Goal: Information Seeking & Learning: Learn about a topic

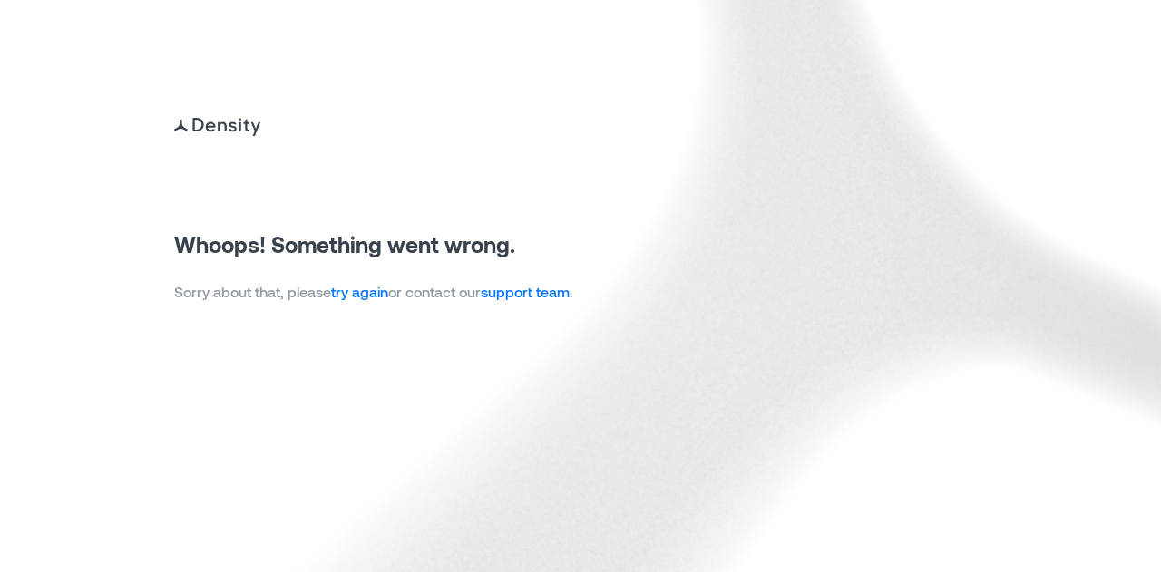
click at [352, 296] on link "try again" at bounding box center [359, 291] width 57 height 17
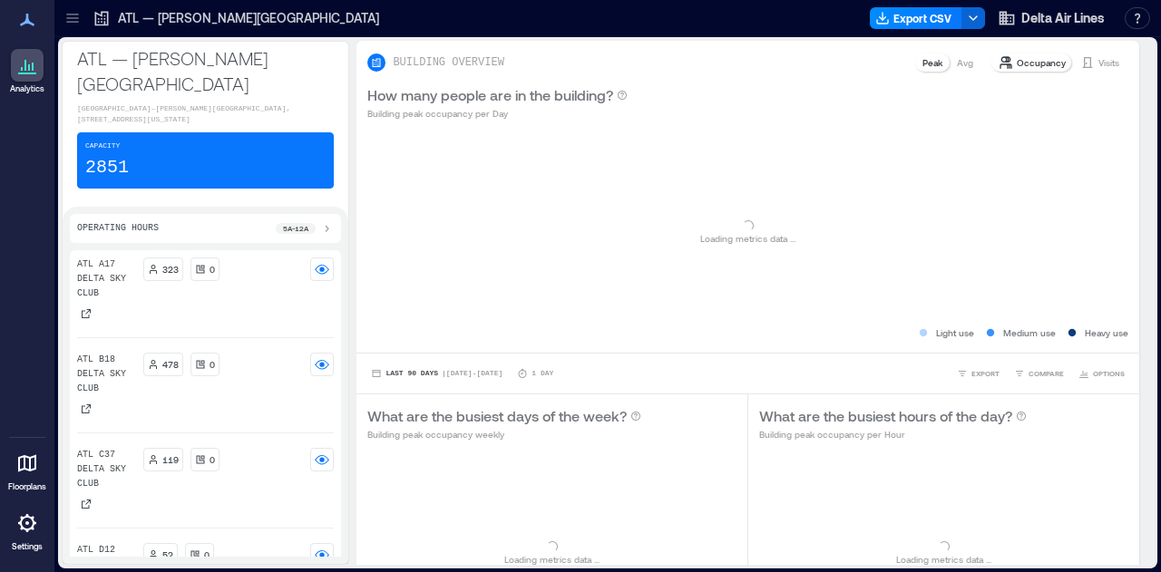
click at [290, 23] on p "ATL — [PERSON_NAME][GEOGRAPHIC_DATA]" at bounding box center [248, 18] width 261 height 18
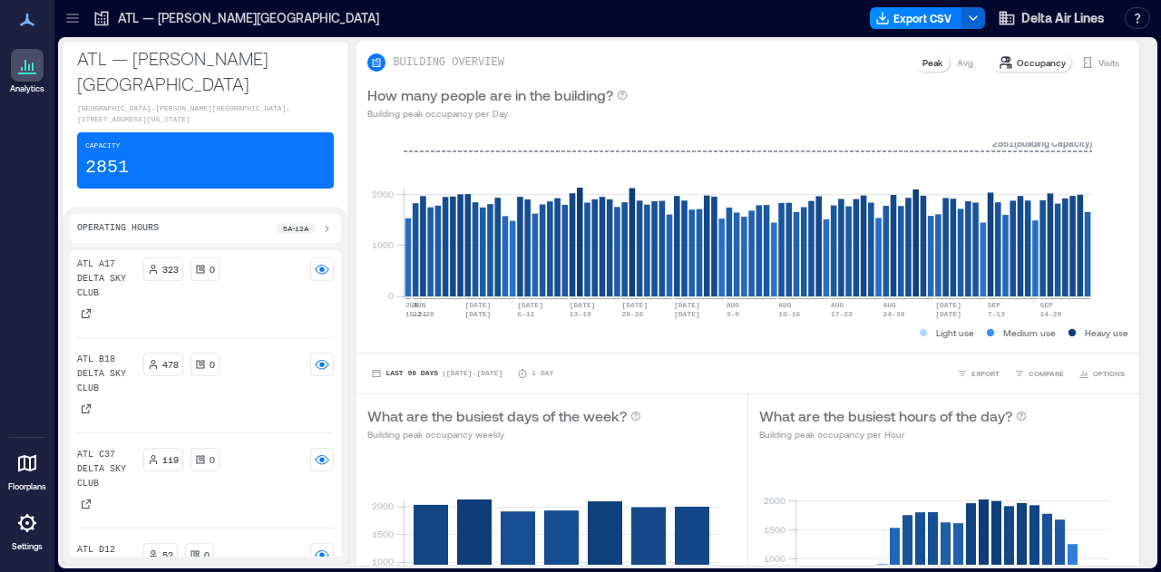
click at [134, 15] on p "ATL — [PERSON_NAME][GEOGRAPHIC_DATA]" at bounding box center [248, 18] width 261 height 18
click at [76, 15] on icon at bounding box center [72, 18] width 18 height 18
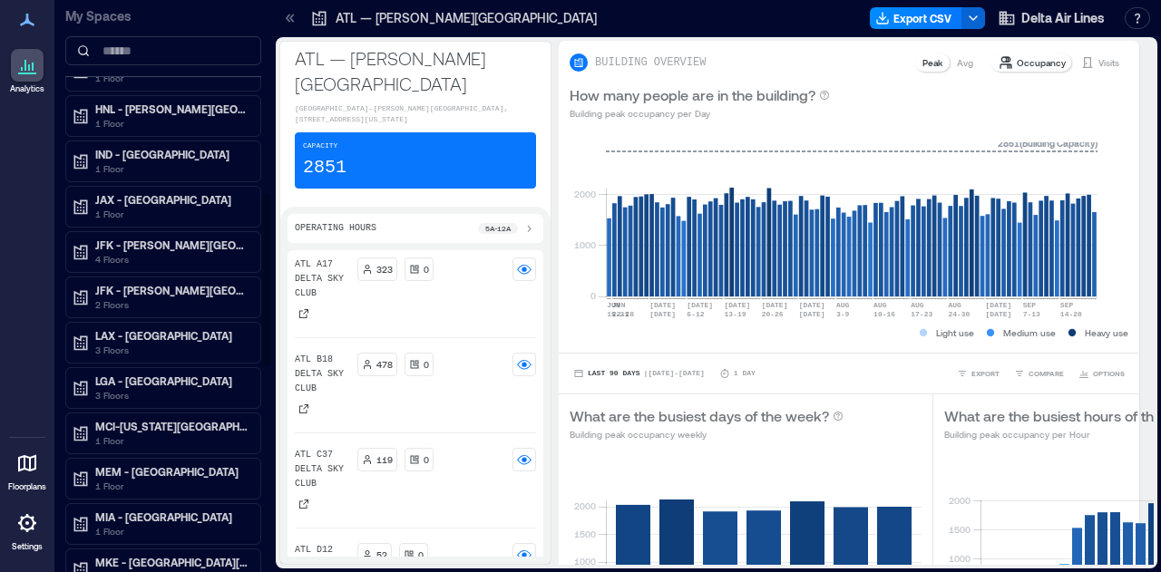
scroll to position [655, 0]
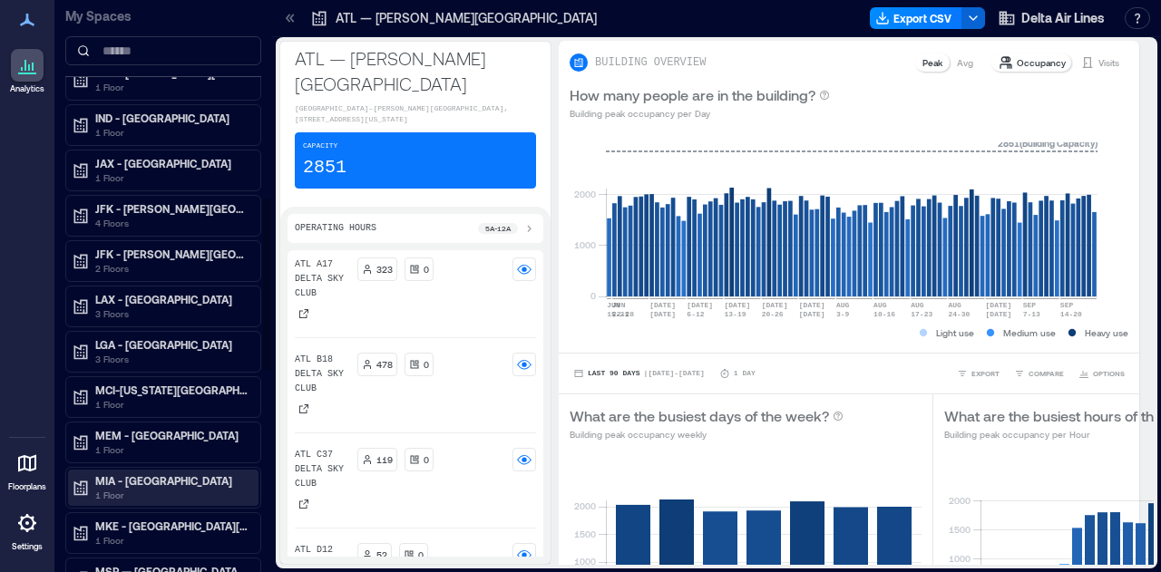
click at [118, 473] on p "MIA - [GEOGRAPHIC_DATA]" at bounding box center [171, 480] width 152 height 15
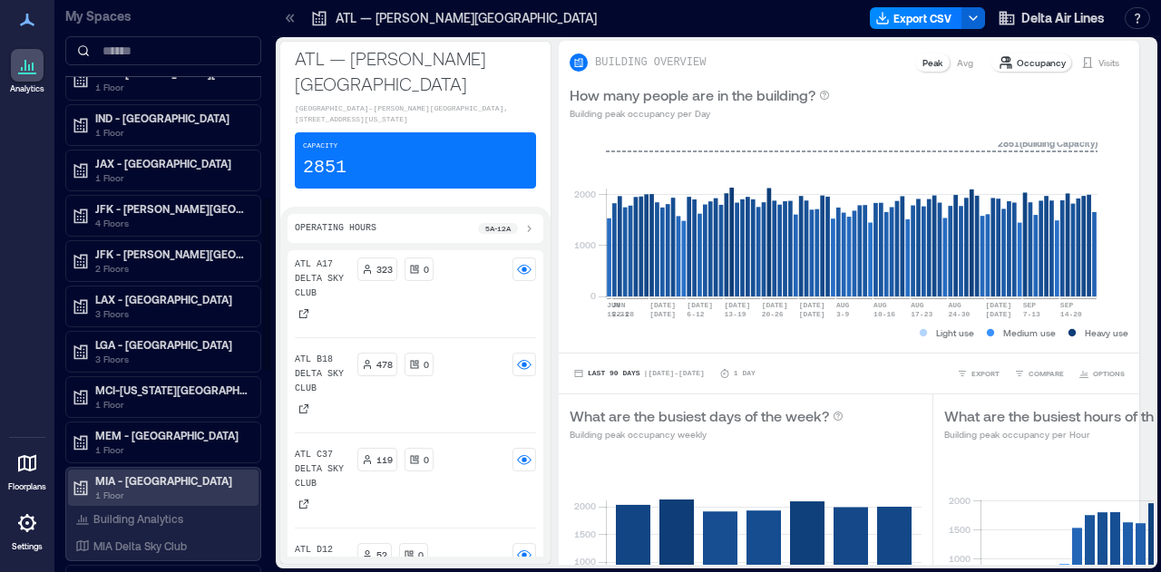
click at [159, 473] on p "MIA - [GEOGRAPHIC_DATA]" at bounding box center [171, 480] width 152 height 15
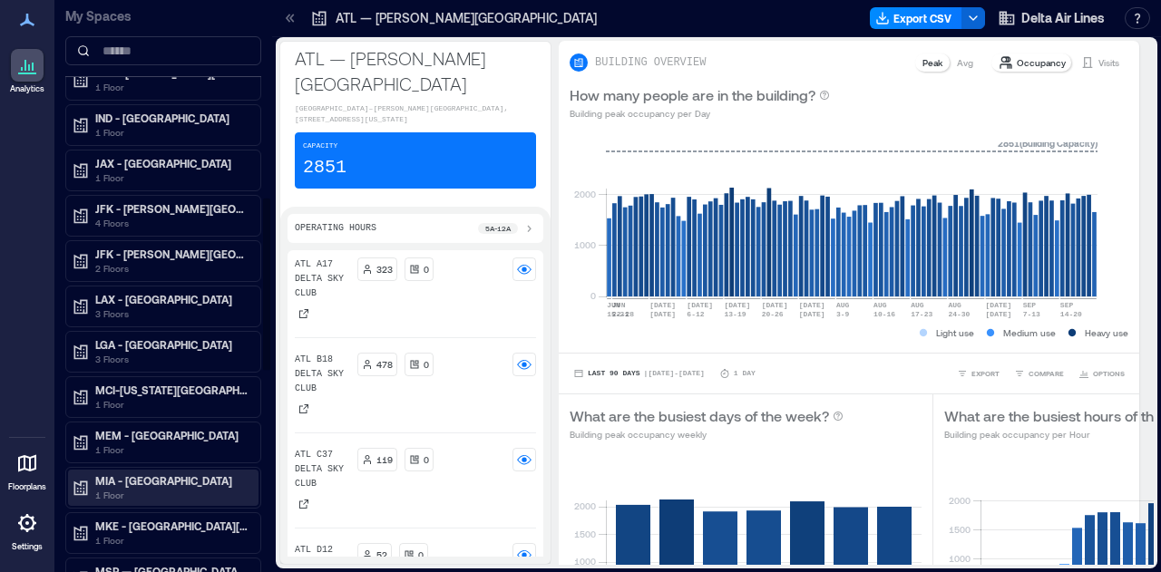
click at [159, 473] on p "MIA - [GEOGRAPHIC_DATA]" at bounding box center [171, 480] width 152 height 15
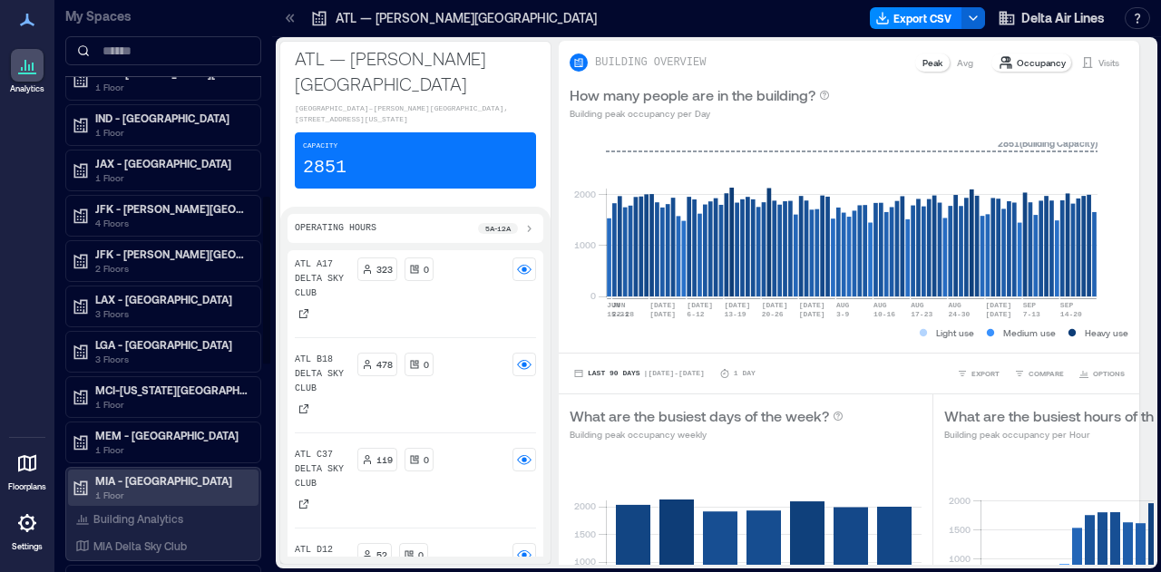
scroll to position [712, 0]
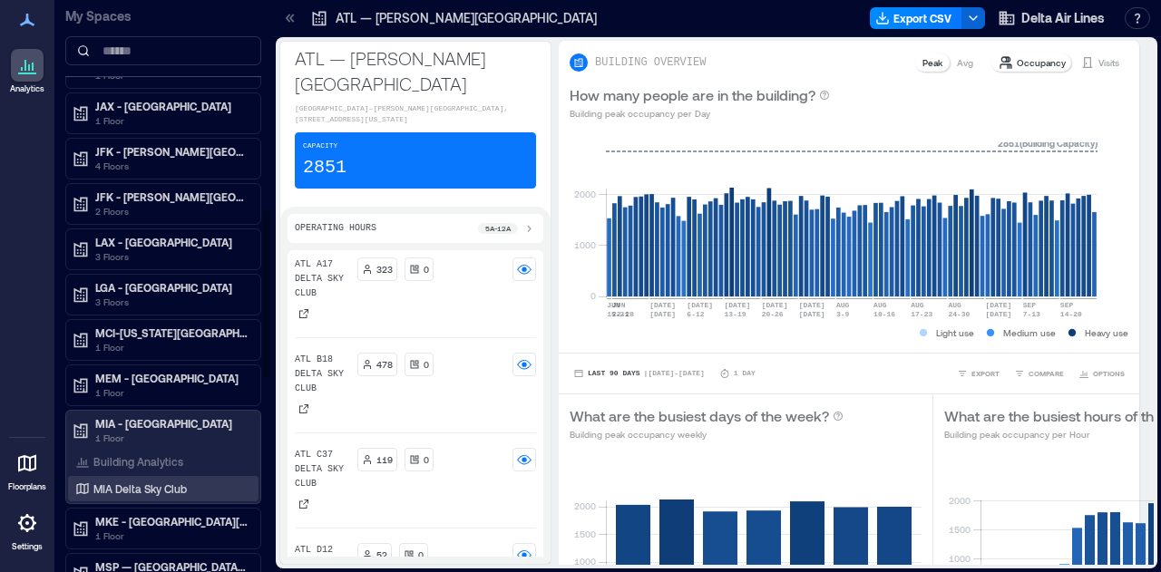
click at [136, 482] on p "MIA Delta Sky Club" at bounding box center [139, 489] width 93 height 15
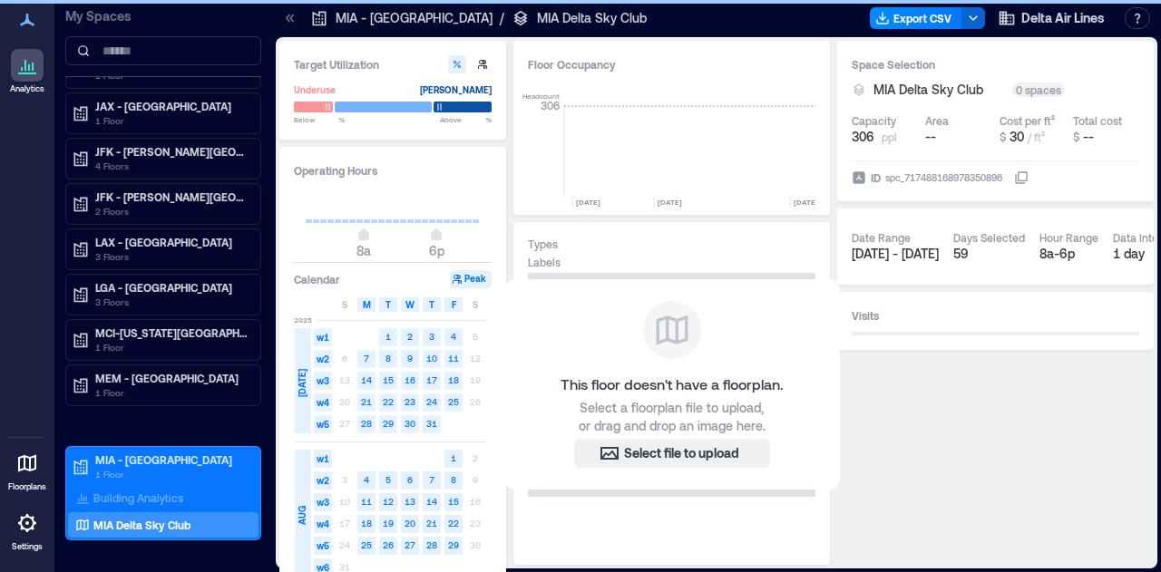
scroll to position [0, 9531]
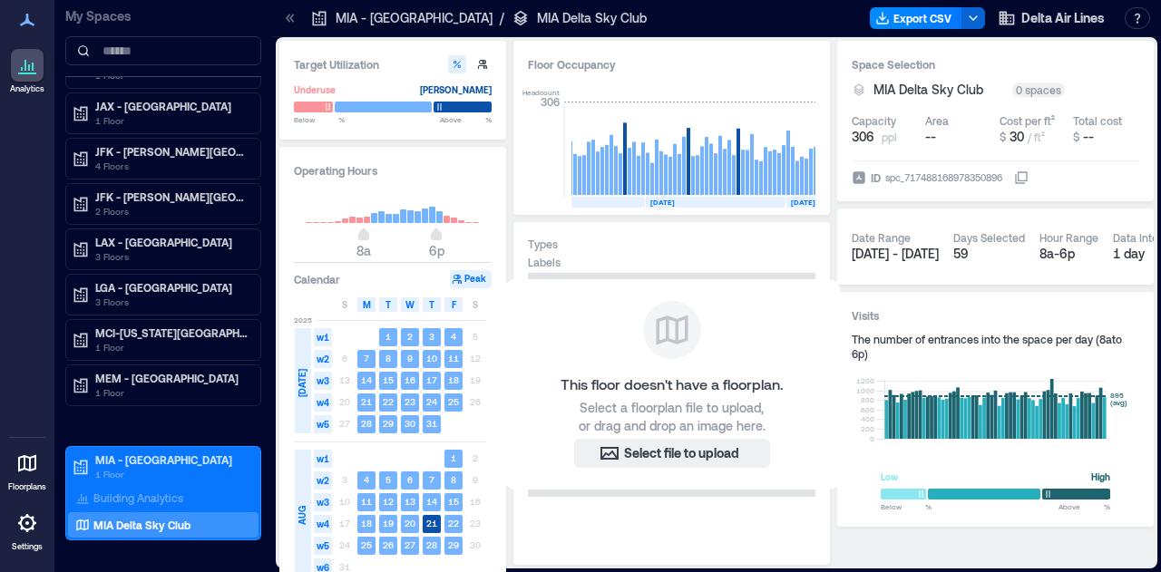
click at [756, 239] on div "Types" at bounding box center [672, 244] width 288 height 15
click at [434, 361] on text "10" at bounding box center [431, 358] width 11 height 11
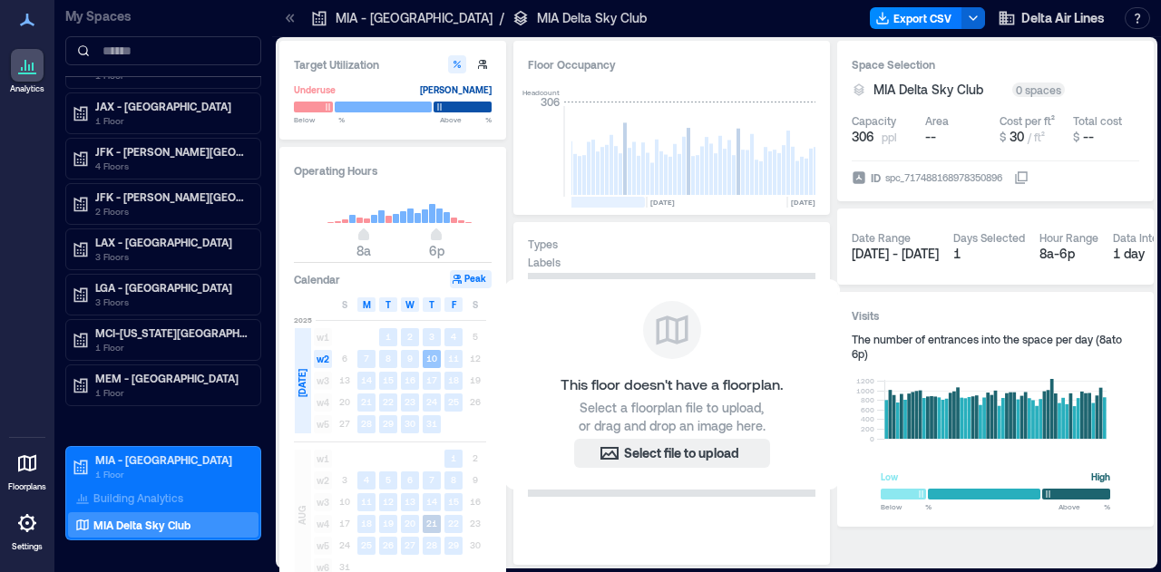
scroll to position [0, 9413]
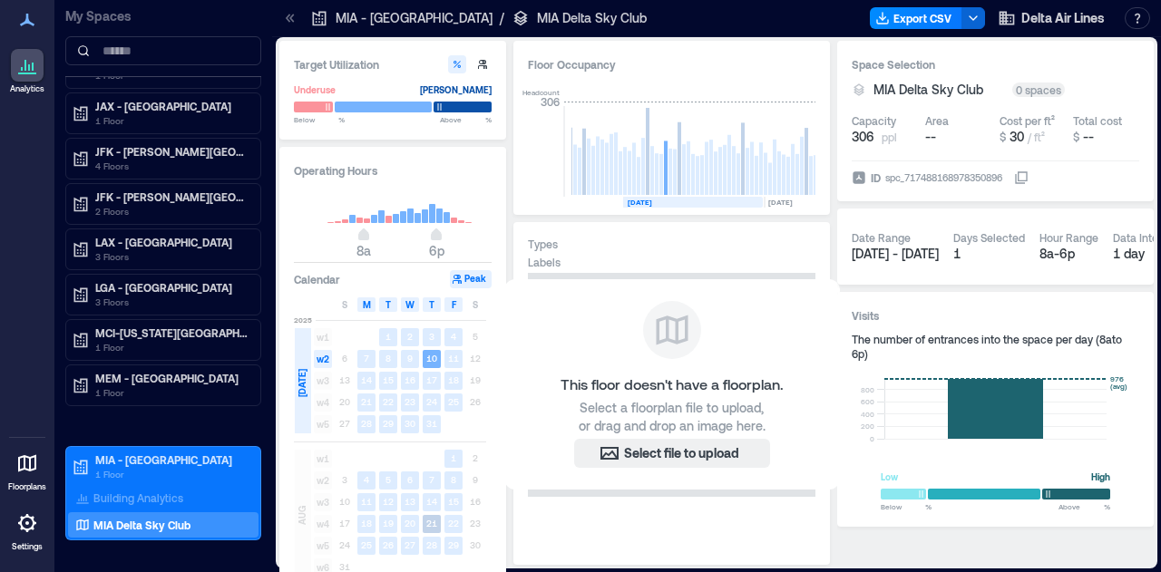
click at [469, 282] on button "Peak" at bounding box center [471, 279] width 42 height 18
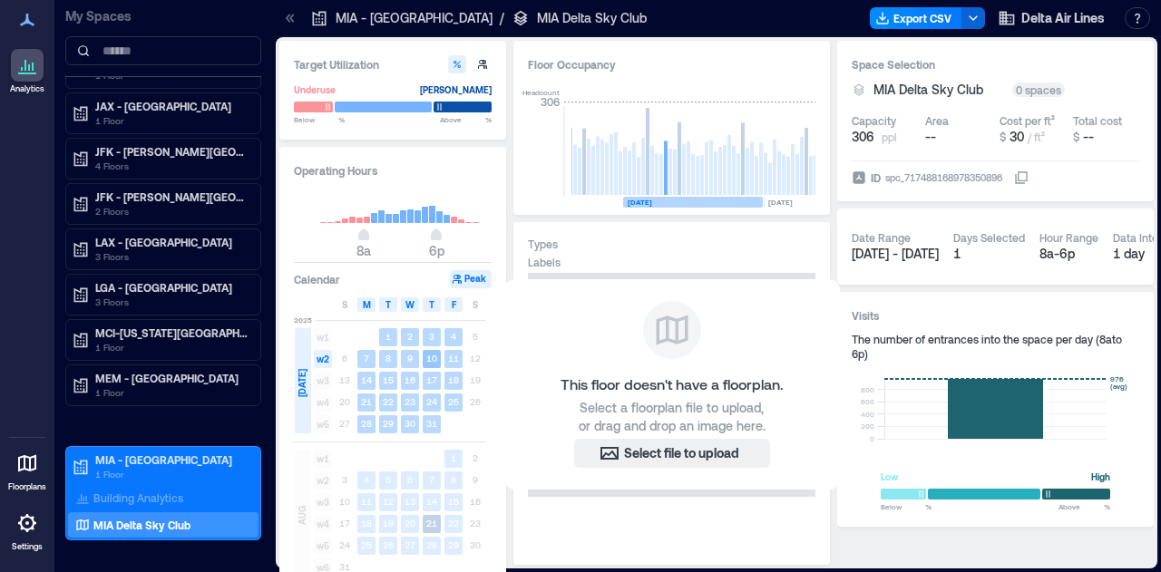
click at [302, 385] on span "[DATE]" at bounding box center [302, 383] width 15 height 28
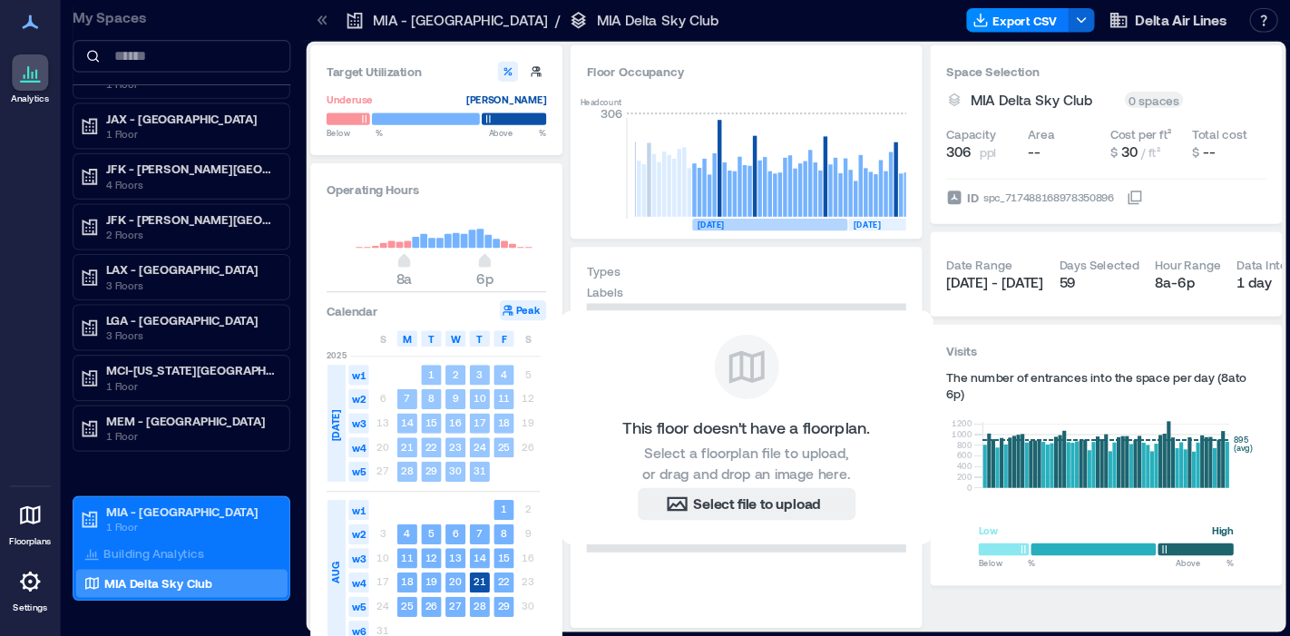
scroll to position [0, 9531]
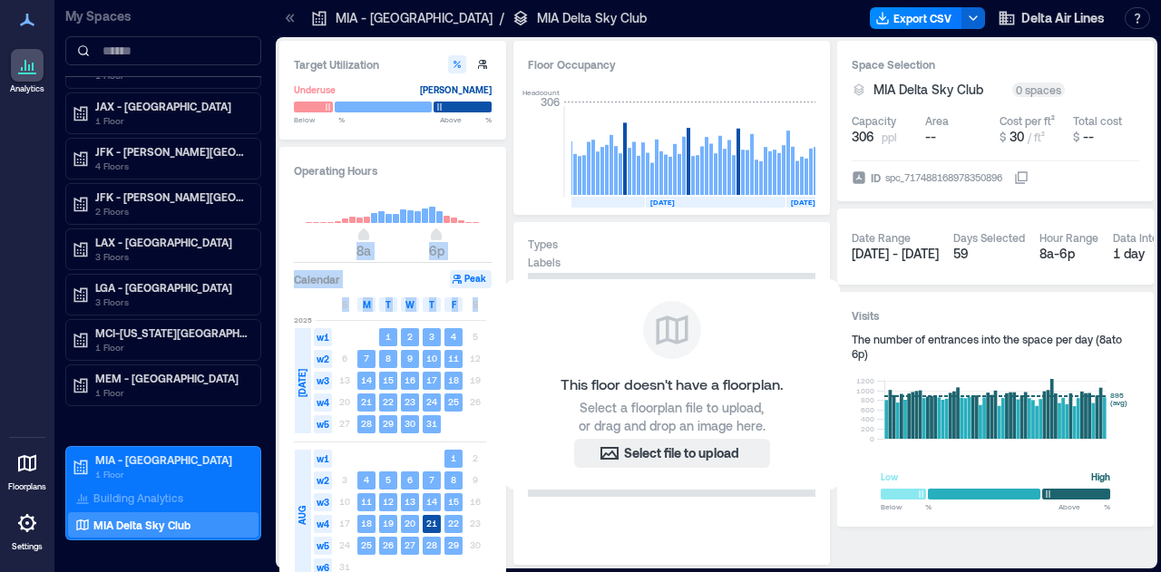
drag, startPoint x: 507, startPoint y: 219, endPoint x: 503, endPoint y: 370, distance: 151.5
click at [503, 370] on div "Target Utilization Underuse [PERSON_NAME] Below ** % Above ** % Operating Hours…" at bounding box center [716, 303] width 874 height 524
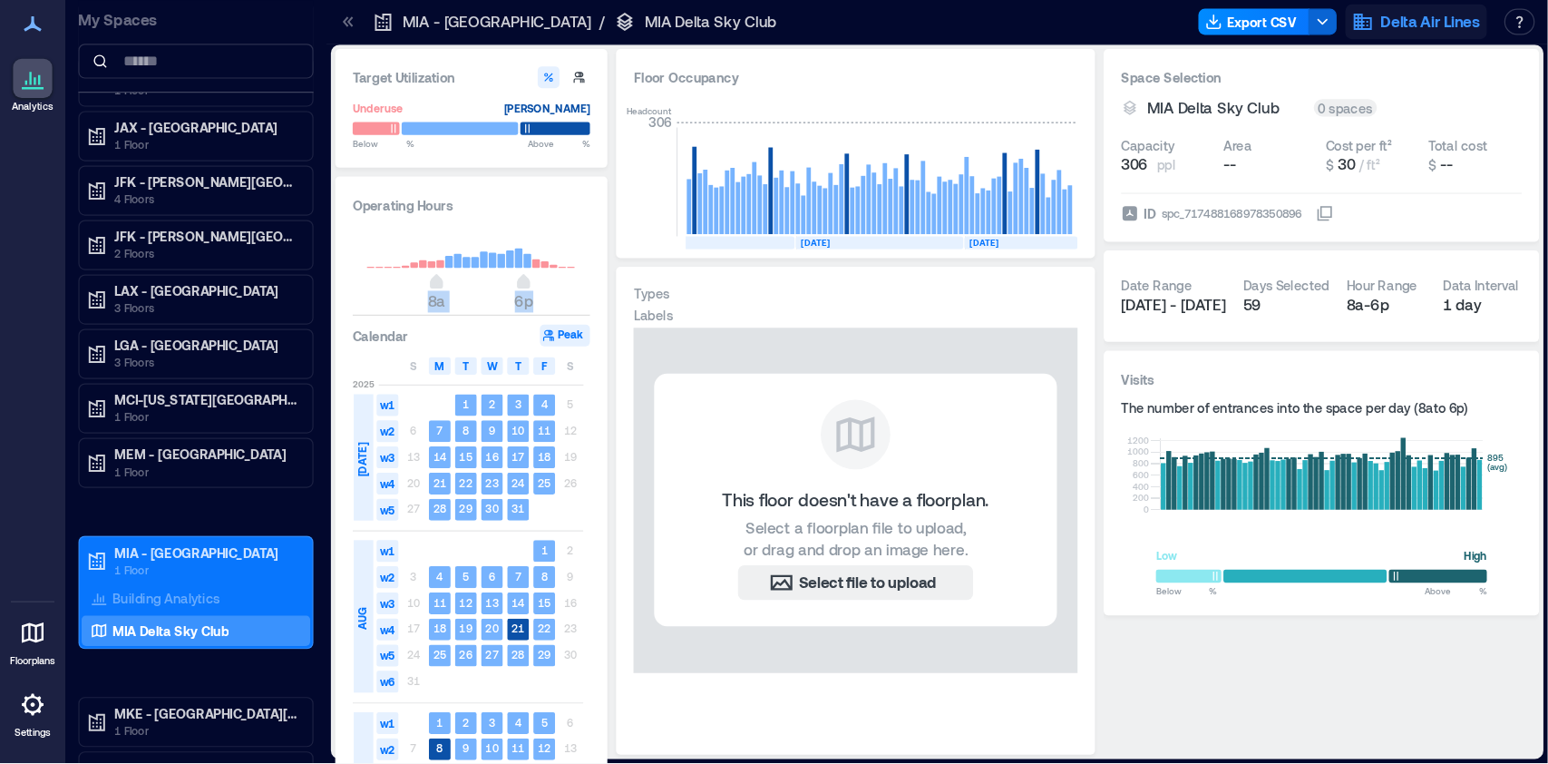
scroll to position [0, 9353]
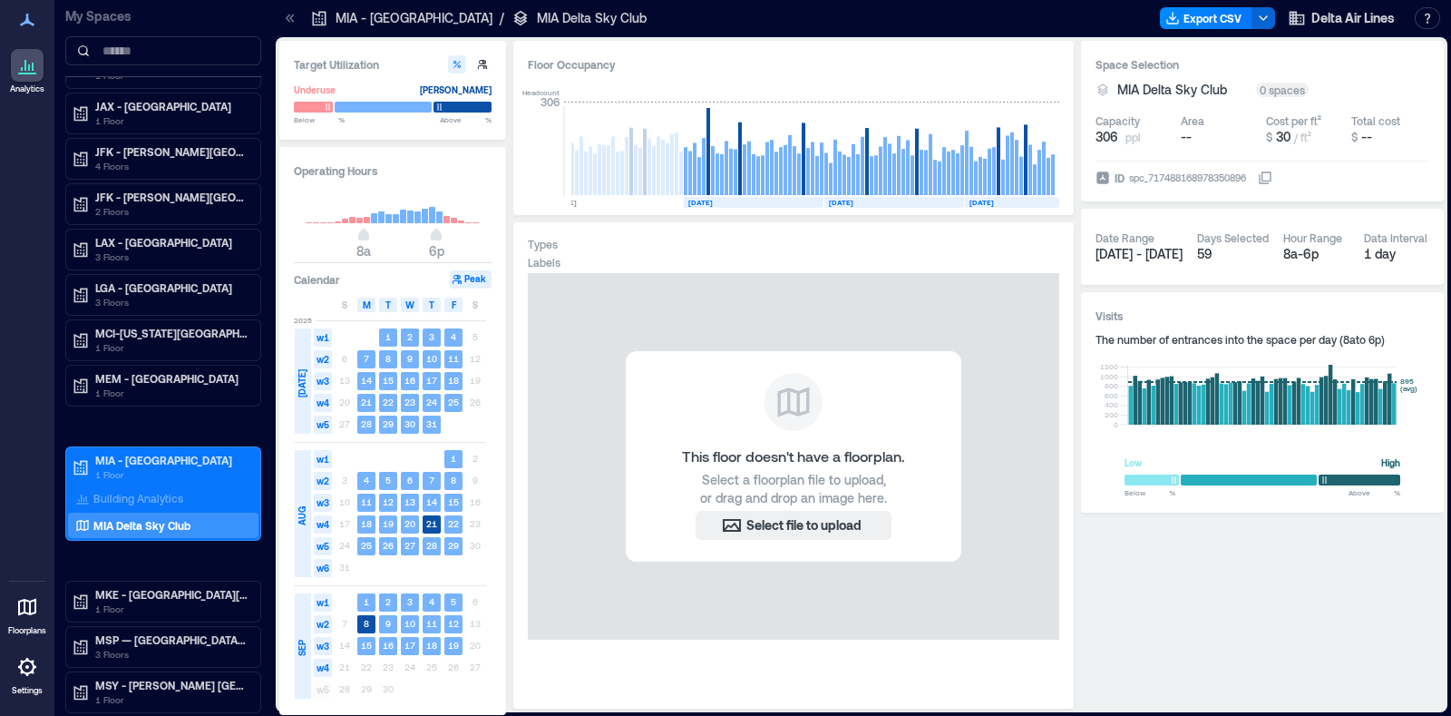
drag, startPoint x: 1010, startPoint y: 7, endPoint x: 1032, endPoint y: 242, distance: 236.0
click at [1032, 242] on div "Types" at bounding box center [794, 244] width 532 height 15
click at [325, 571] on span "w1" at bounding box center [323, 602] width 18 height 18
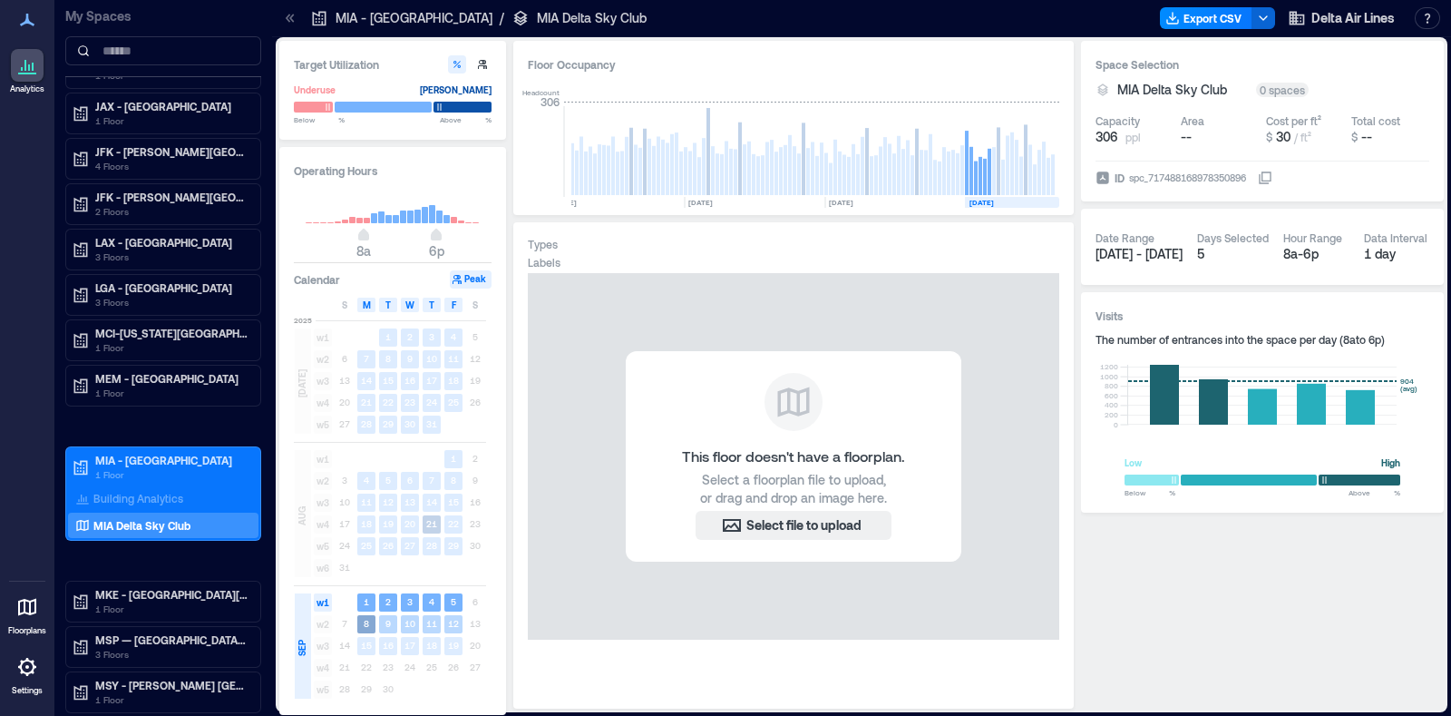
click at [322, 571] on span "w2" at bounding box center [323, 624] width 18 height 18
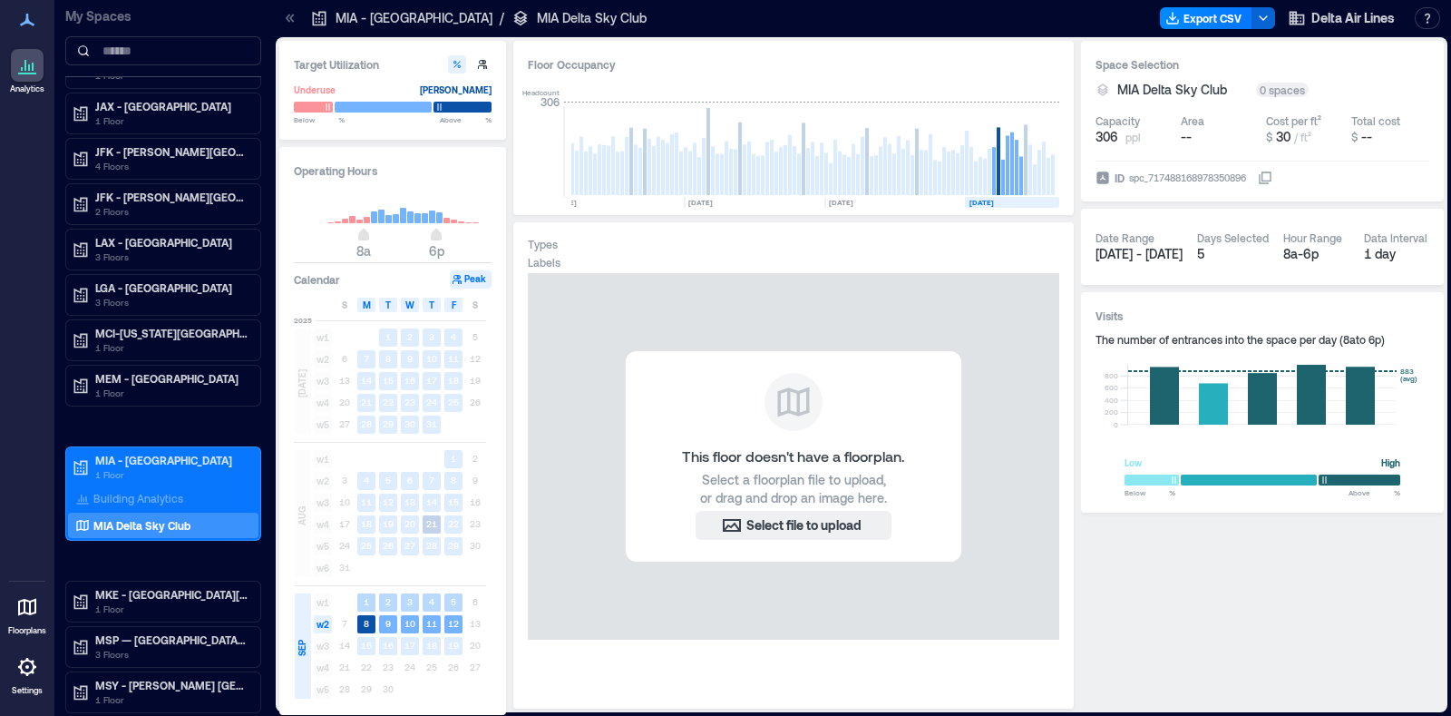
click at [322, 571] on span "w1" at bounding box center [323, 602] width 18 height 18
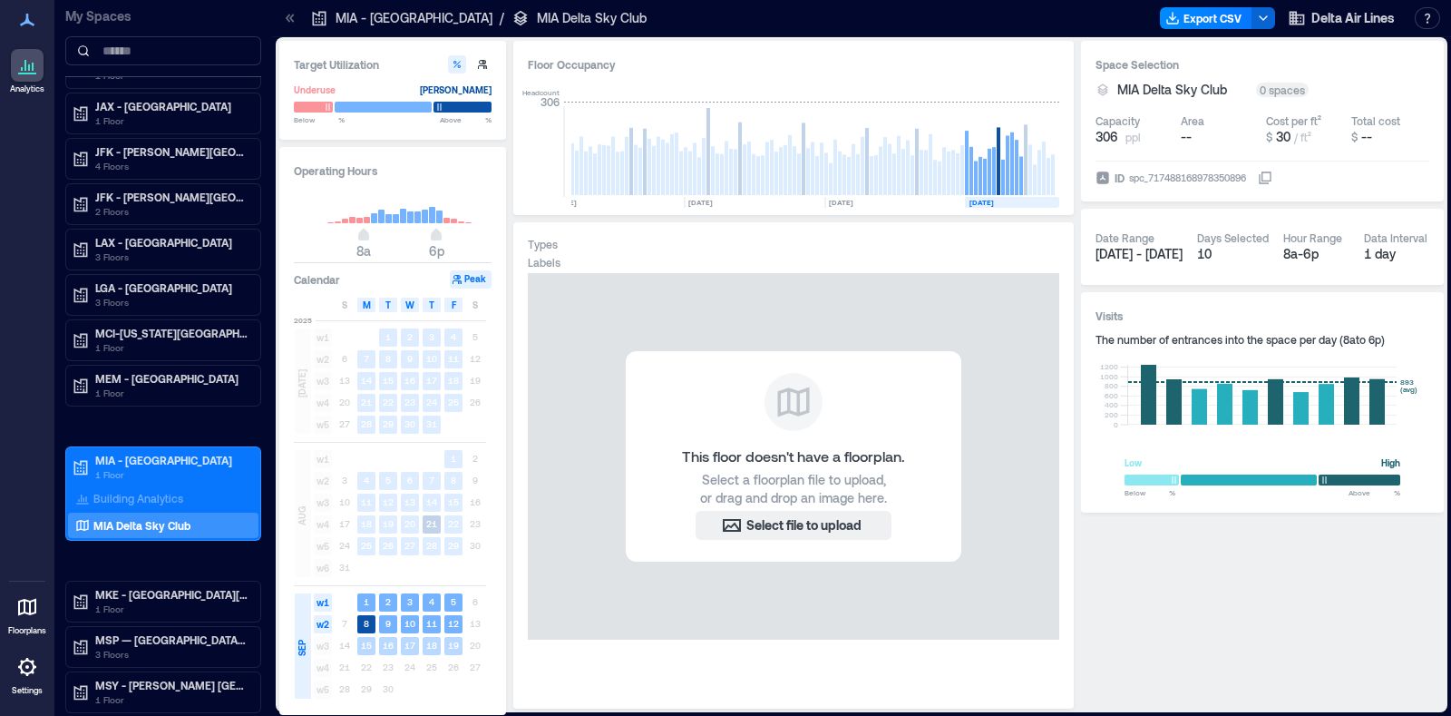
click at [325, 571] on span "w3" at bounding box center [323, 646] width 18 height 18
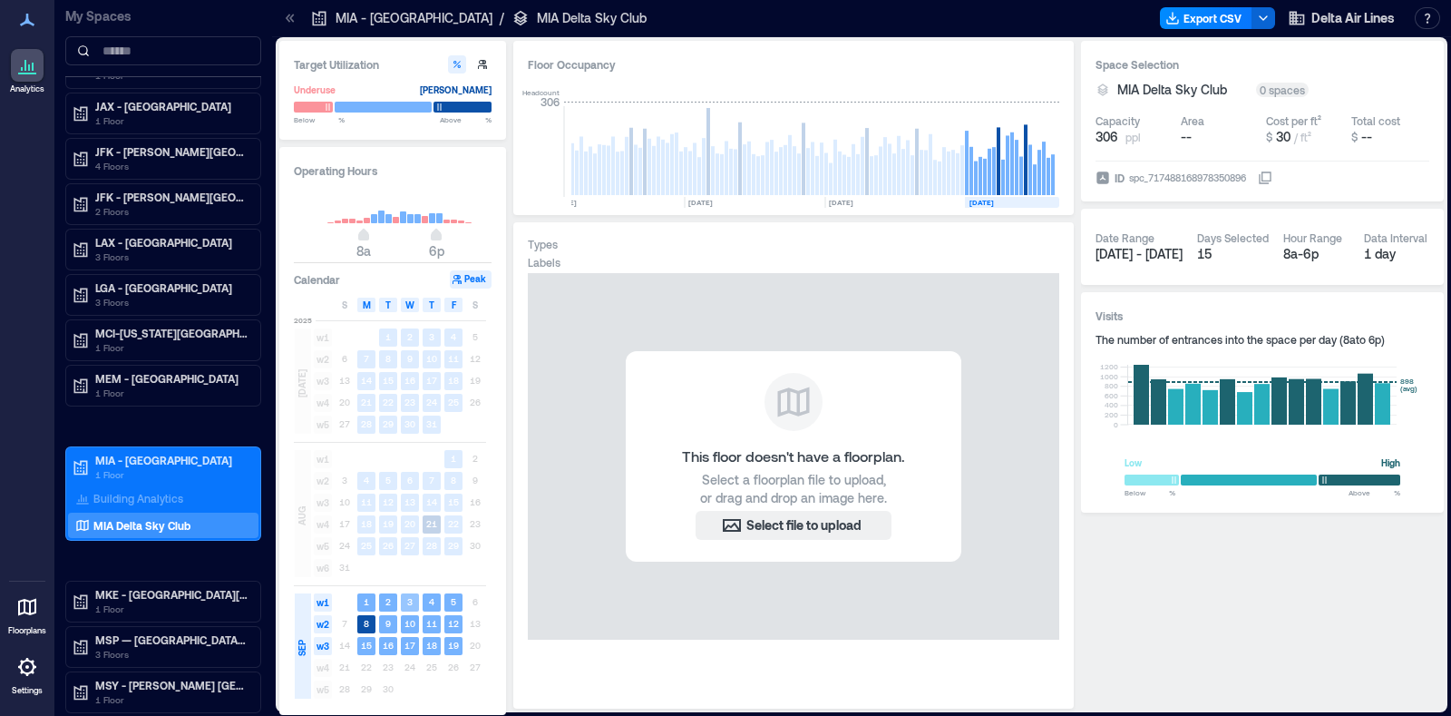
click at [405, 571] on rect at bounding box center [410, 602] width 18 height 18
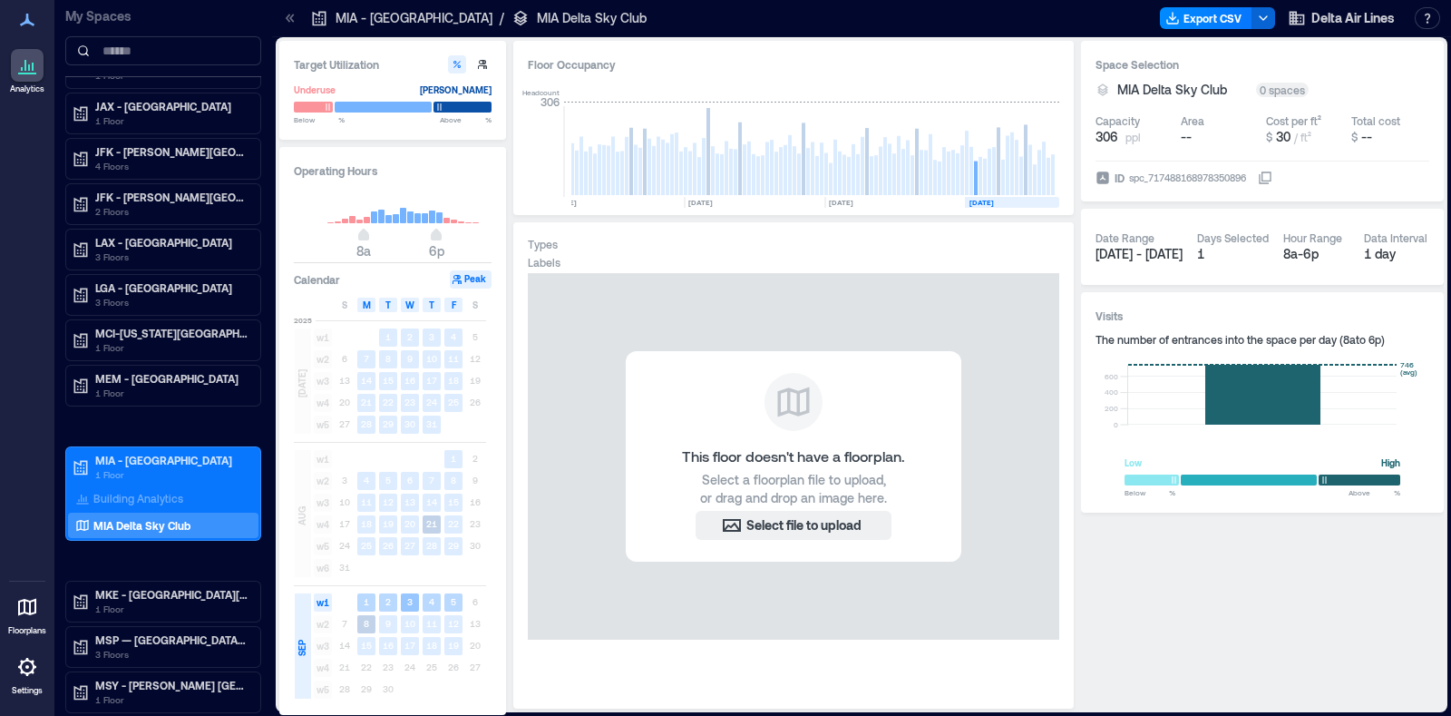
click at [325, 571] on span "w1" at bounding box center [323, 602] width 18 height 18
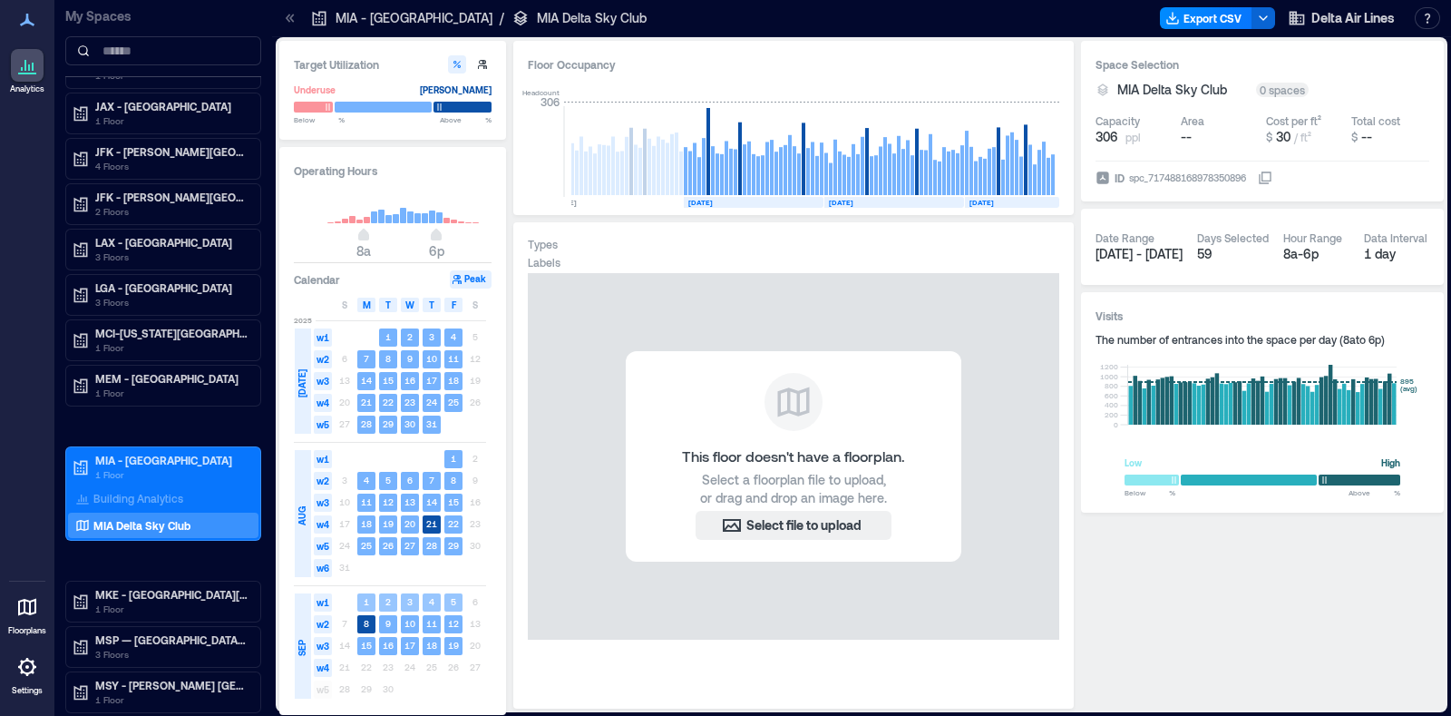
click at [325, 571] on span "w1" at bounding box center [323, 602] width 18 height 18
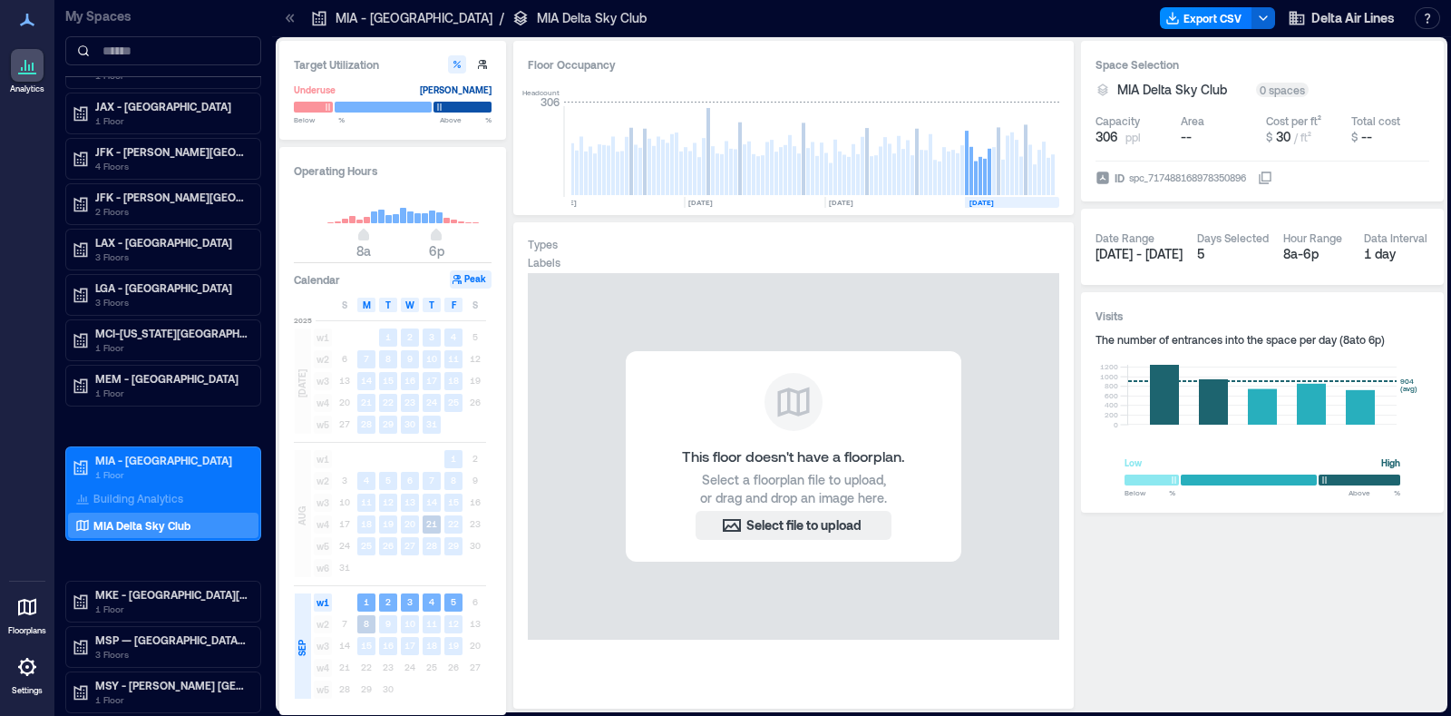
click at [412, 218] on rect at bounding box center [410, 217] width 6 height 12
click at [1160, 21] on span "Delta Air Lines" at bounding box center [1353, 18] width 83 height 18
click at [1160, 15] on icon "button" at bounding box center [1263, 18] width 15 height 15
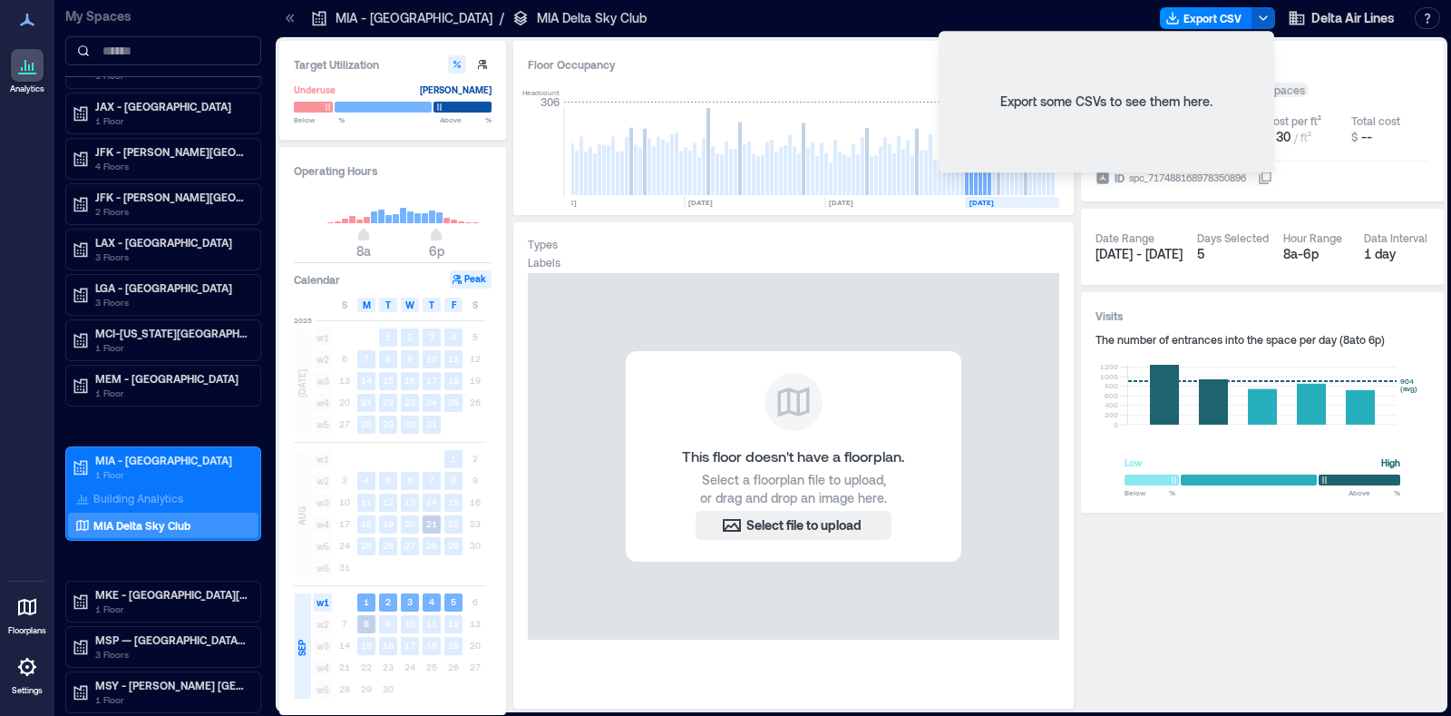
click at [1160, 16] on polyline "button" at bounding box center [1263, 18] width 7 height 4
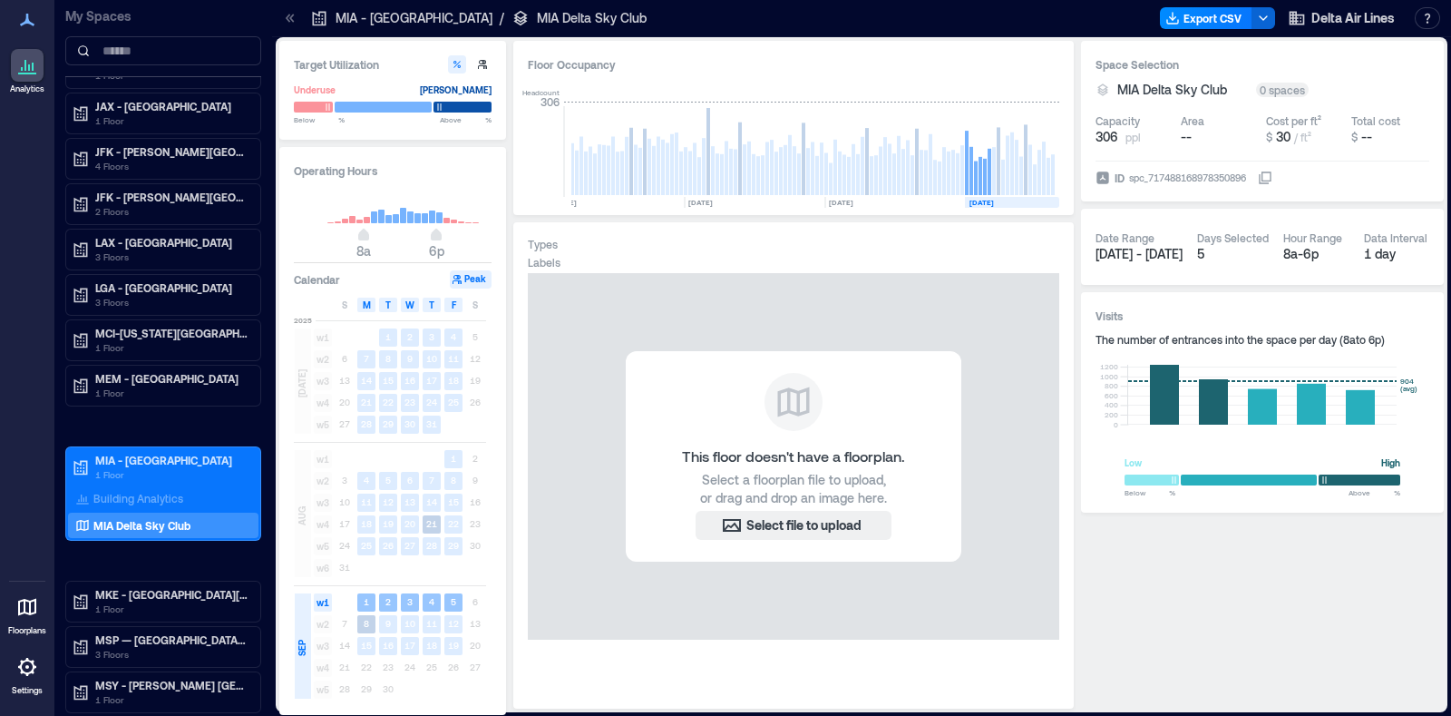
click at [320, 571] on span "w1" at bounding box center [323, 602] width 18 height 18
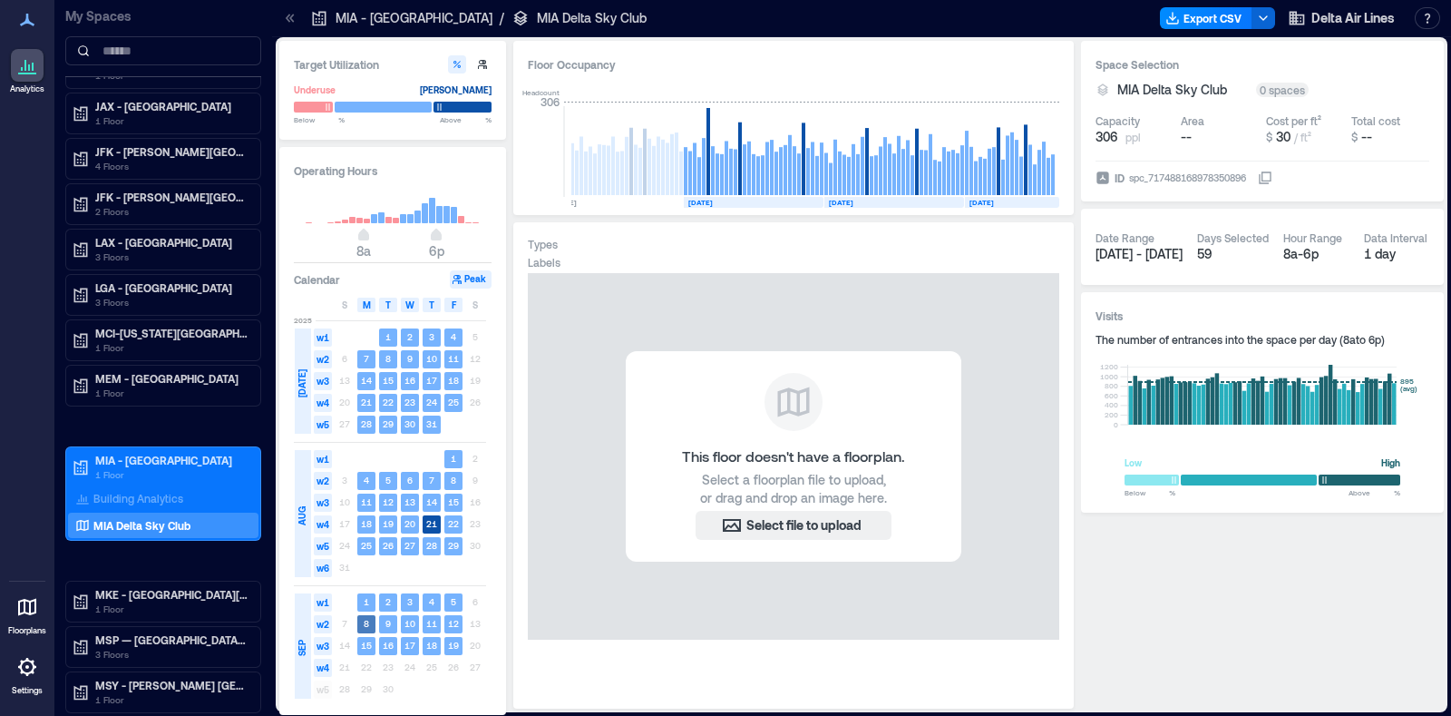
click at [367, 571] on text "8" at bounding box center [366, 623] width 5 height 11
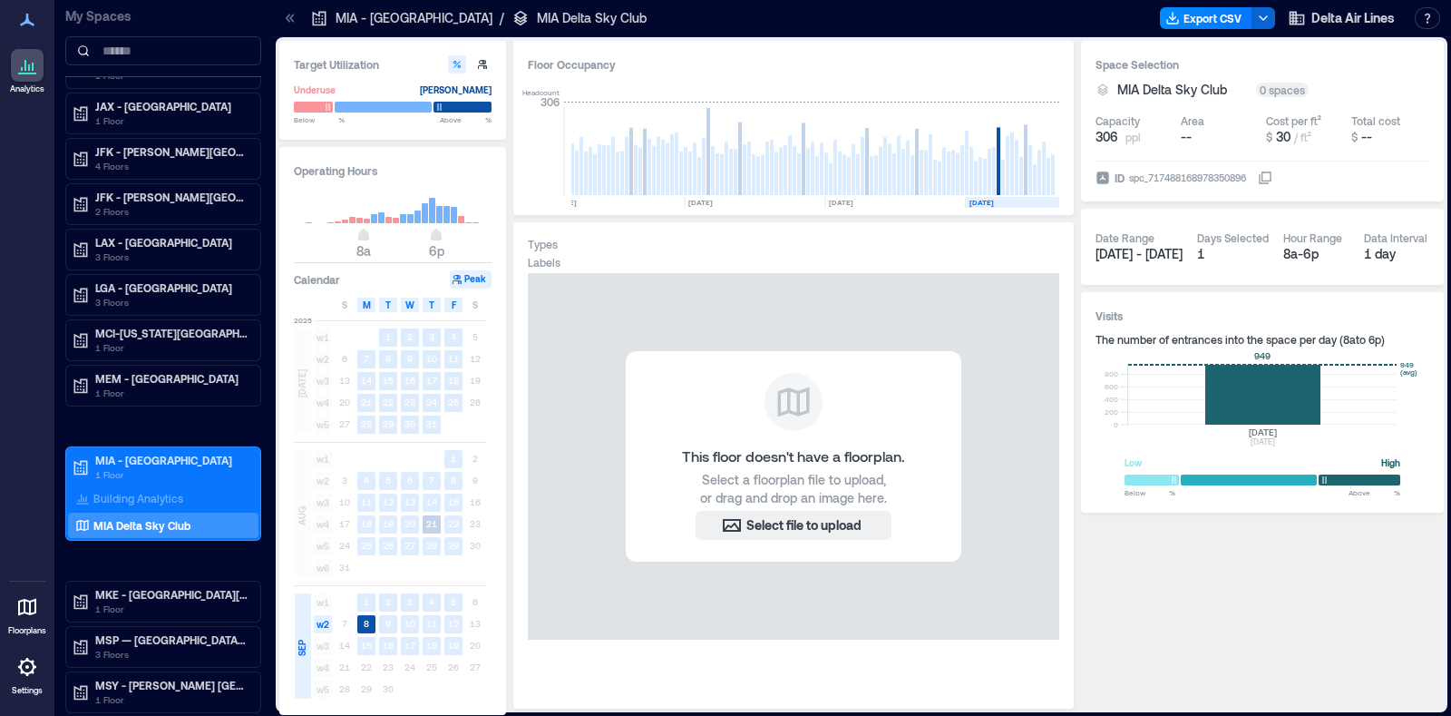
click at [1160, 392] on rect at bounding box center [1262, 395] width 268 height 60
click at [1160, 389] on rect at bounding box center [1262, 395] width 268 height 60
click at [1160, 379] on rect at bounding box center [1262, 395] width 268 height 60
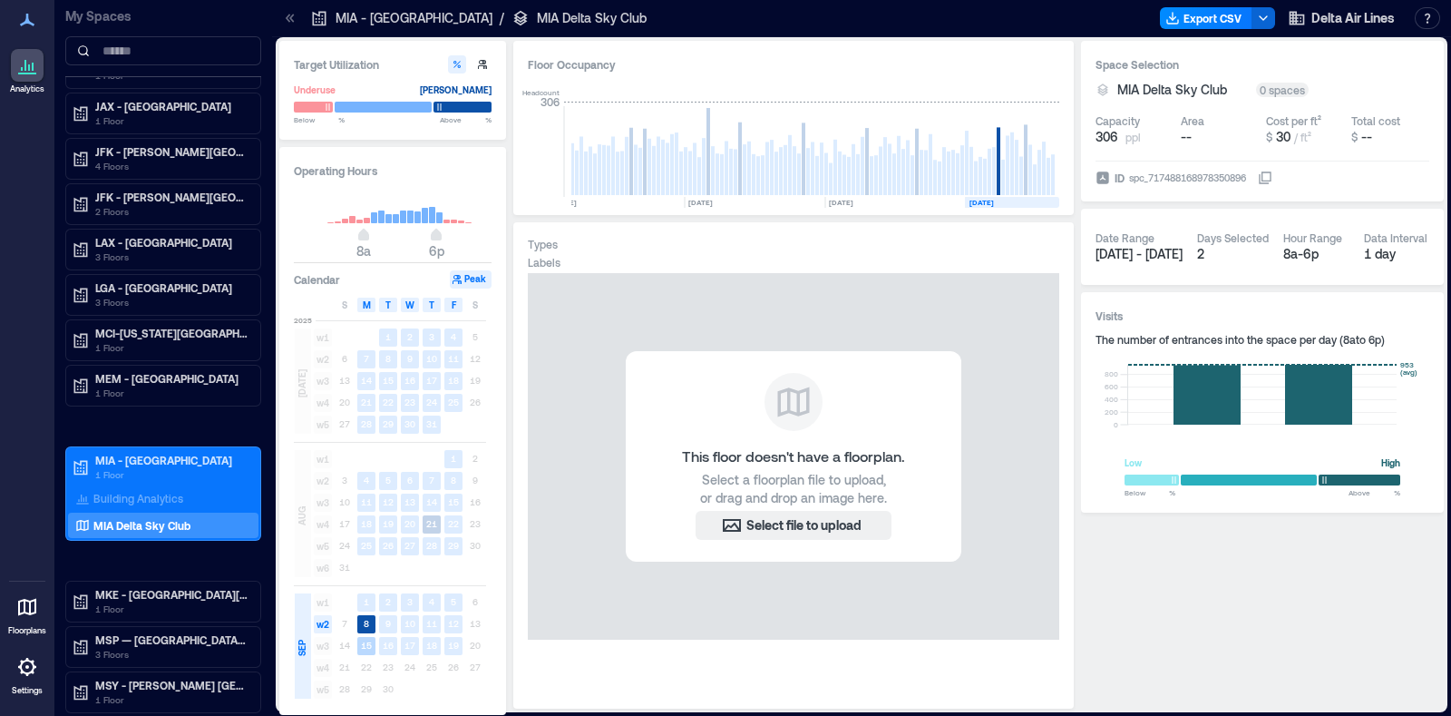
click at [367, 571] on text "15" at bounding box center [366, 644] width 11 height 11
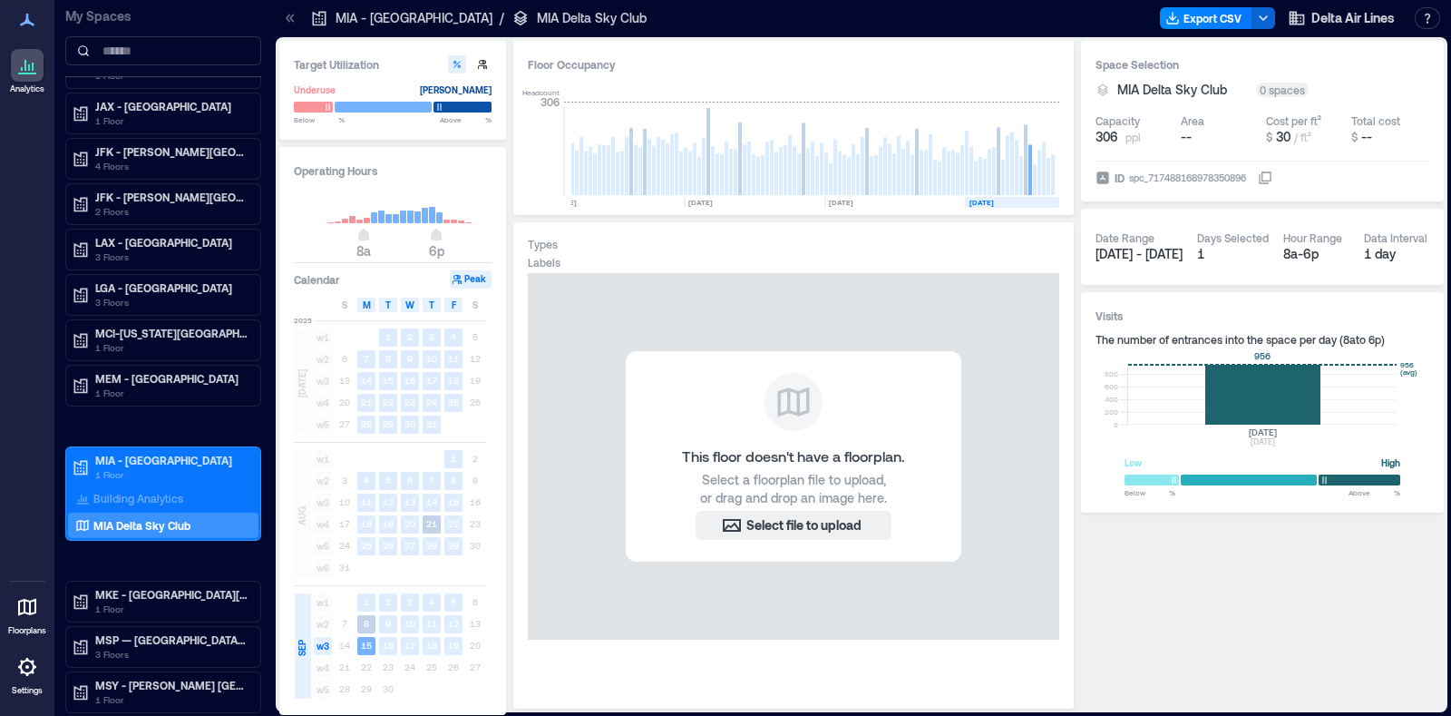
click at [1160, 395] on rect at bounding box center [1262, 395] width 268 height 60
click at [1160, 380] on rect at bounding box center [1262, 395] width 268 height 60
click at [408, 216] on rect at bounding box center [410, 216] width 6 height 13
click at [317, 571] on span "w1" at bounding box center [323, 602] width 18 height 18
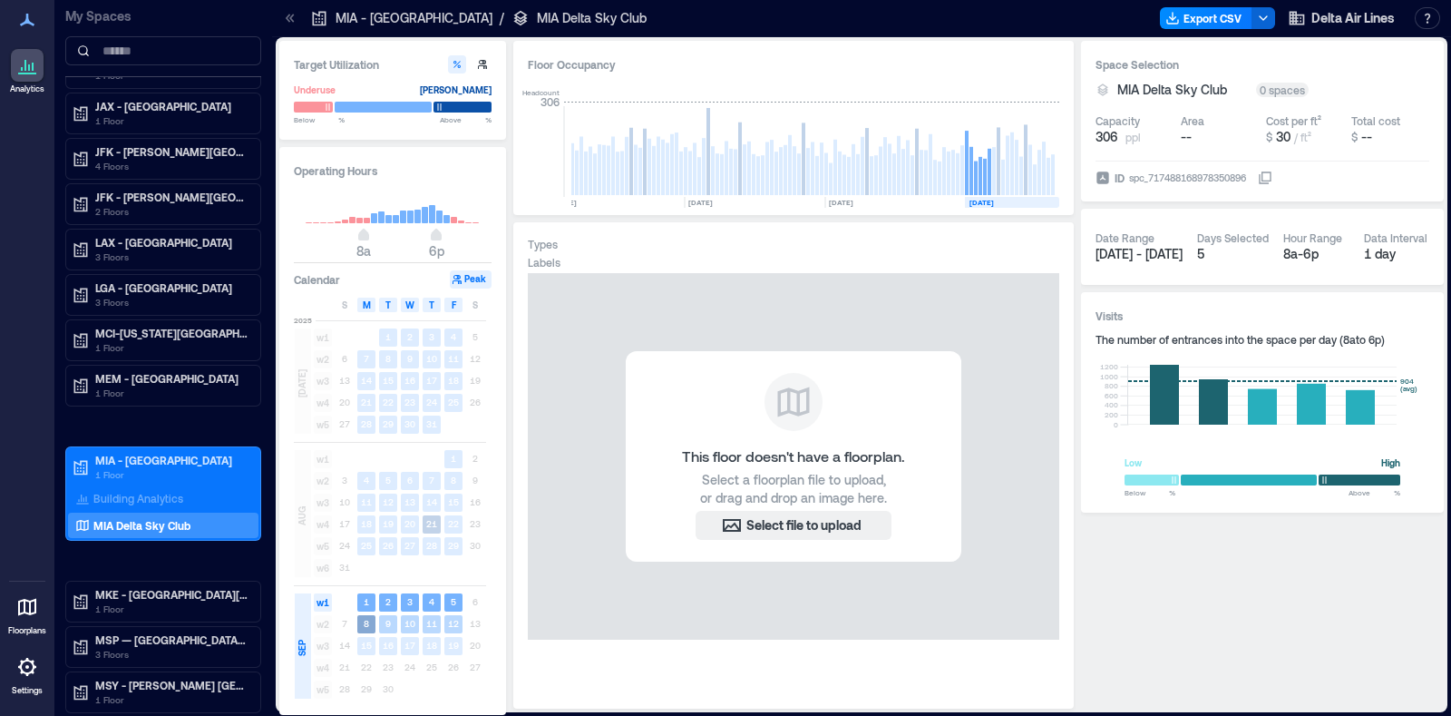
click at [327, 571] on span "w2" at bounding box center [323, 624] width 18 height 18
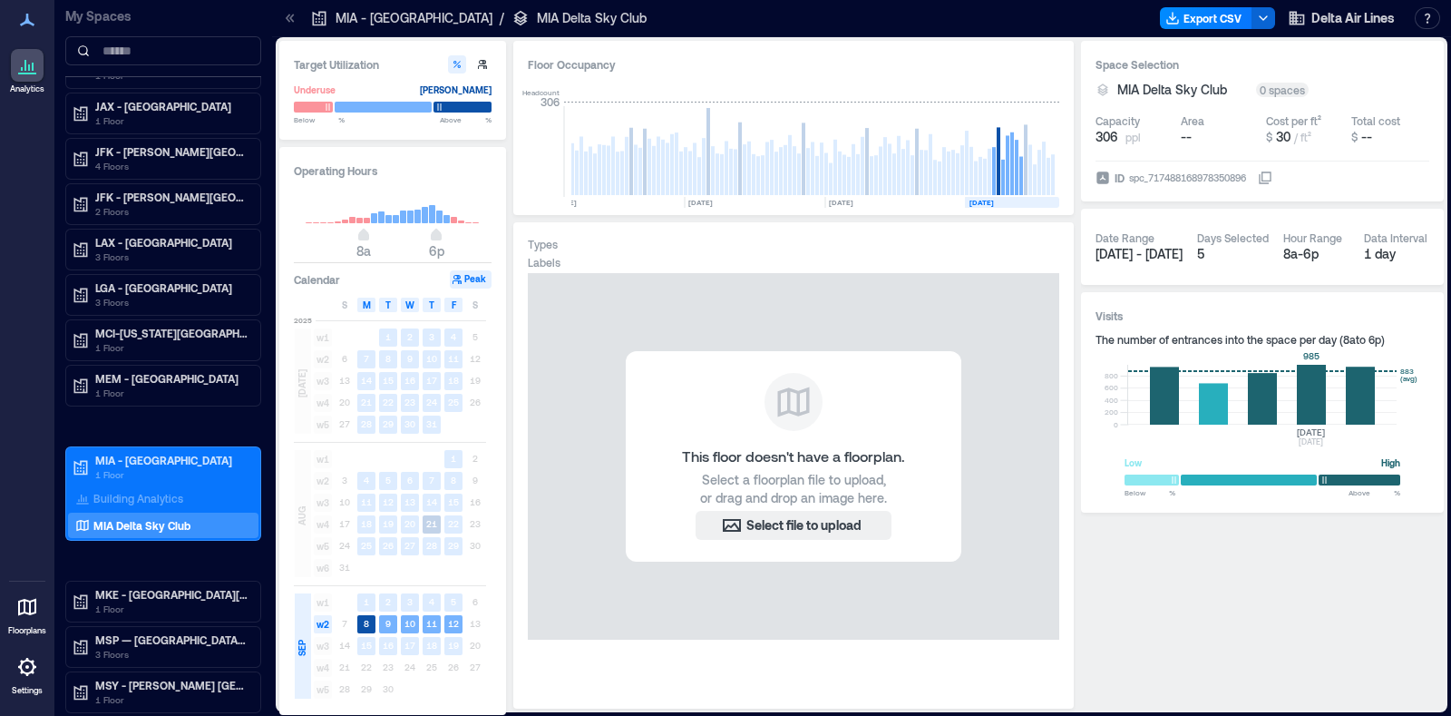
click at [1160, 396] on rect at bounding box center [1262, 395] width 268 height 60
click at [1160, 371] on rect at bounding box center [1262, 395] width 268 height 60
click at [1160, 388] on rect at bounding box center [1262, 395] width 268 height 60
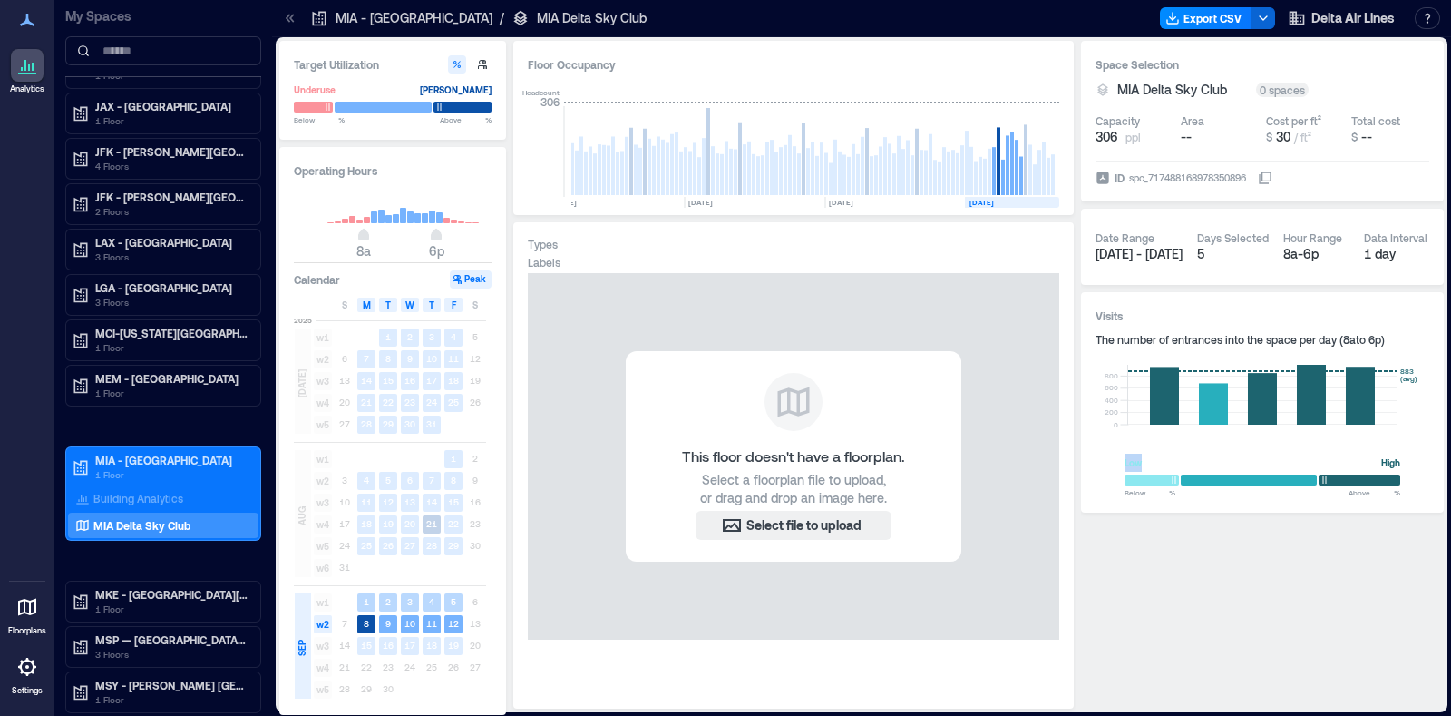
click at [327, 571] on span "w1" at bounding box center [323, 602] width 18 height 18
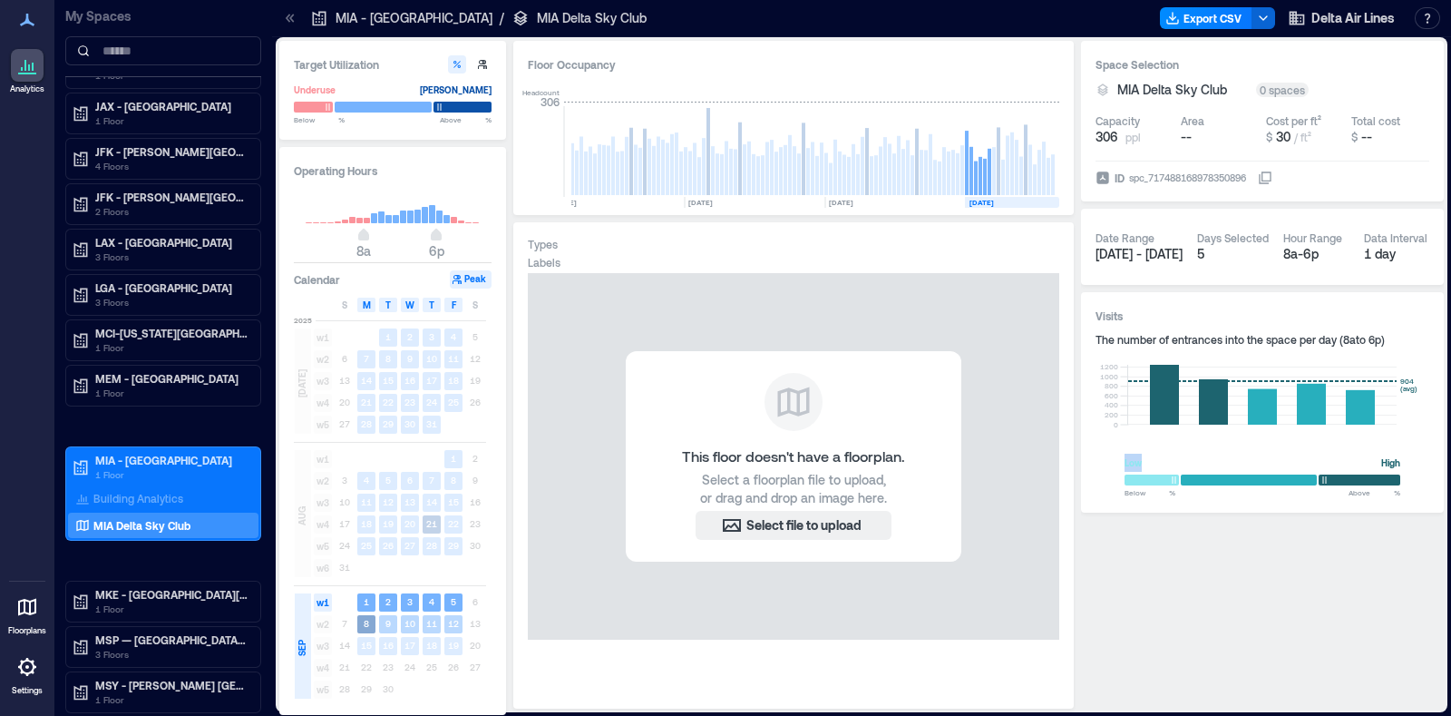
click at [327, 571] on span "w2" at bounding box center [323, 624] width 18 height 18
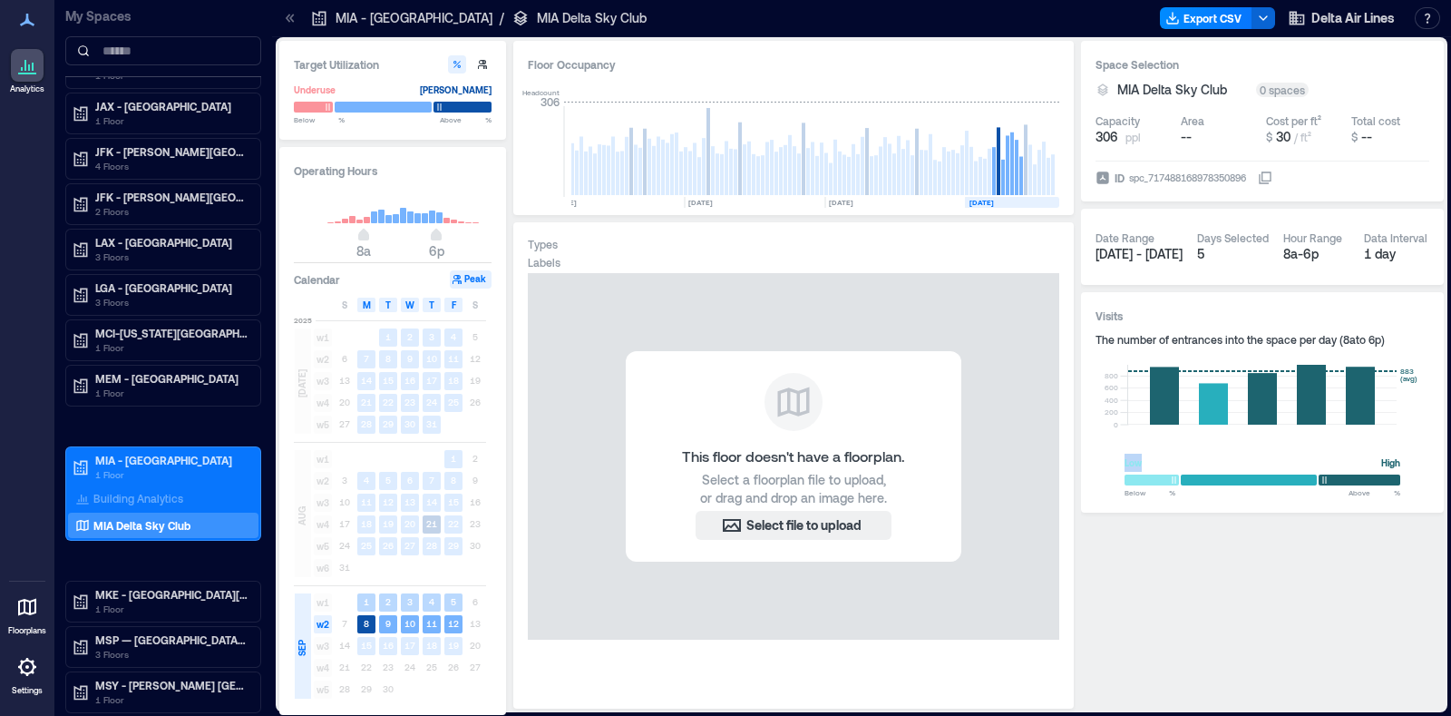
click at [315, 571] on span "w1" at bounding box center [323, 602] width 18 height 18
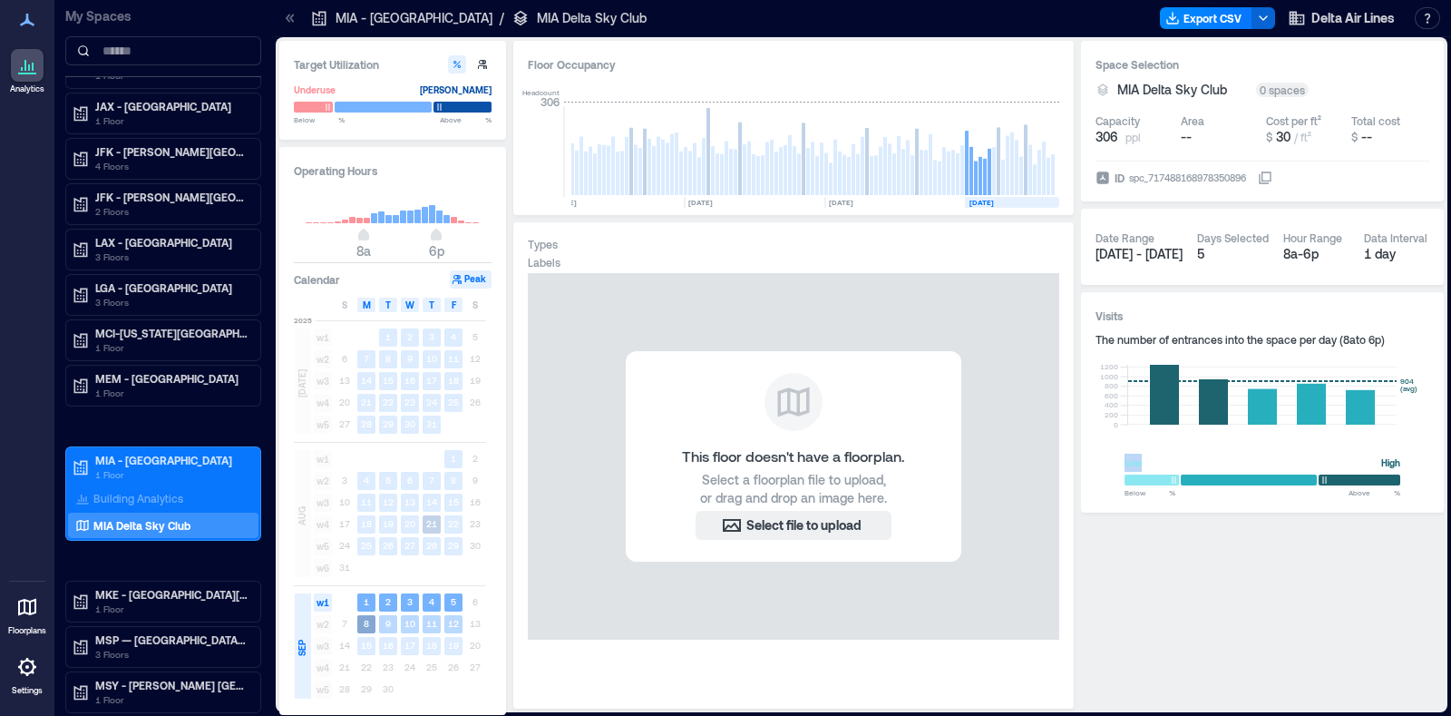
click at [327, 571] on span "w2" at bounding box center [323, 624] width 18 height 18
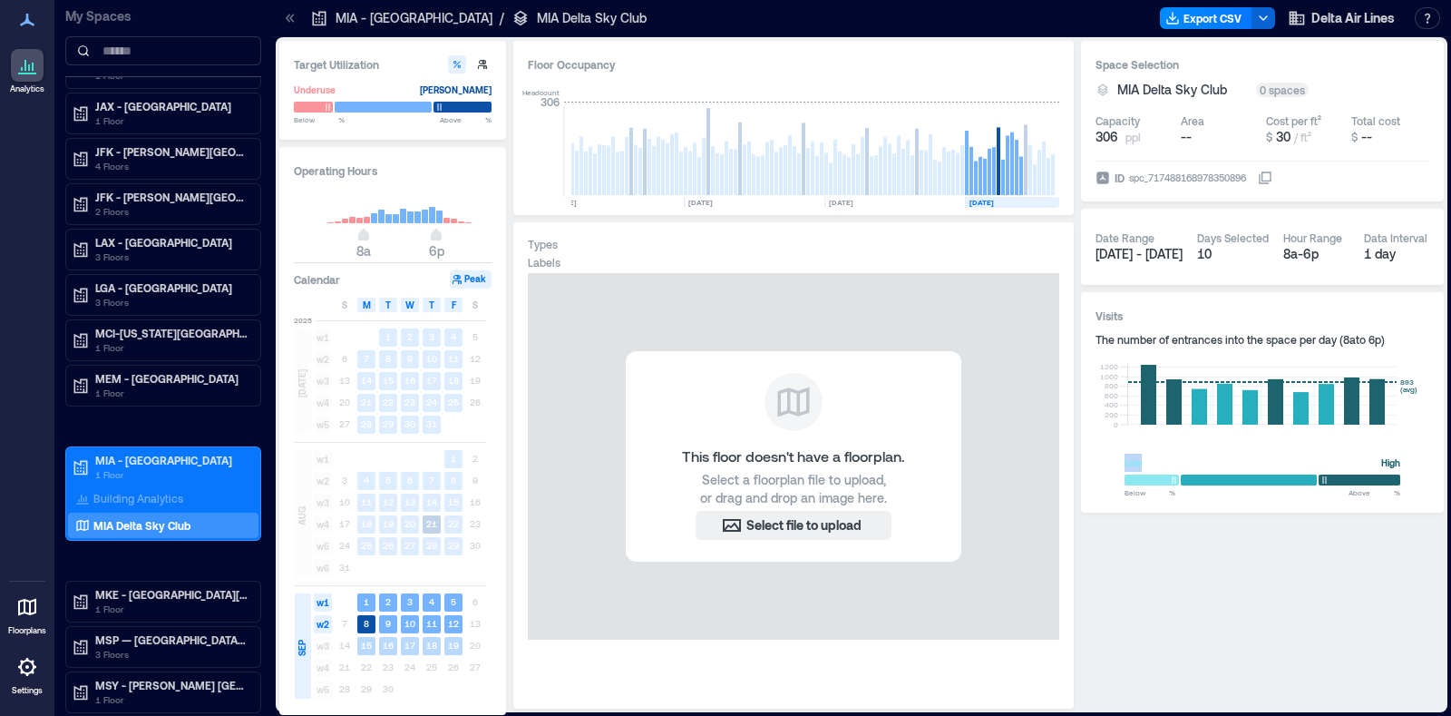
click at [324, 571] on span "w3" at bounding box center [323, 646] width 18 height 18
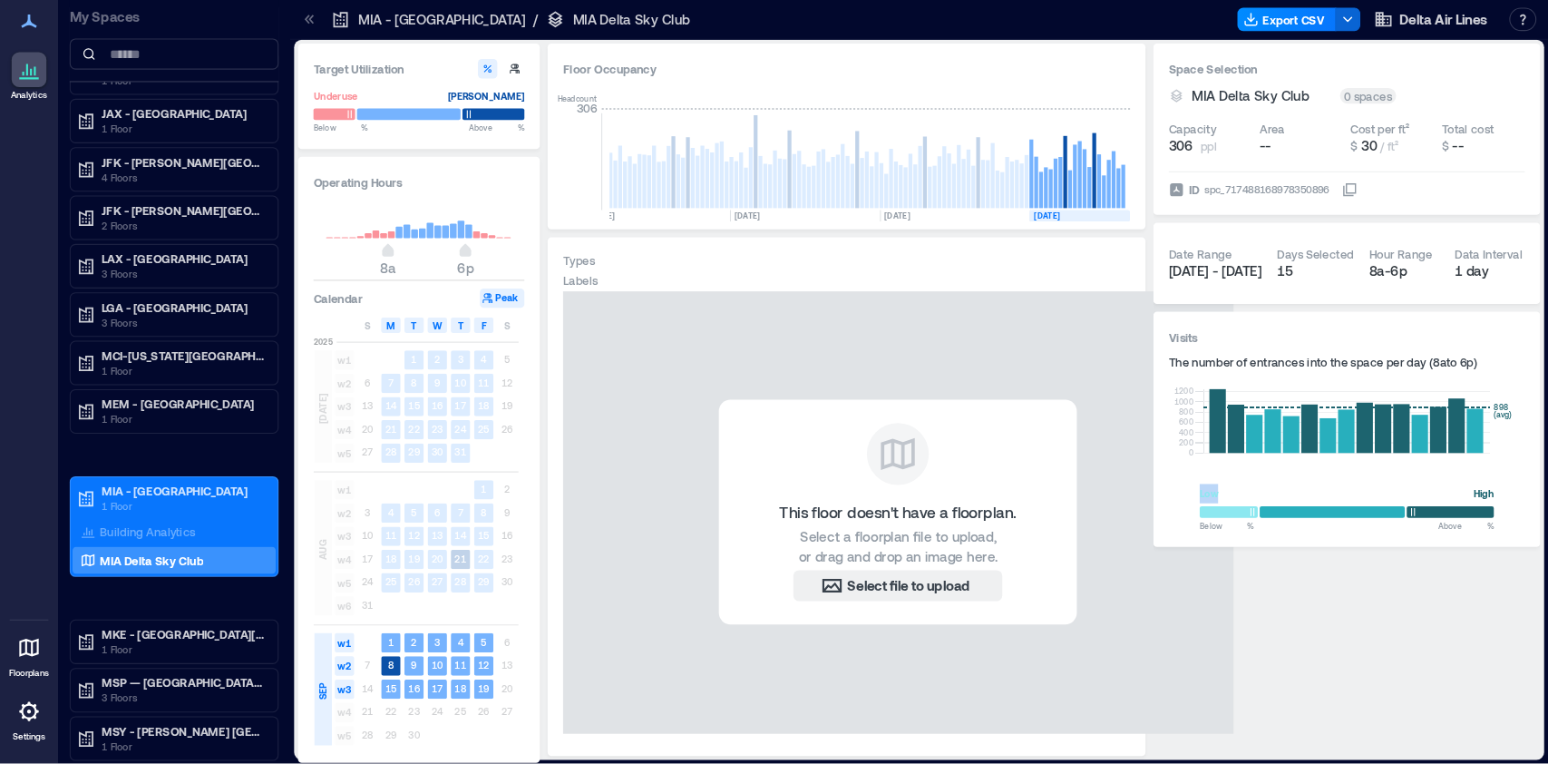
scroll to position [0, 9256]
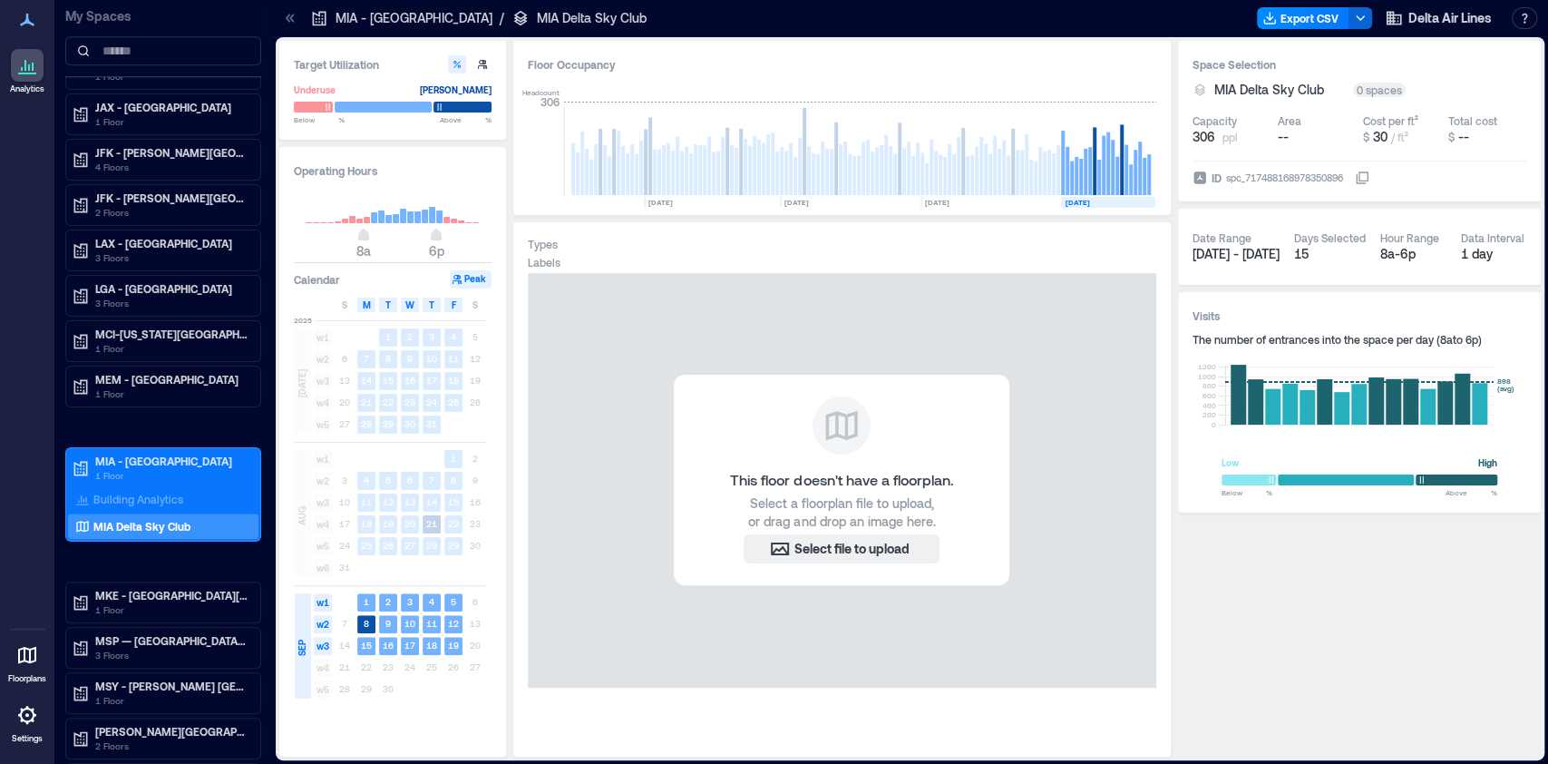
drag, startPoint x: 1379, startPoint y: 2, endPoint x: 1088, endPoint y: 60, distance: 296.0
click at [1088, 60] on div "Floor Occupancy" at bounding box center [842, 64] width 629 height 18
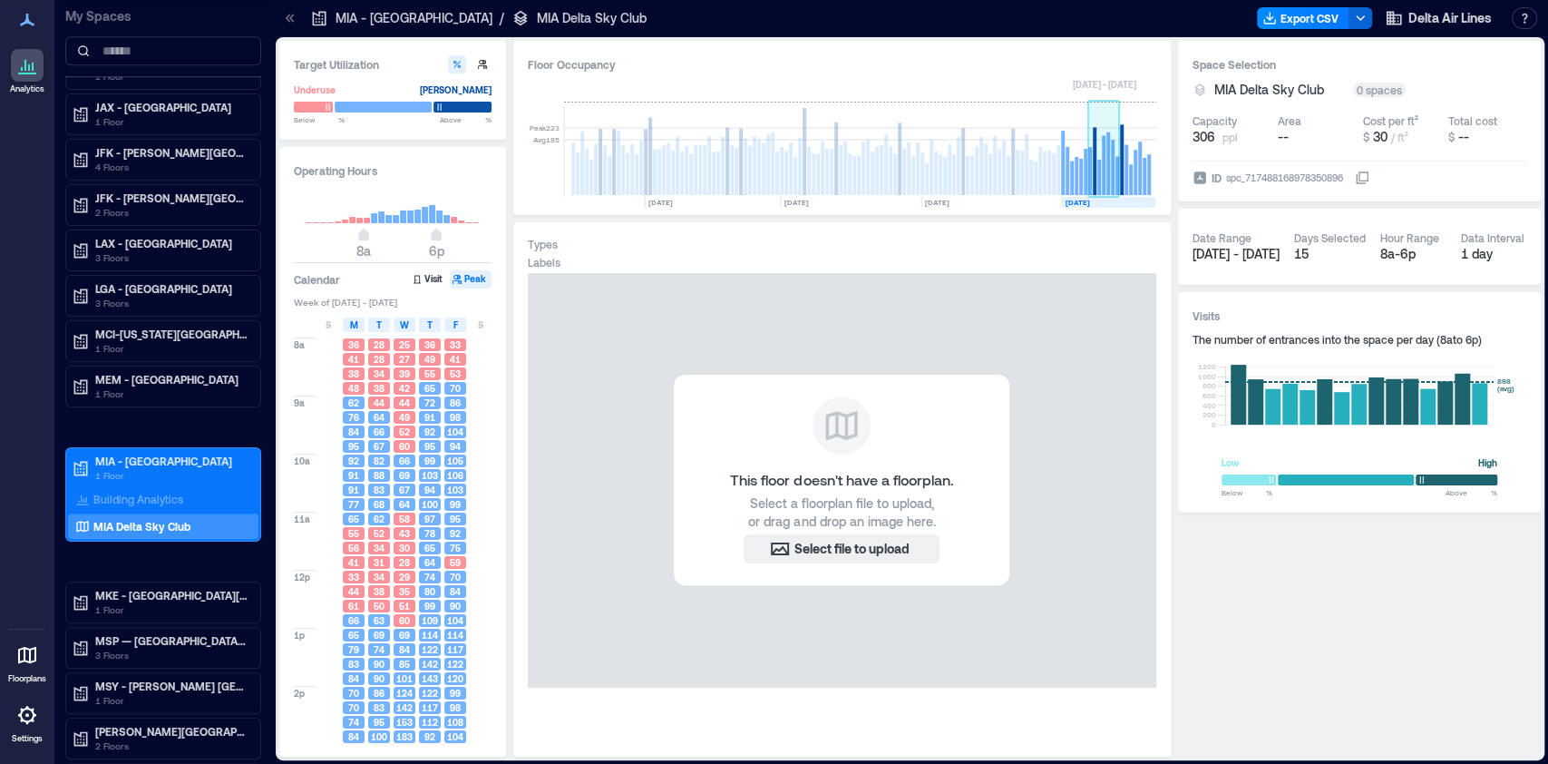
click at [1110, 169] on rect at bounding box center [1104, 151] width 32 height 91
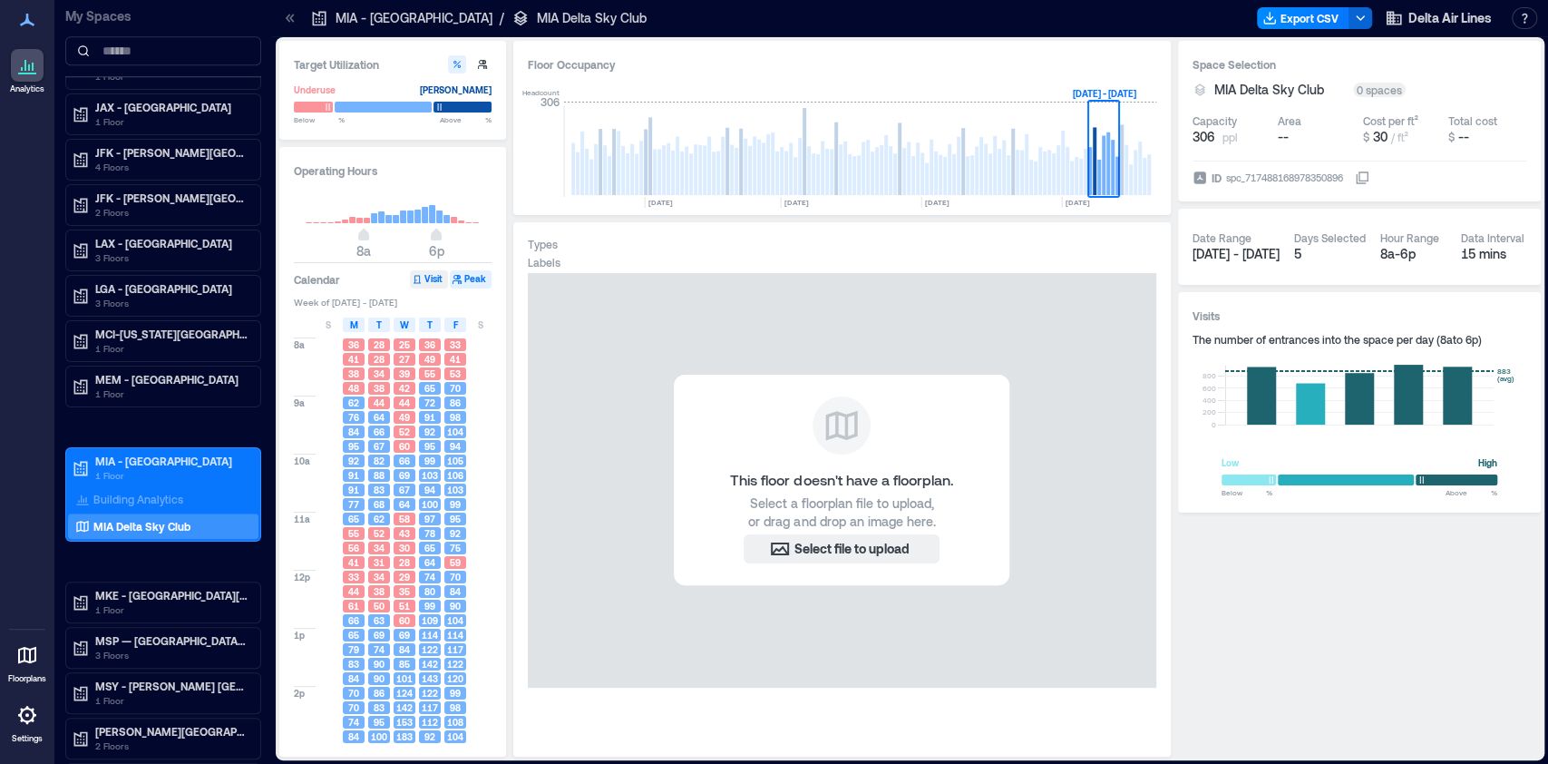
click at [437, 278] on button "Visit" at bounding box center [429, 279] width 38 height 18
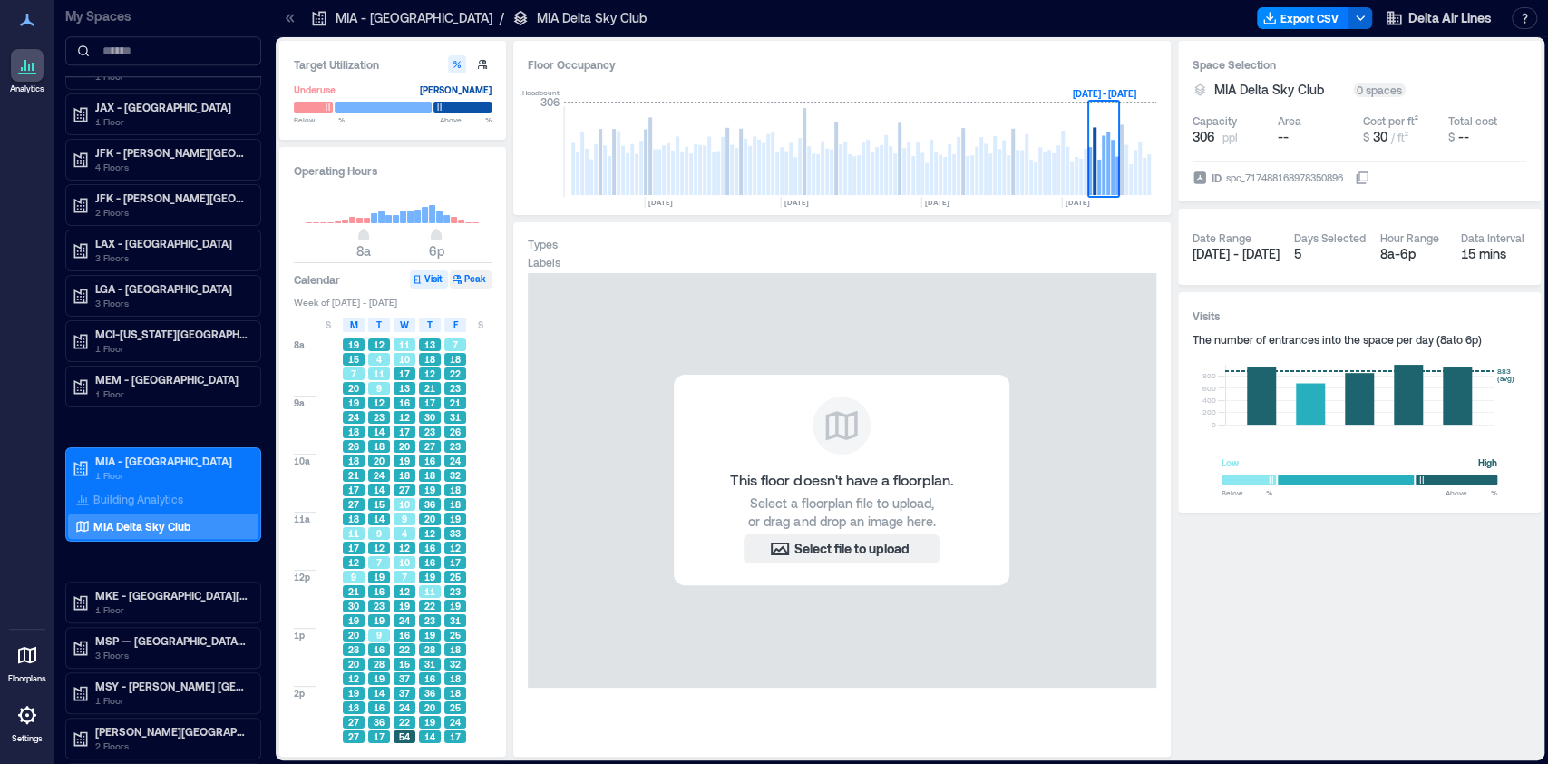
click at [481, 277] on button "Peak" at bounding box center [471, 279] width 42 height 18
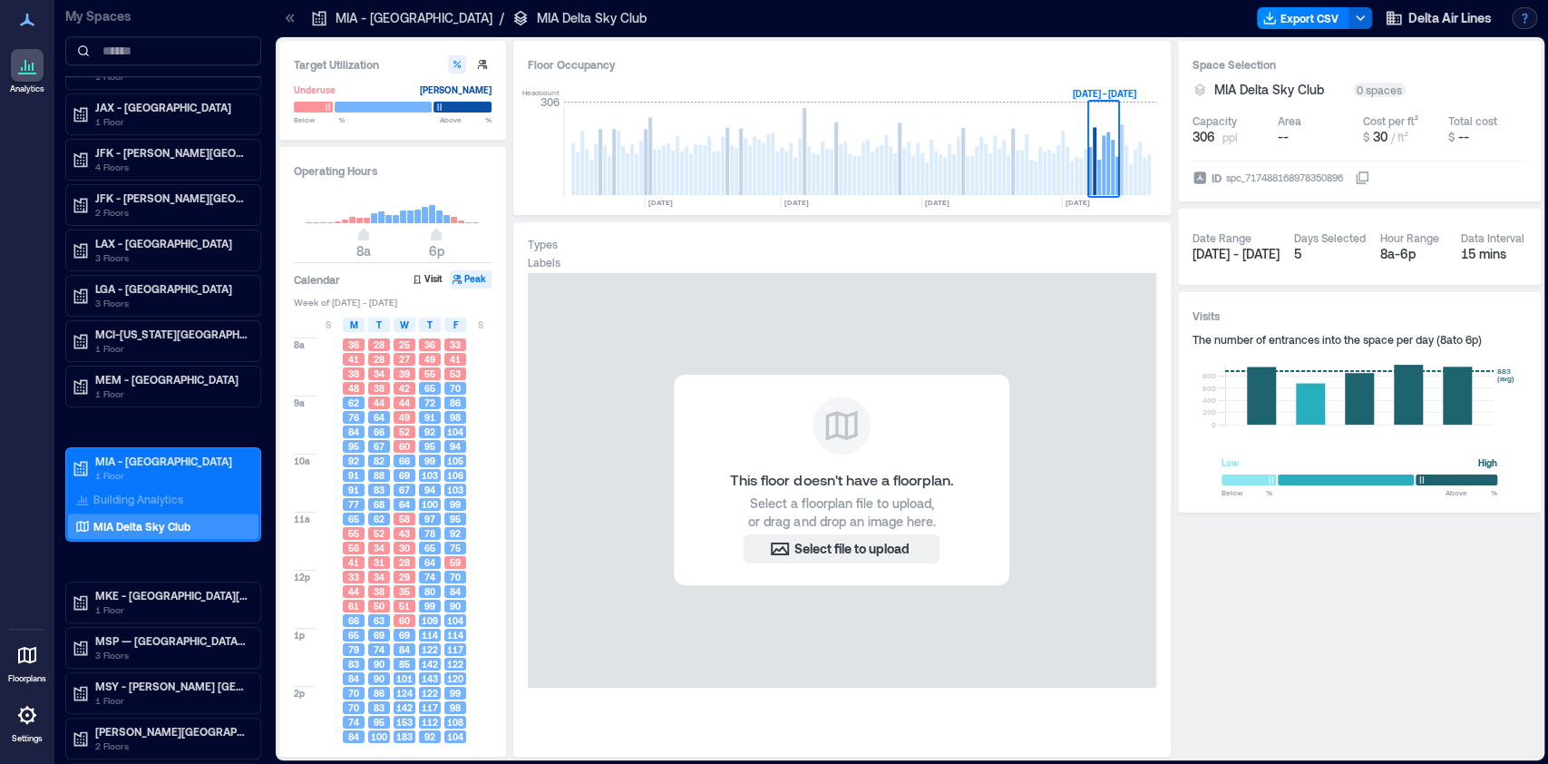
click at [1160, 15] on button "button" at bounding box center [1524, 18] width 25 height 22
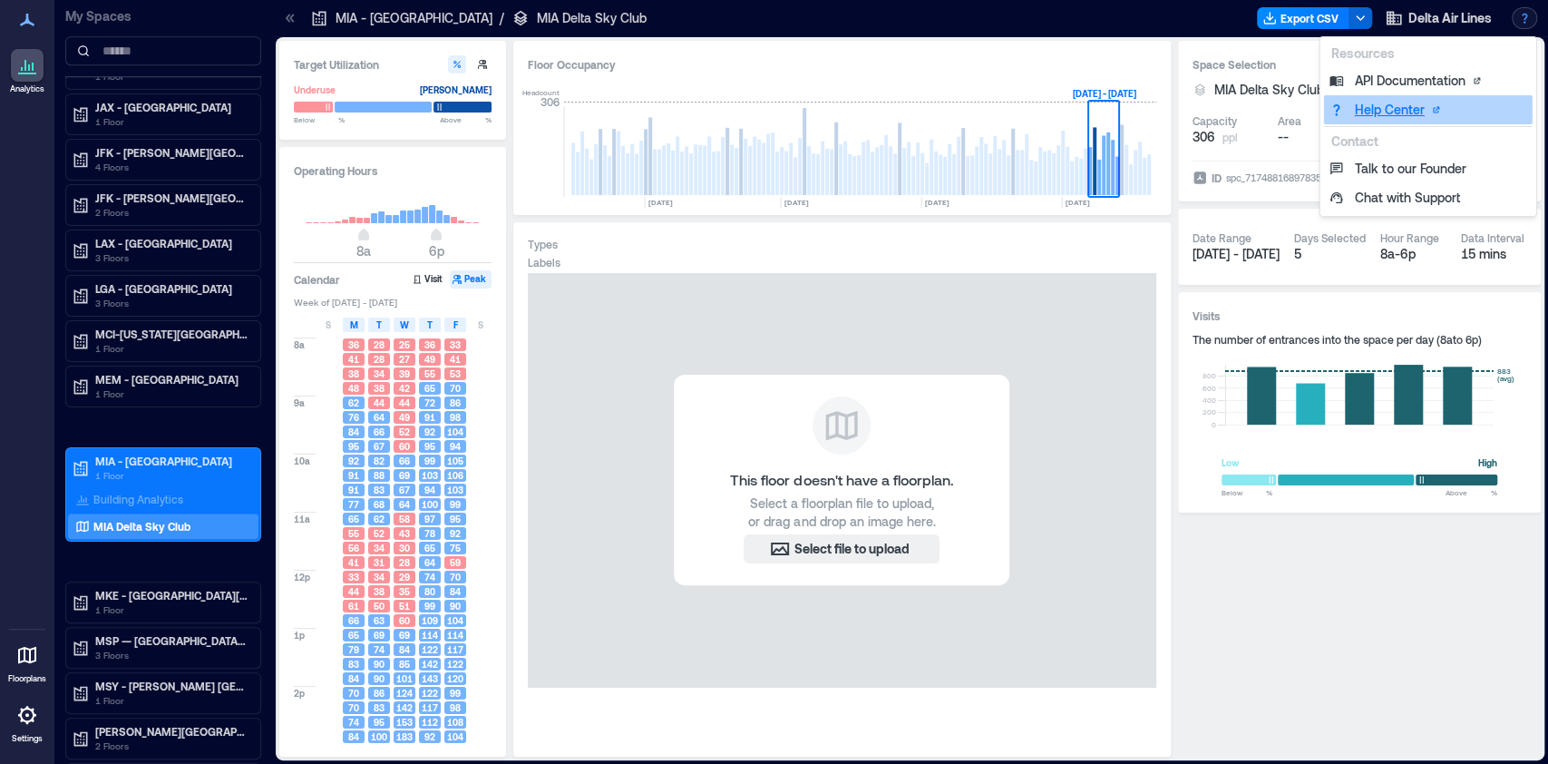
click at [1160, 108] on link "Help Center" at bounding box center [1428, 109] width 209 height 29
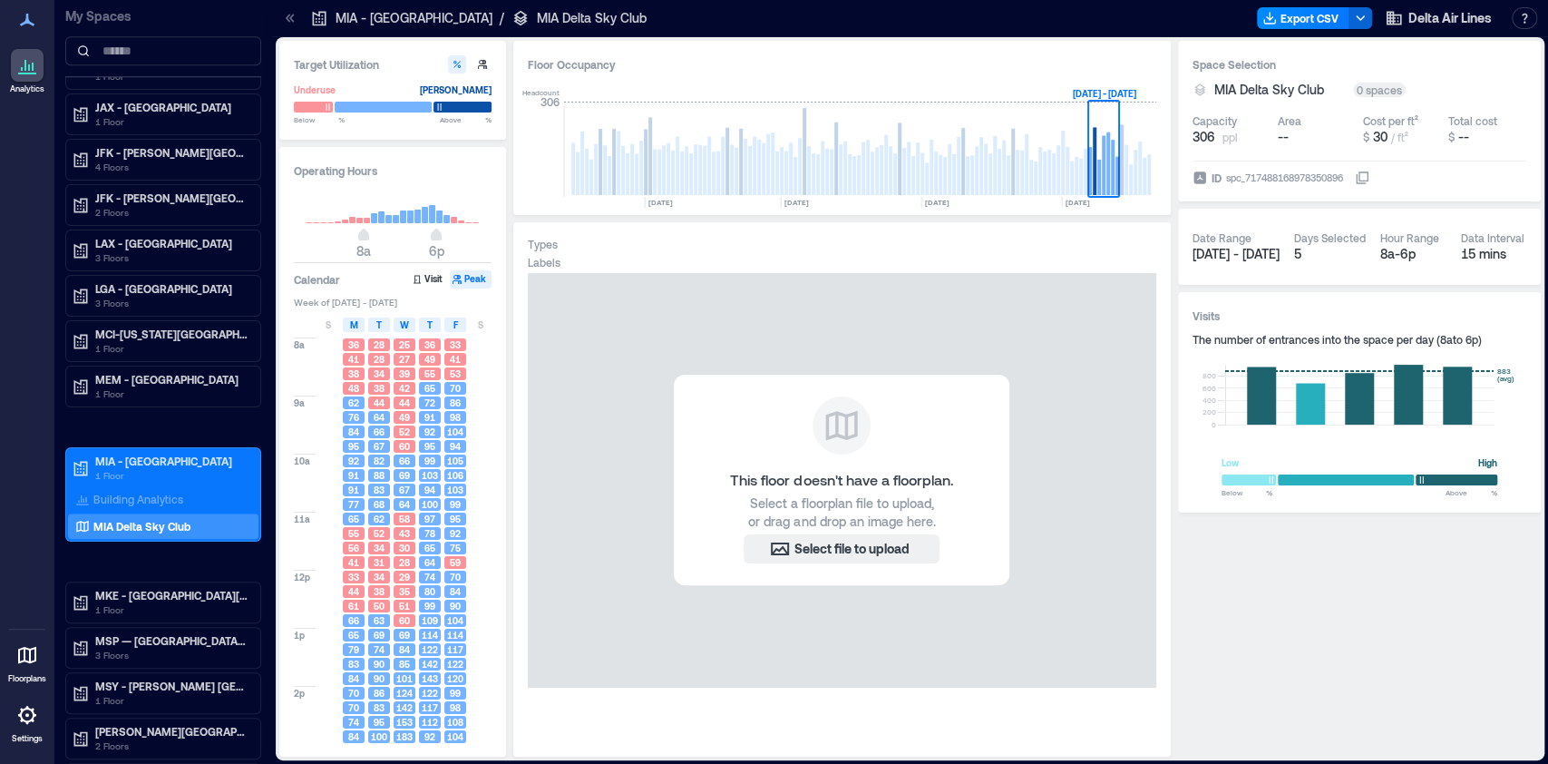
scroll to position [176, 0]
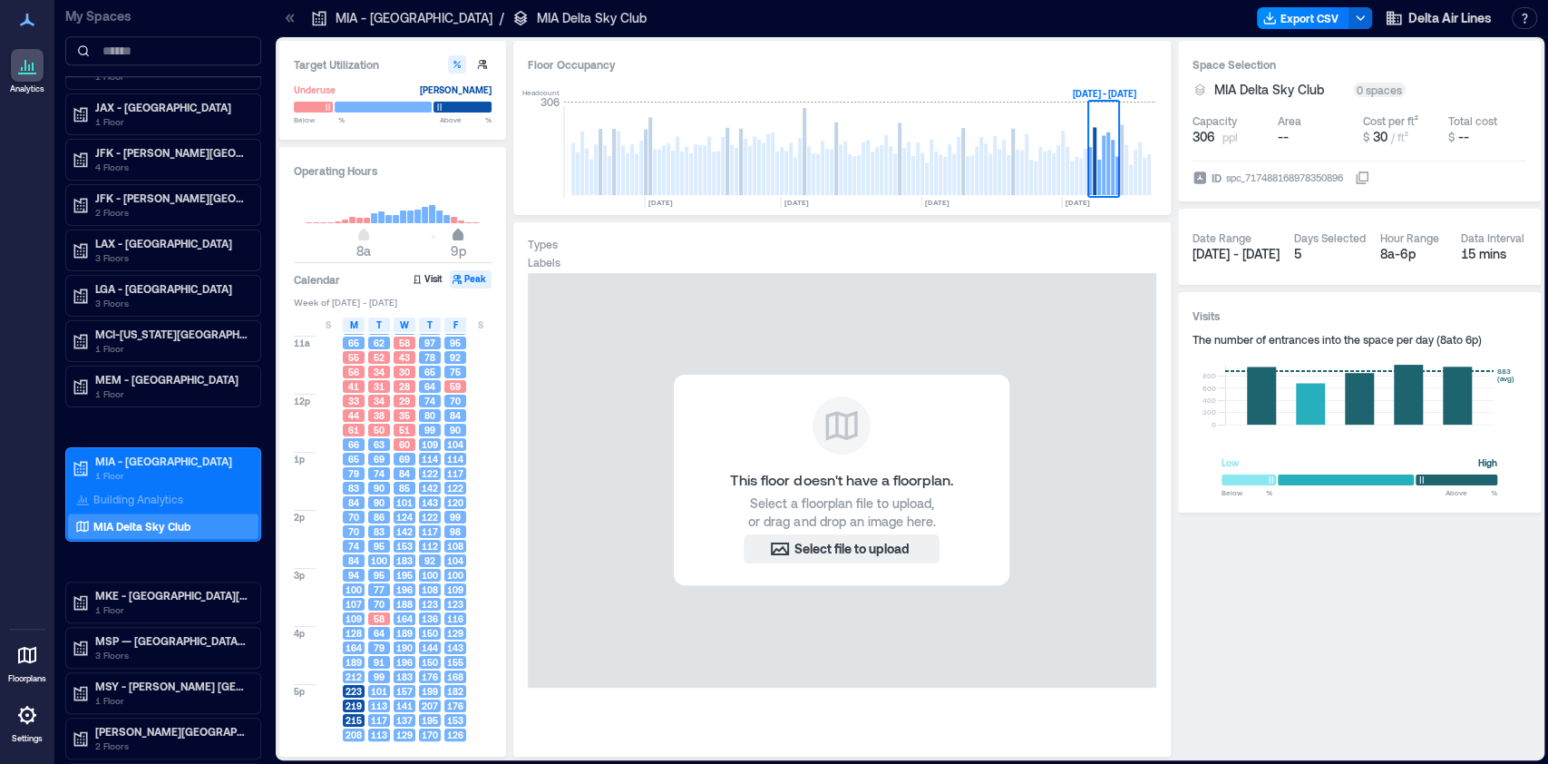
type input "**"
drag, startPoint x: 436, startPoint y: 236, endPoint x: 473, endPoint y: 232, distance: 36.5
click at [473, 233] on span "11p" at bounding box center [472, 236] width 11 height 7
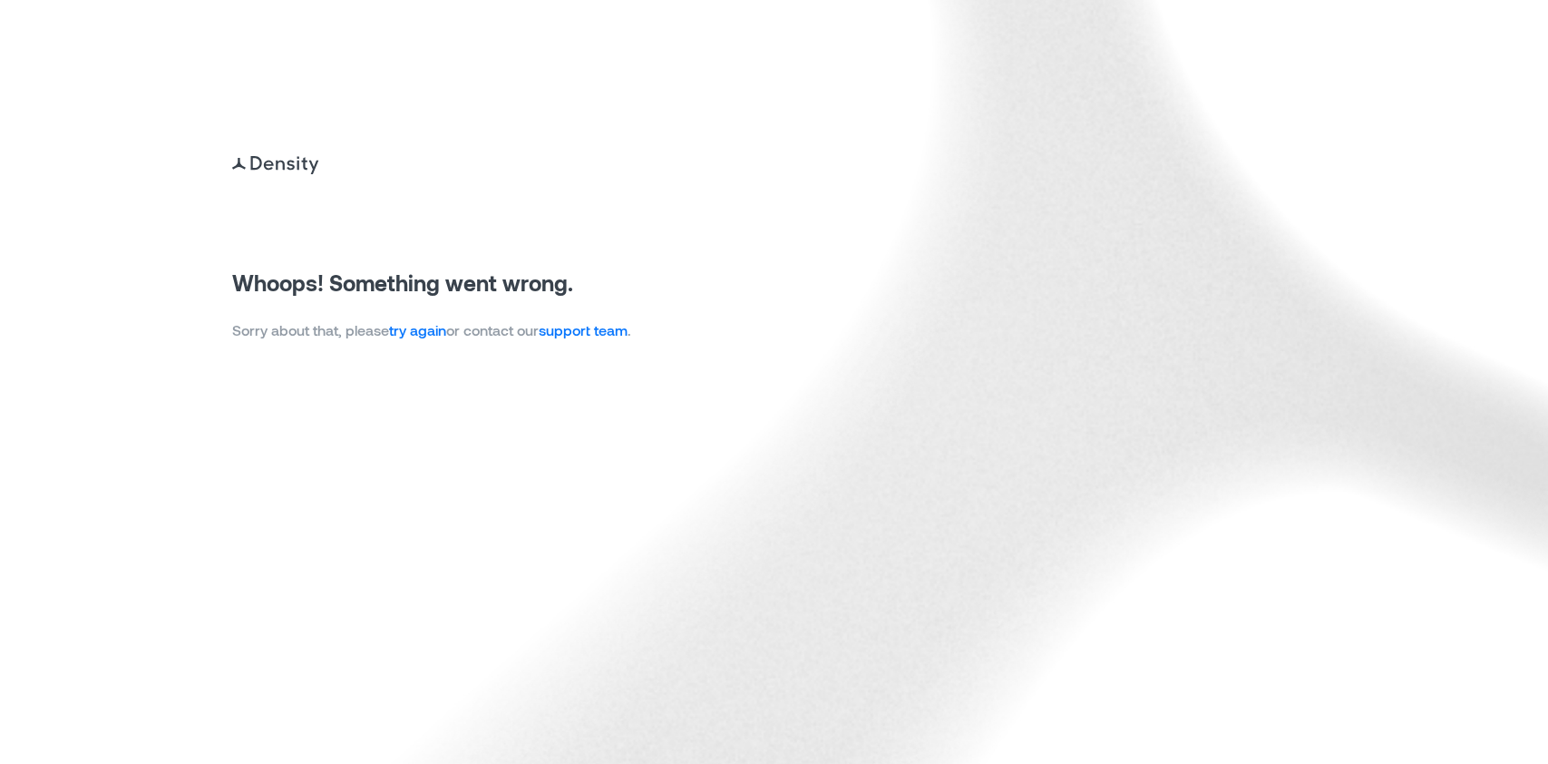
click at [1017, 200] on img at bounding box center [774, 382] width 1548 height 764
click at [423, 336] on link "try again" at bounding box center [417, 329] width 57 height 17
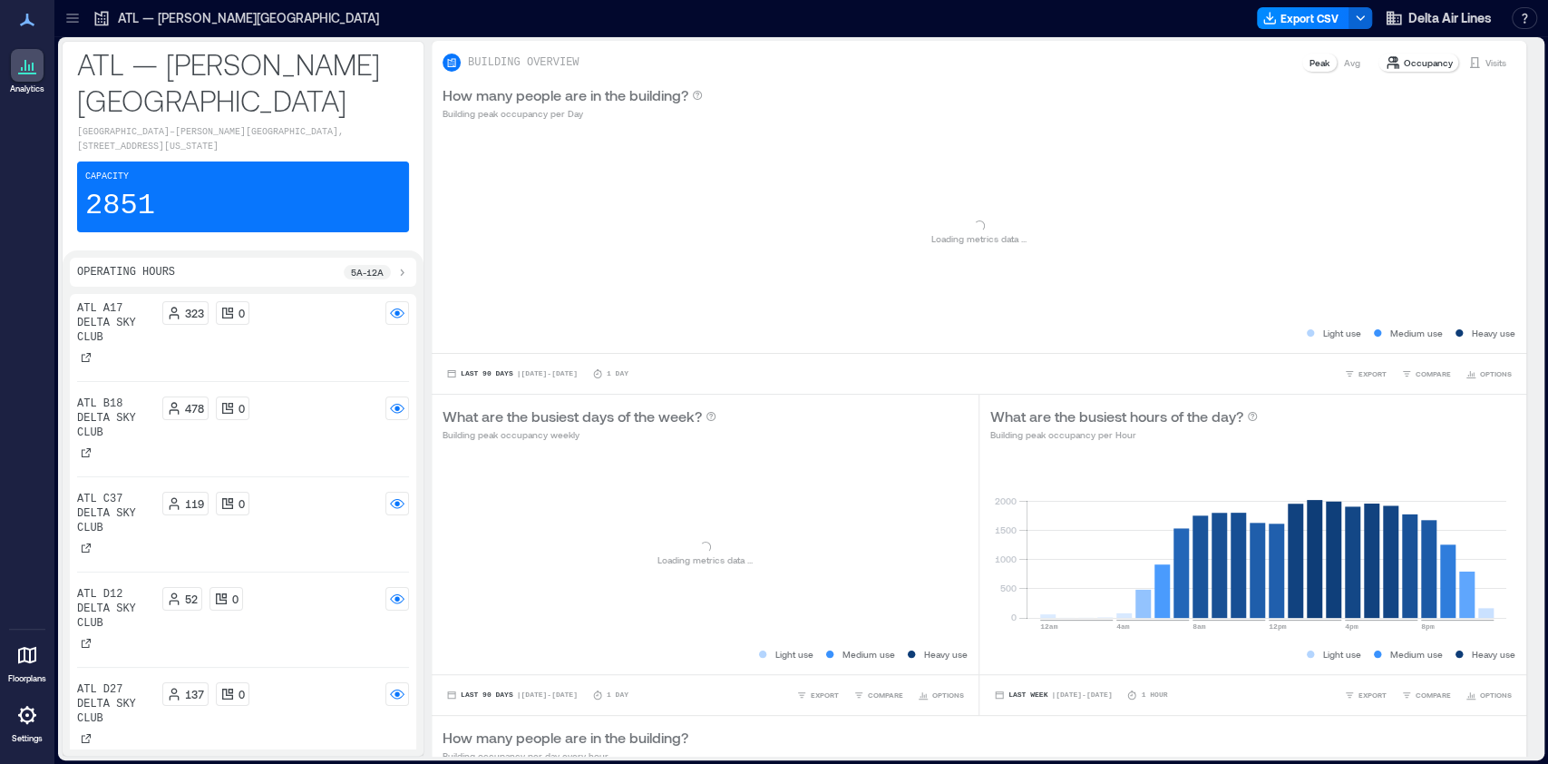
click at [203, 17] on p "ATL — [PERSON_NAME][GEOGRAPHIC_DATA]" at bounding box center [248, 18] width 261 height 18
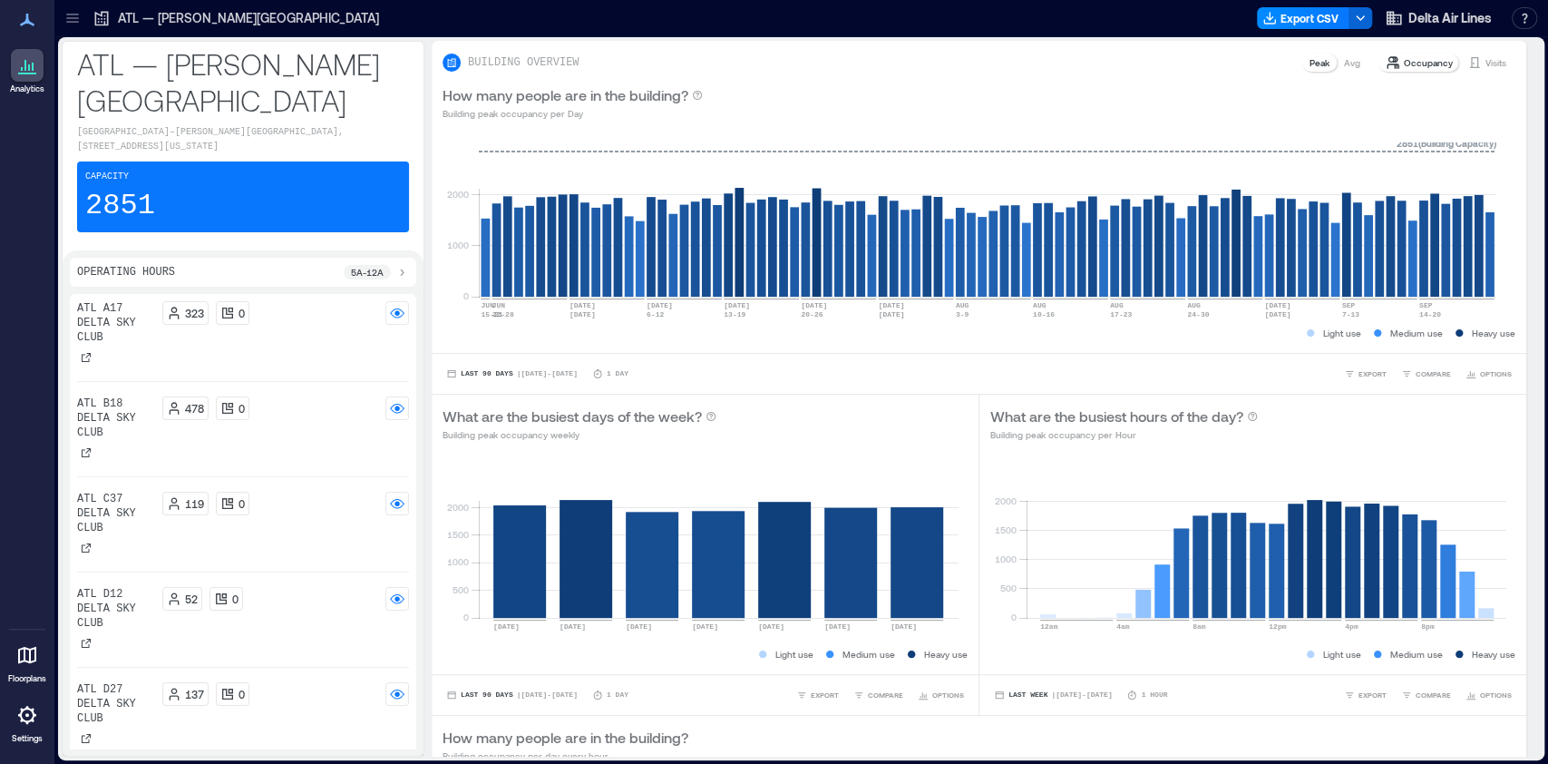
click at [139, 18] on p "ATL — [PERSON_NAME][GEOGRAPHIC_DATA]" at bounding box center [248, 18] width 261 height 18
click at [75, 18] on icon at bounding box center [72, 18] width 12 height 2
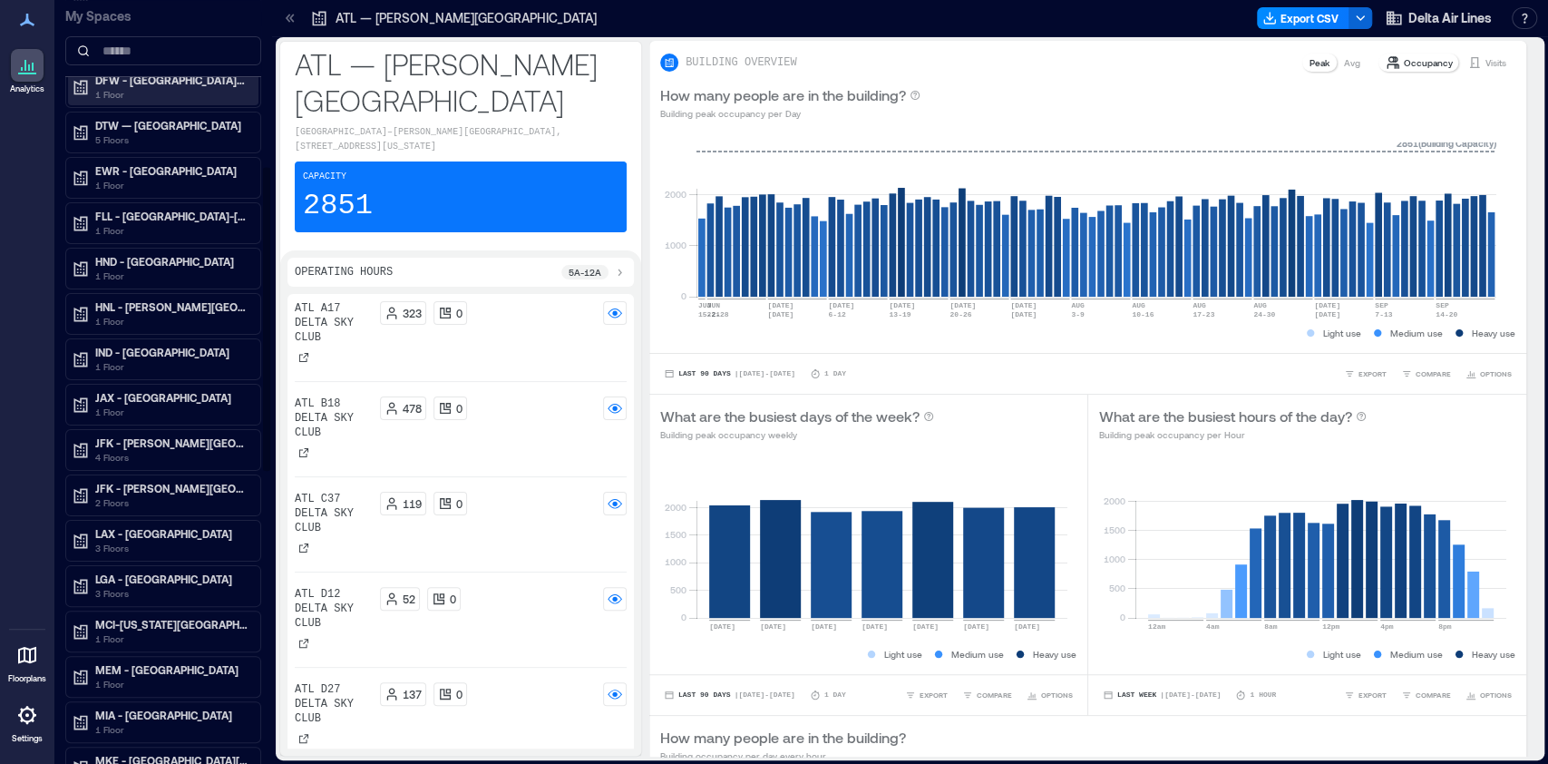
scroll to position [436, 0]
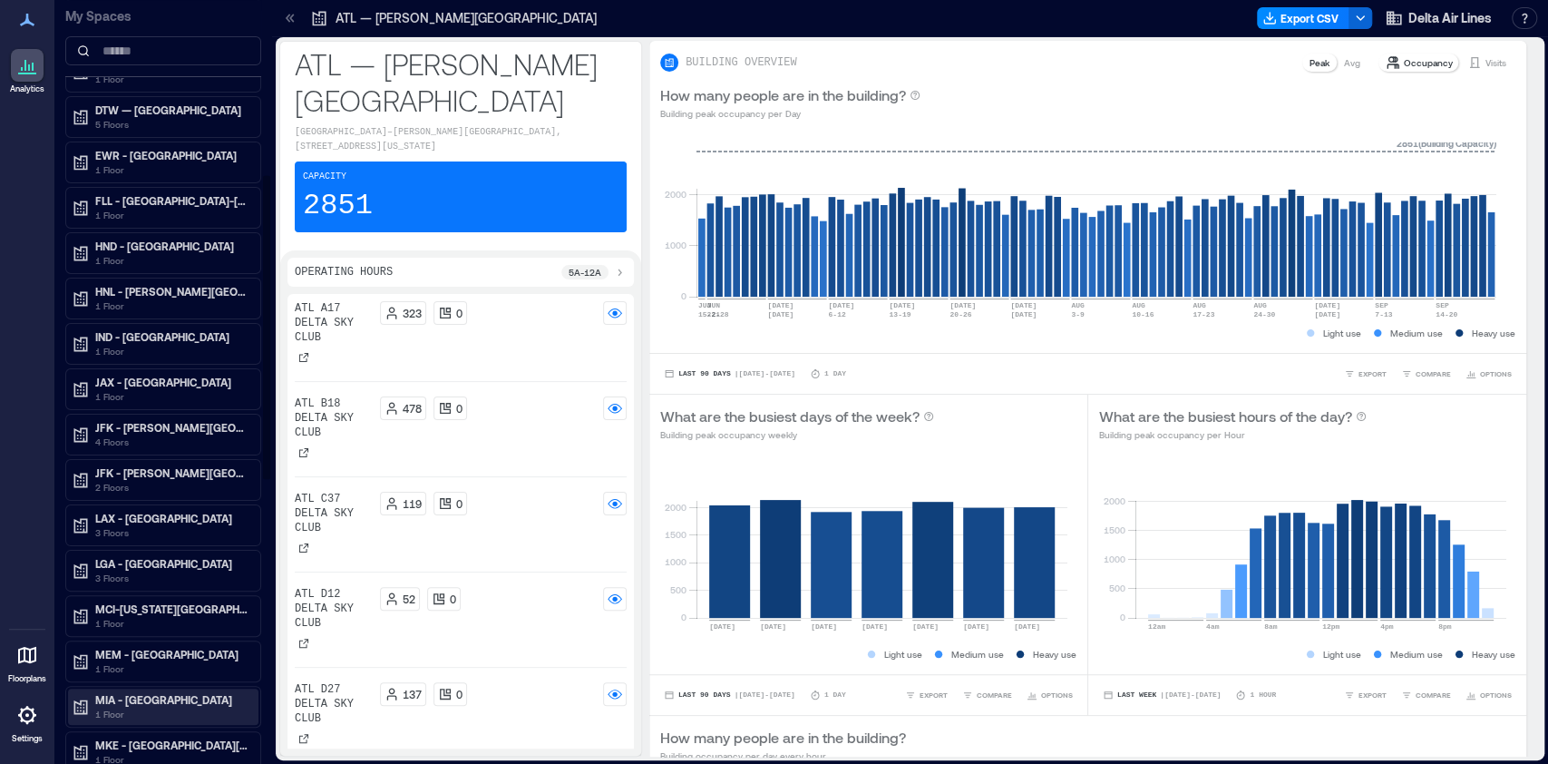
click at [106, 688] on div "MIA - Miami International Airport 1 Floor" at bounding box center [163, 706] width 190 height 36
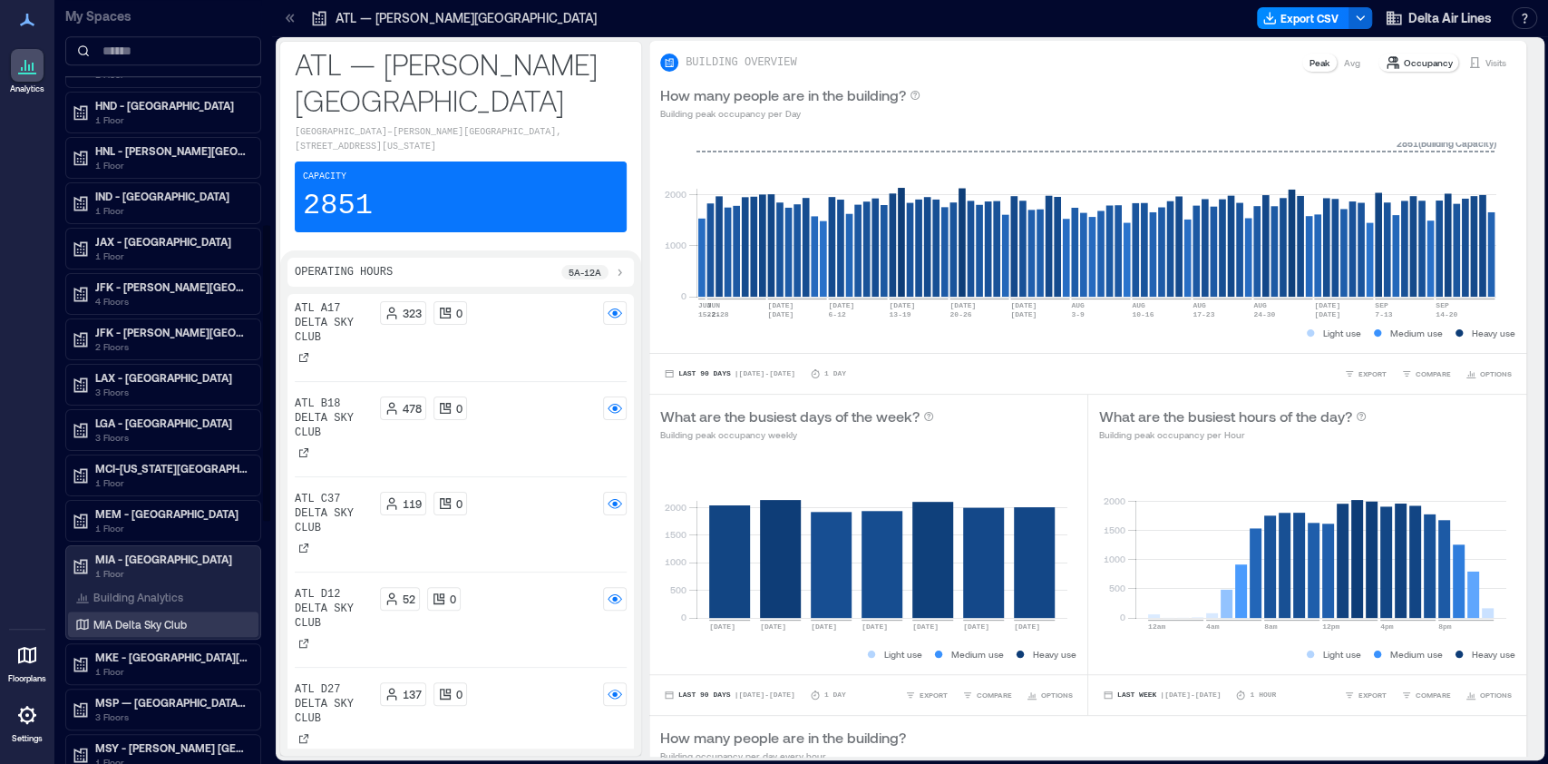
click at [147, 618] on p "MIA Delta Sky Club" at bounding box center [139, 624] width 93 height 15
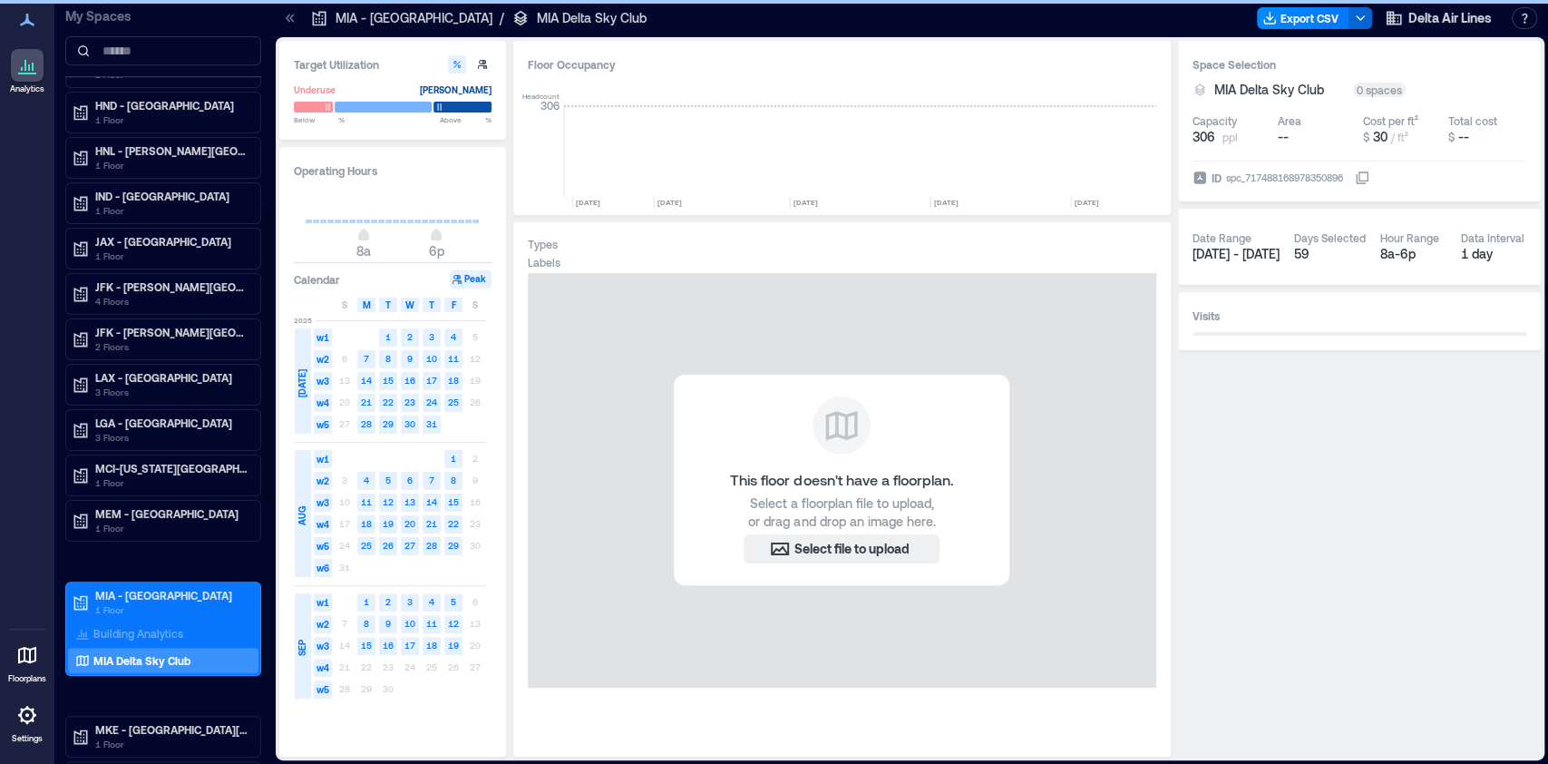
scroll to position [0, 9256]
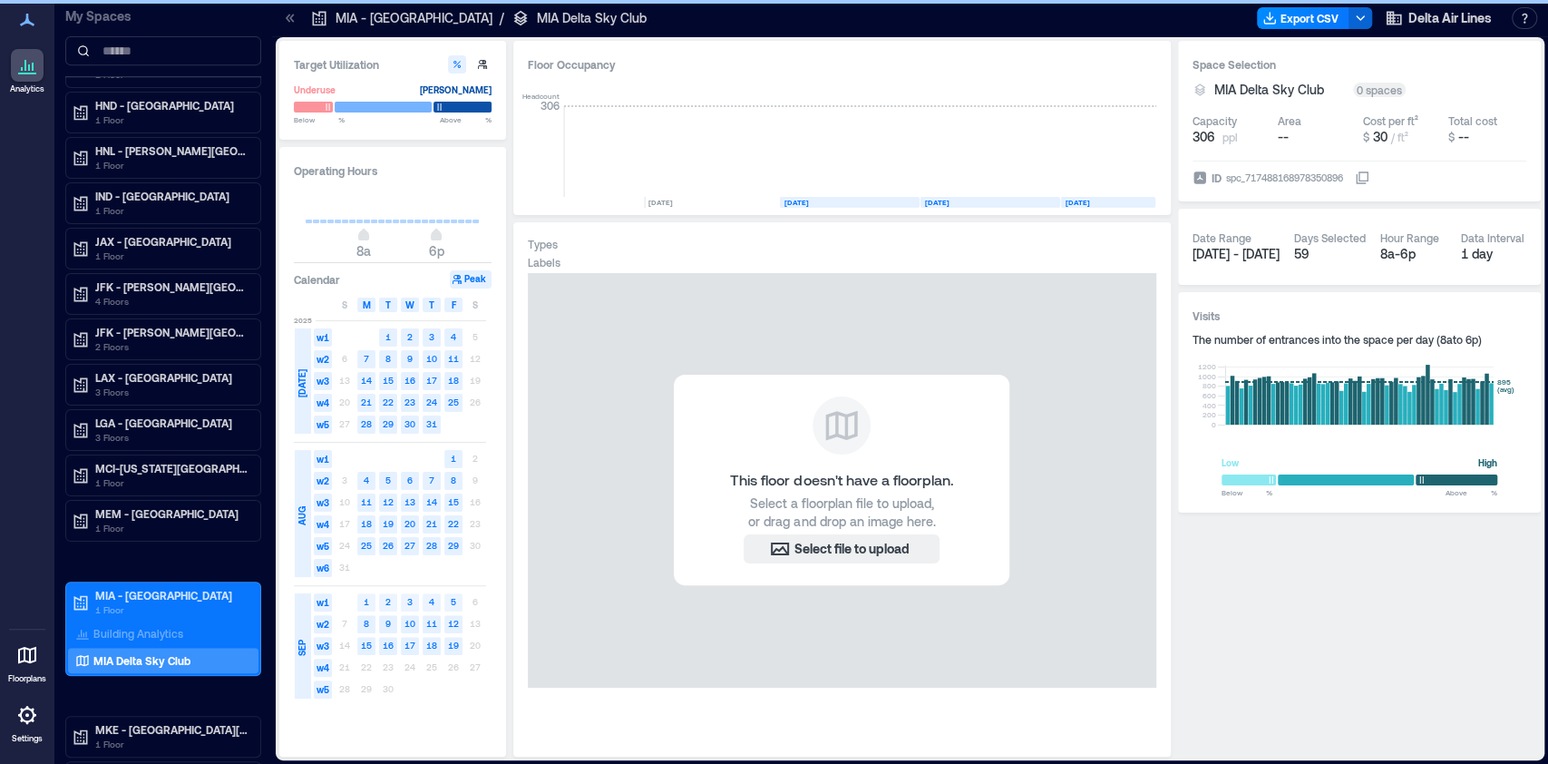
click at [323, 606] on span "w1" at bounding box center [323, 602] width 18 height 18
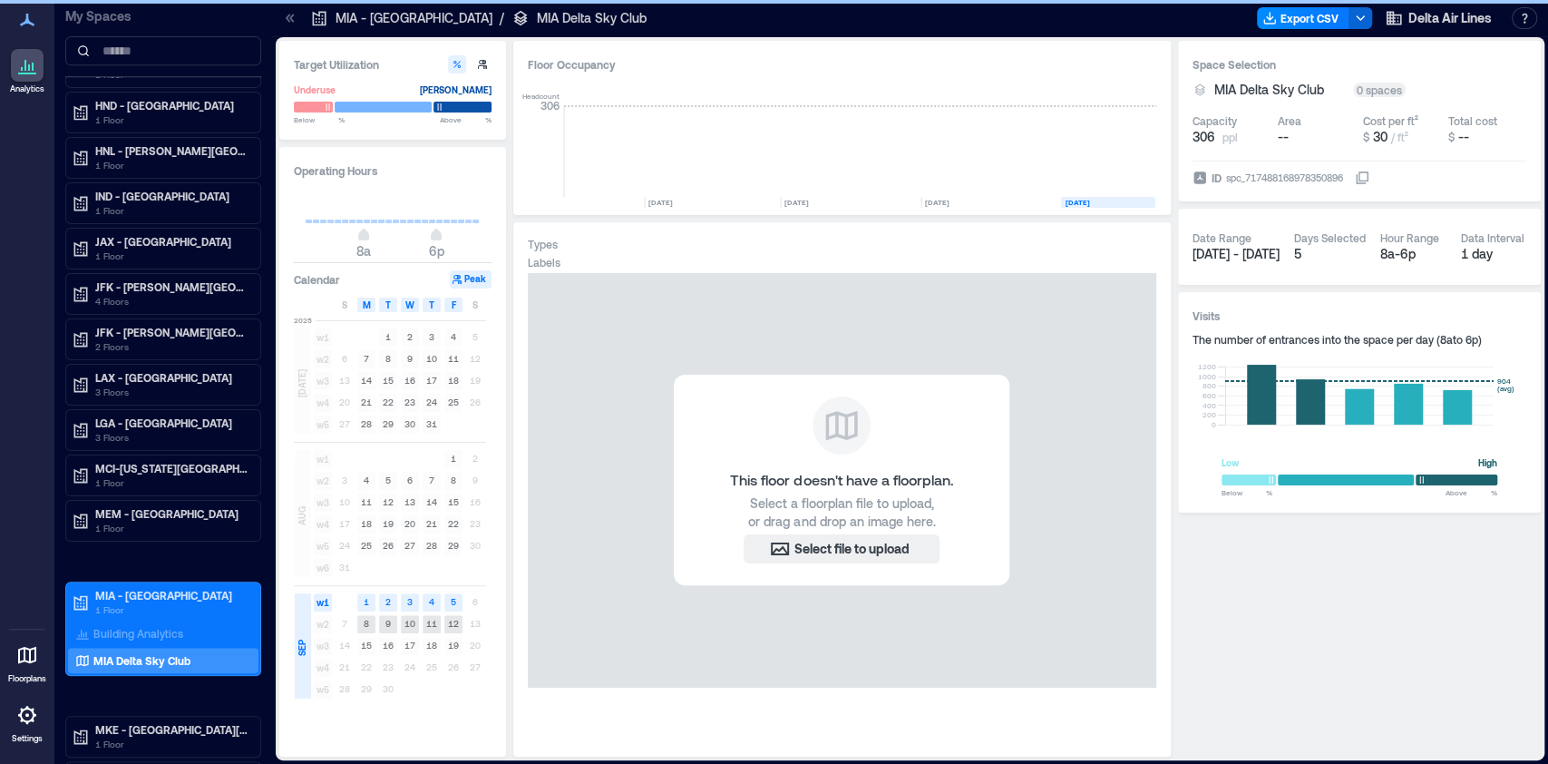
click at [326, 622] on span "w2" at bounding box center [323, 624] width 18 height 18
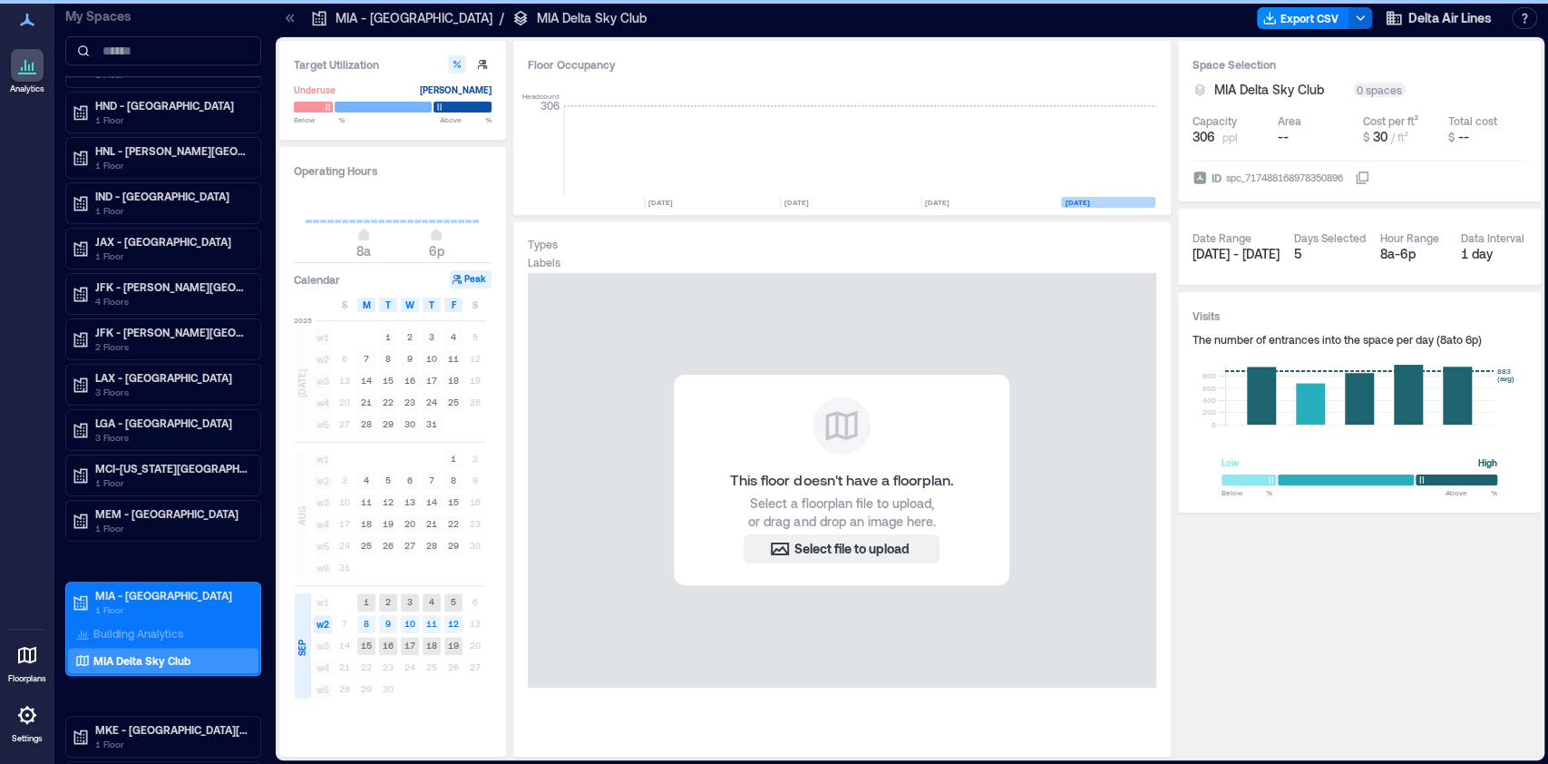
click at [308, 609] on div "SEP" at bounding box center [303, 645] width 16 height 105
click at [298, 655] on span "SEP" at bounding box center [302, 647] width 15 height 16
click at [317, 596] on span "w1" at bounding box center [323, 602] width 18 height 18
click at [320, 607] on span "w1" at bounding box center [323, 602] width 18 height 18
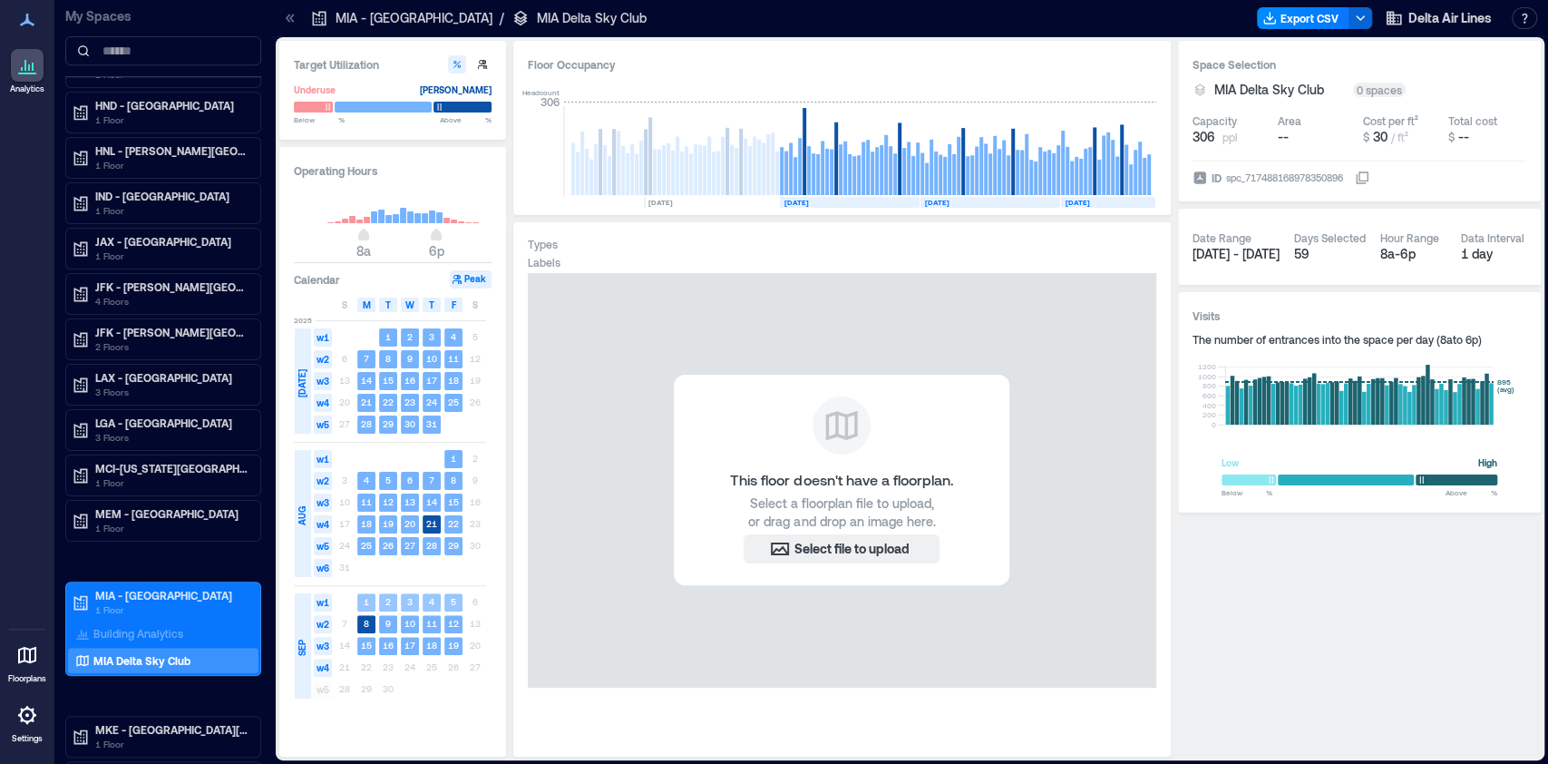
click at [320, 607] on span "w1" at bounding box center [323, 602] width 18 height 18
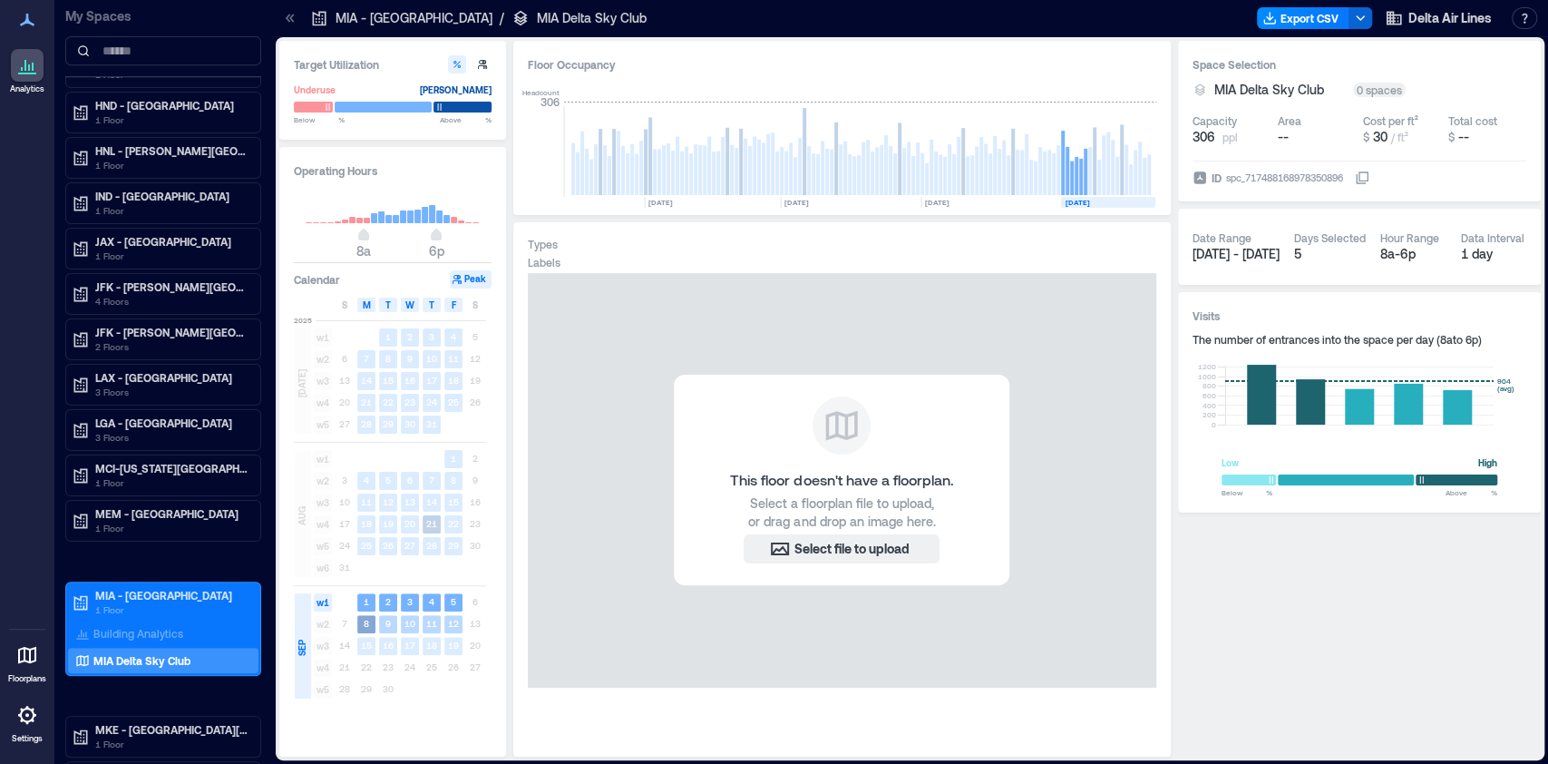
click at [327, 623] on span "w2" at bounding box center [323, 624] width 18 height 18
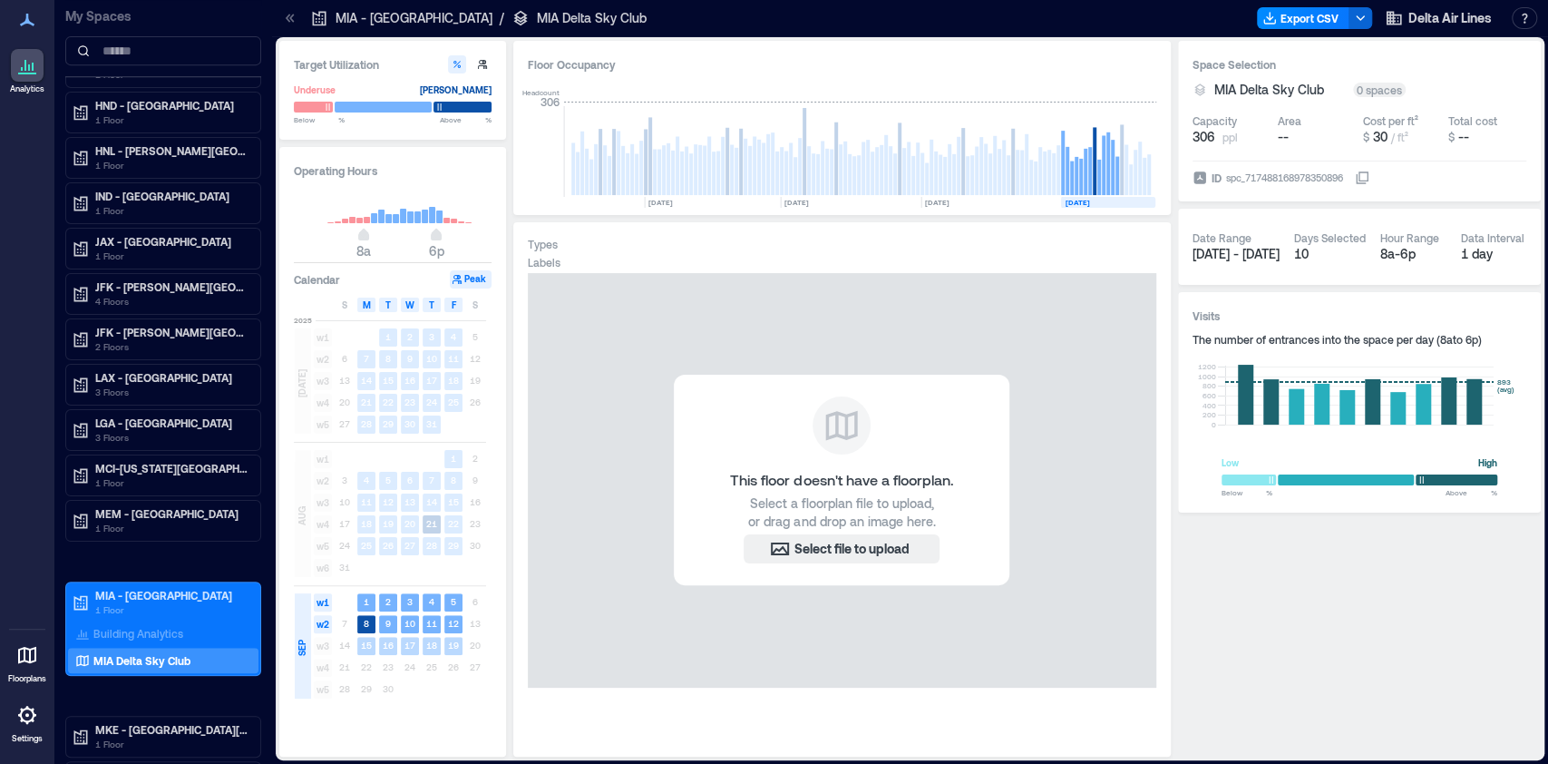
click at [323, 651] on span "w3" at bounding box center [323, 646] width 18 height 18
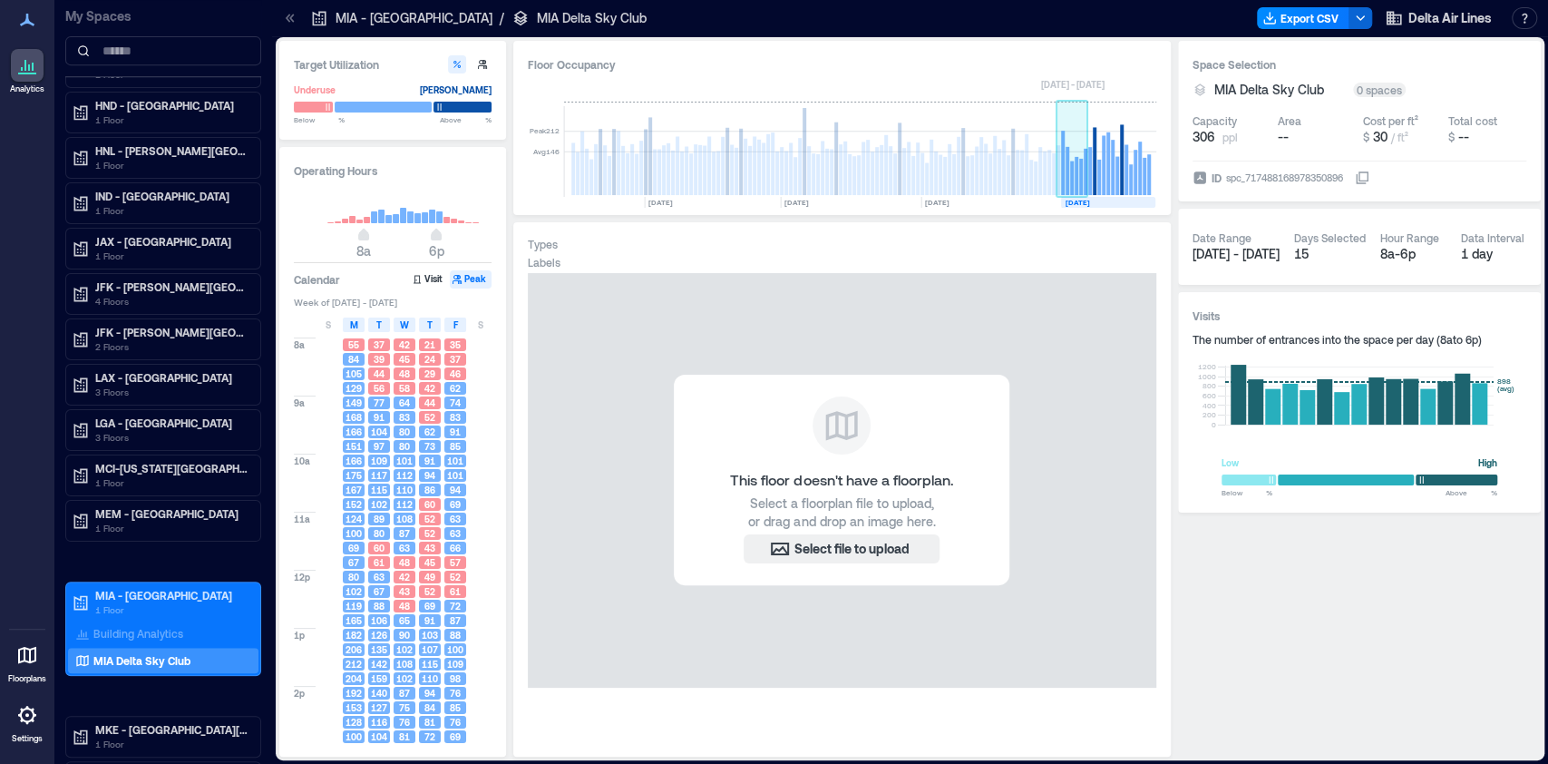
click at [1079, 163] on rect at bounding box center [1081, 177] width 4 height 36
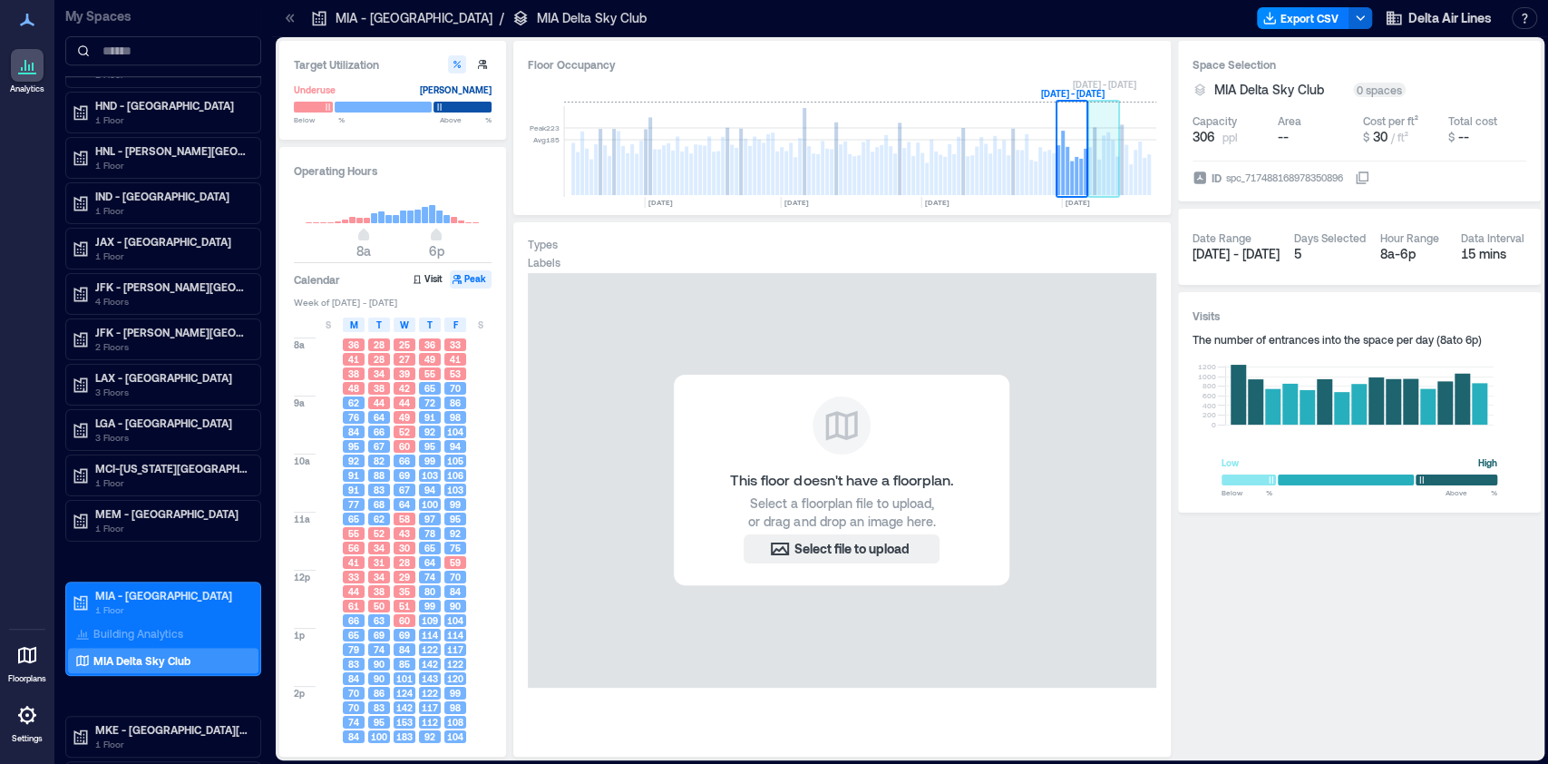
click at [1103, 164] on rect at bounding box center [1104, 165] width 4 height 60
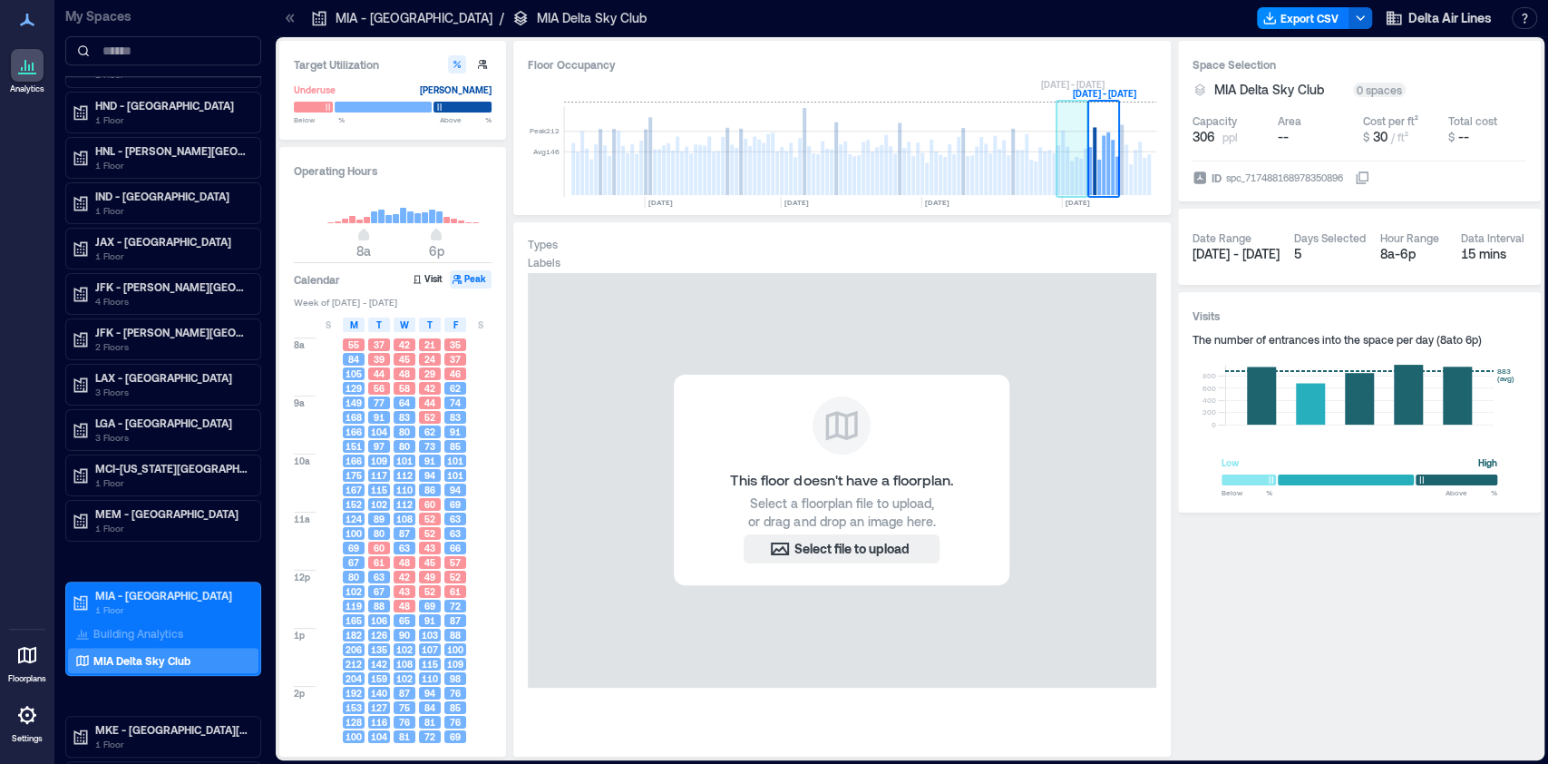
click at [1084, 167] on rect at bounding box center [1086, 172] width 4 height 46
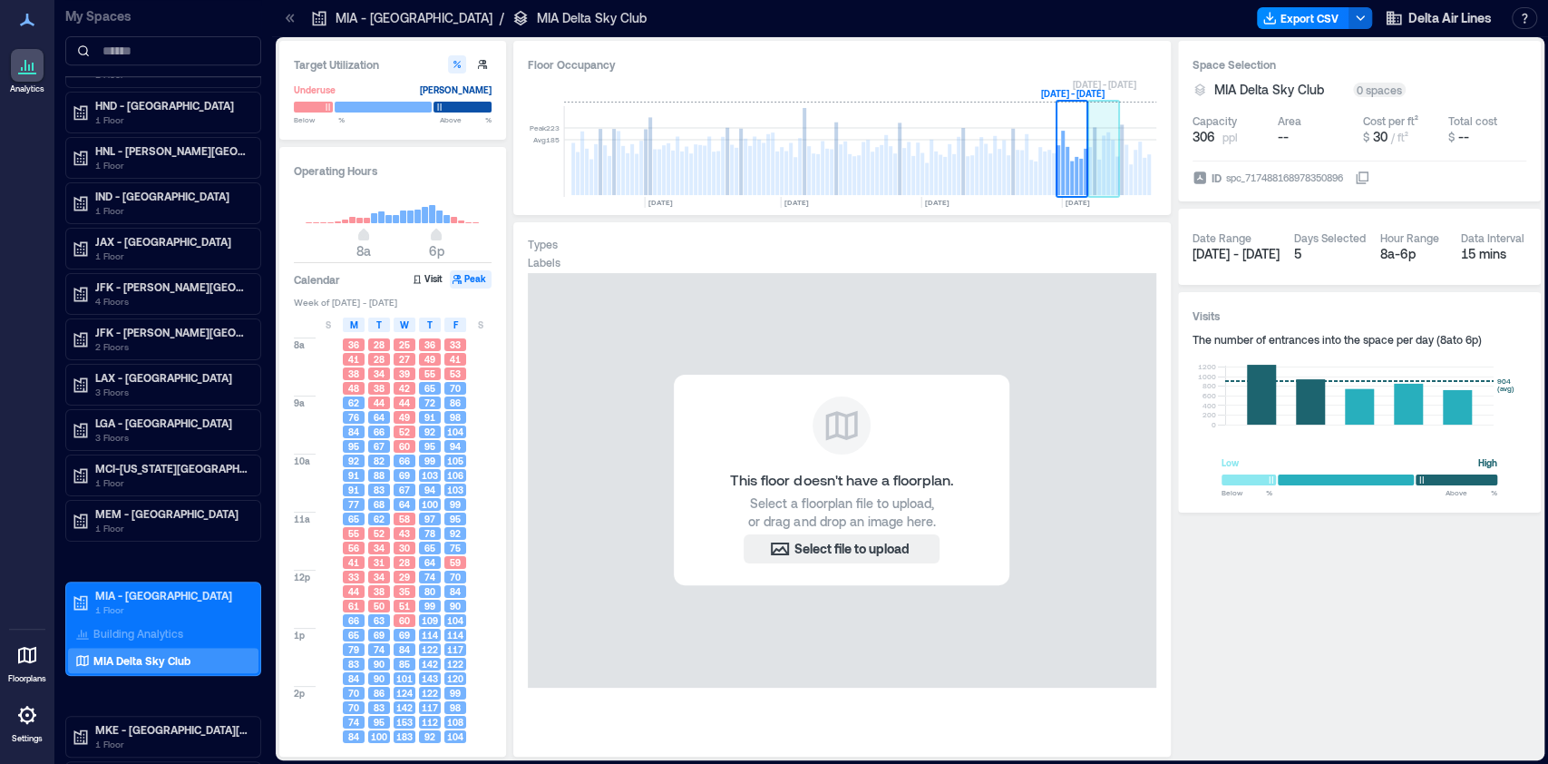
click at [1104, 171] on rect at bounding box center [1104, 165] width 4 height 60
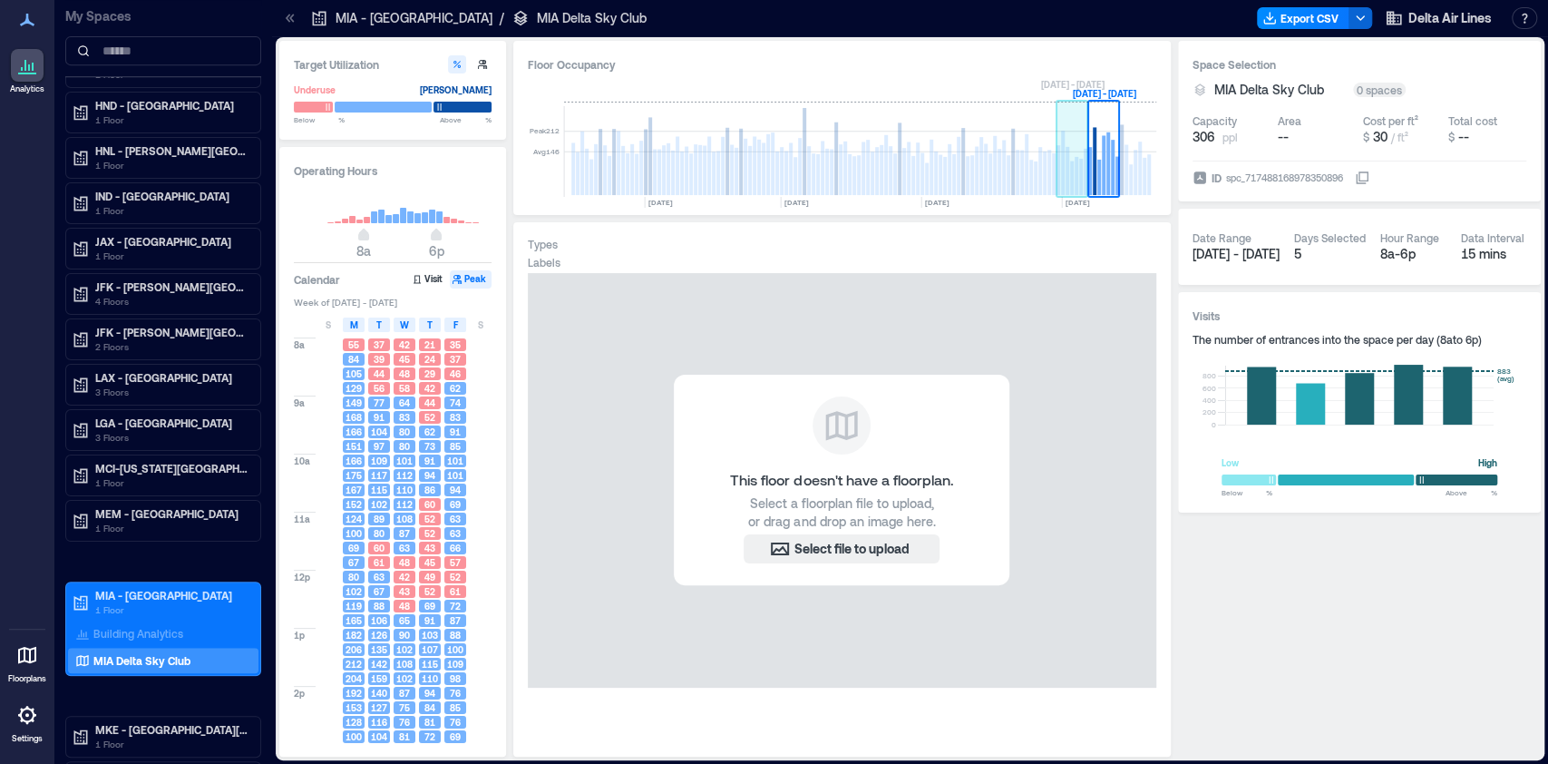
click at [1073, 176] on rect at bounding box center [1072, 178] width 4 height 34
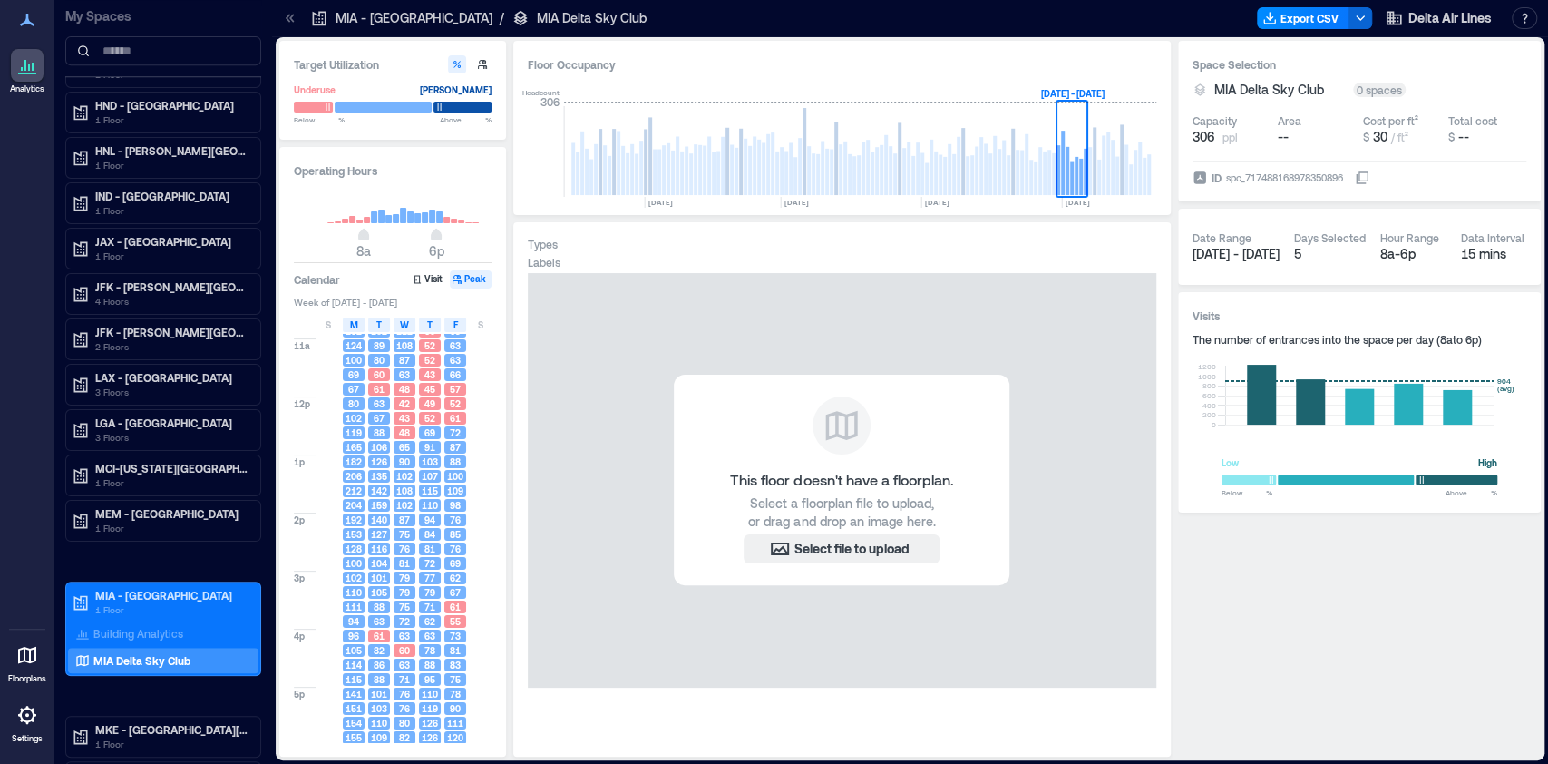
scroll to position [176, 0]
type input "**"
drag, startPoint x: 434, startPoint y: 240, endPoint x: 448, endPoint y: 239, distance: 14.5
click at [448, 239] on span "8p" at bounding box center [450, 236] width 11 height 7
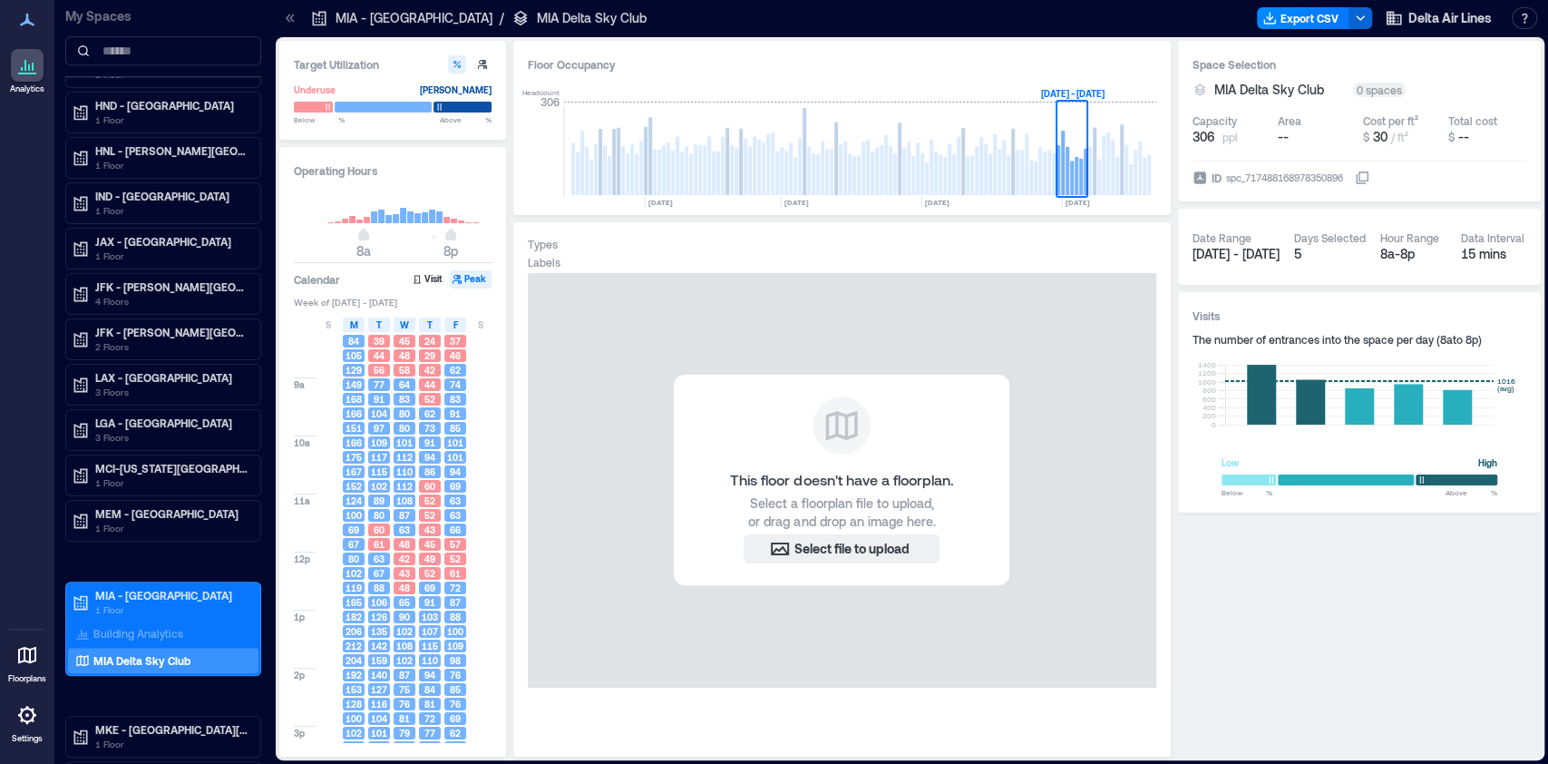
scroll to position [58, 0]
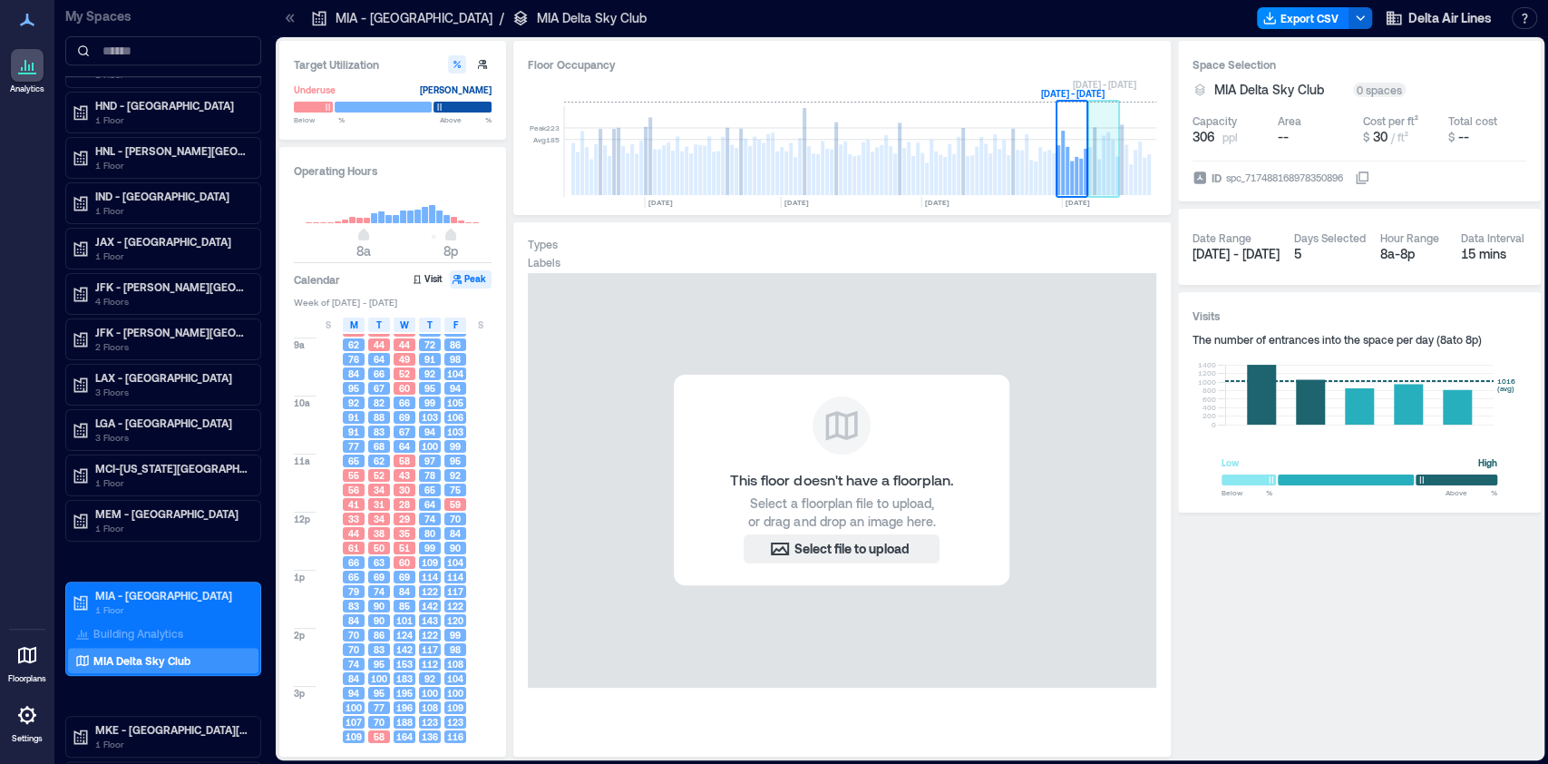
click at [1099, 171] on rect at bounding box center [1100, 177] width 4 height 35
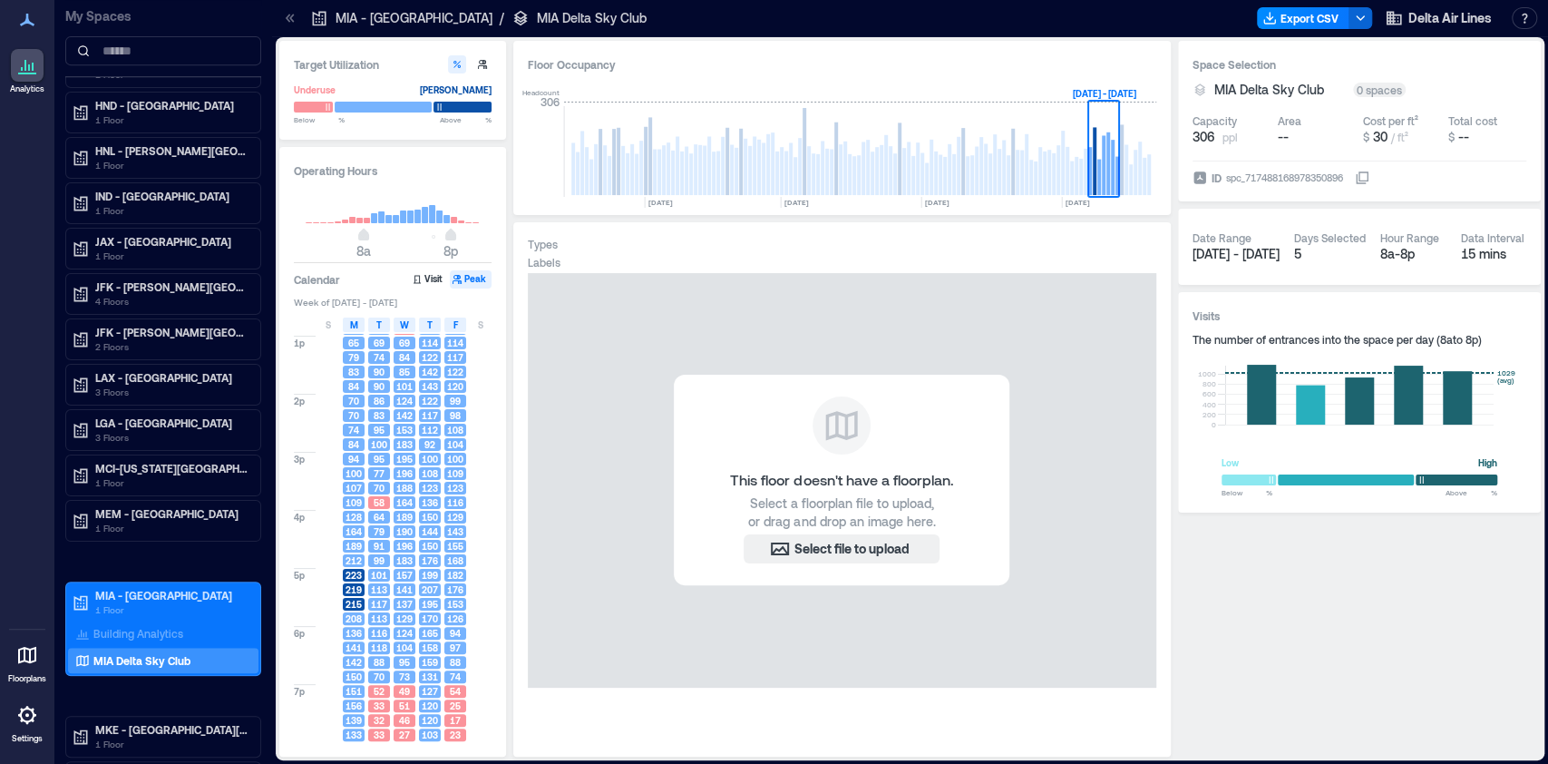
scroll to position [291, 0]
